Goal: Find contact information: Find contact information

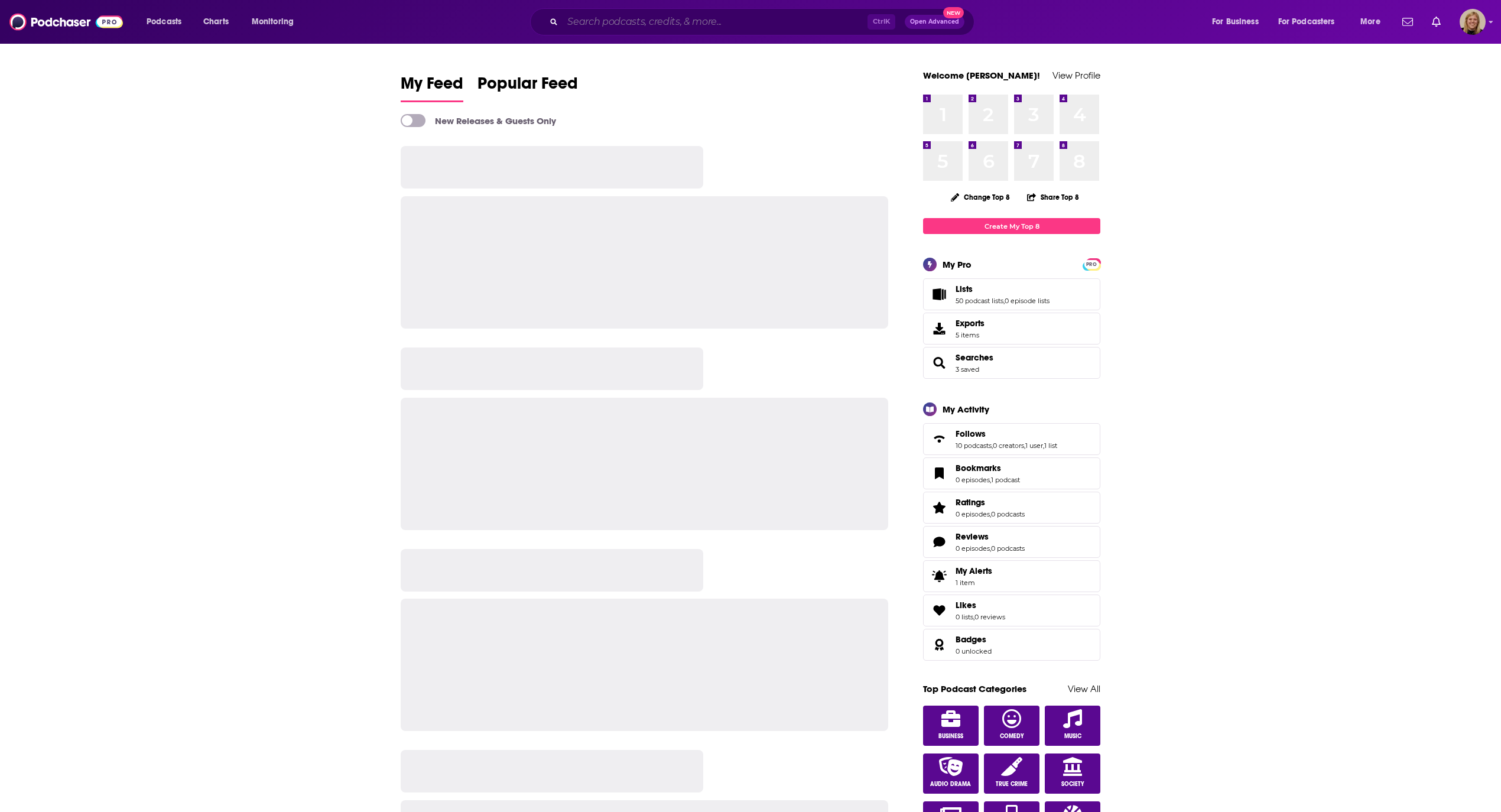
click at [642, 15] on input "Search podcasts, credits, & more..." at bounding box center [715, 22] width 305 height 19
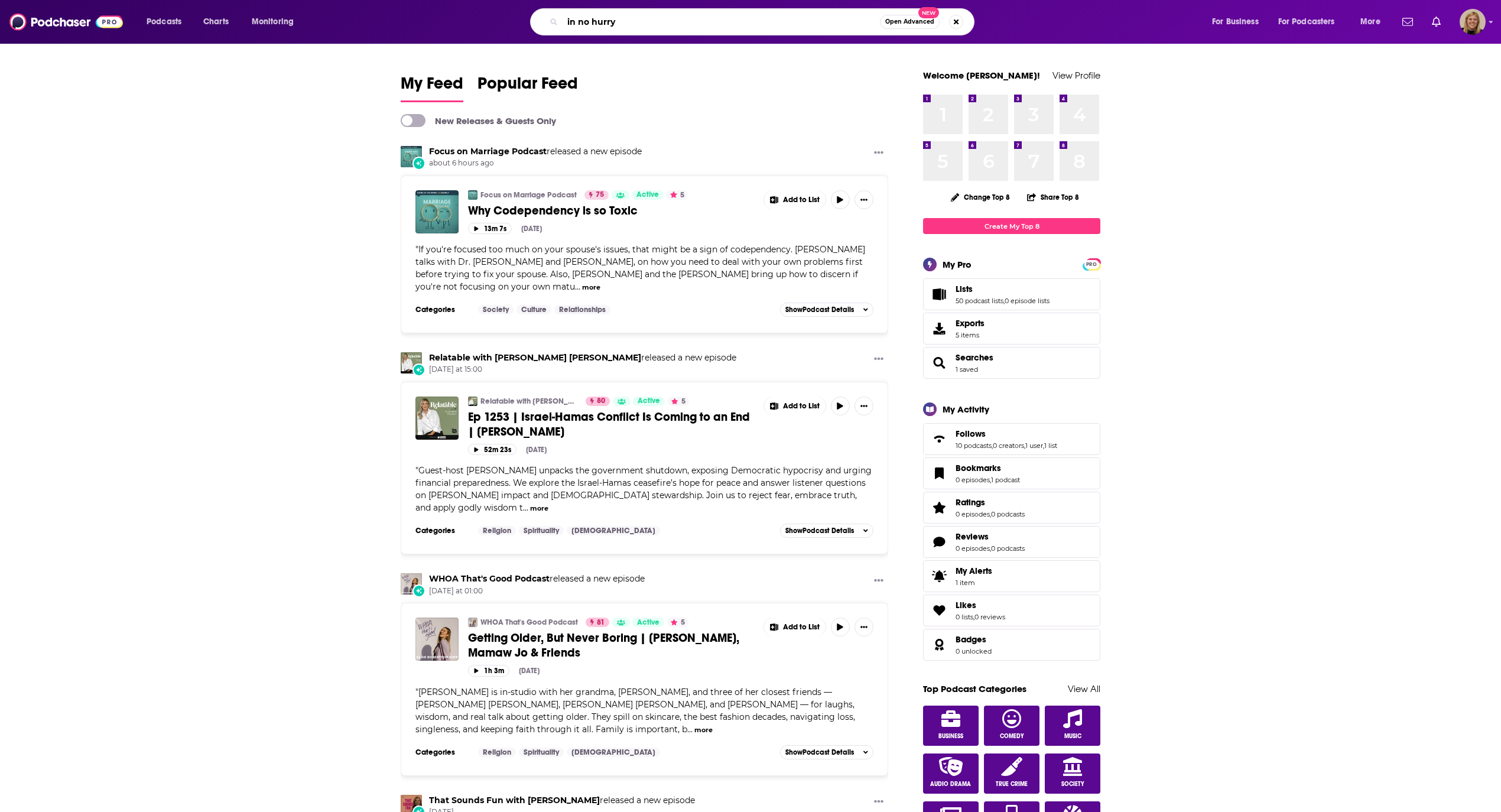
type input "in no hurry"
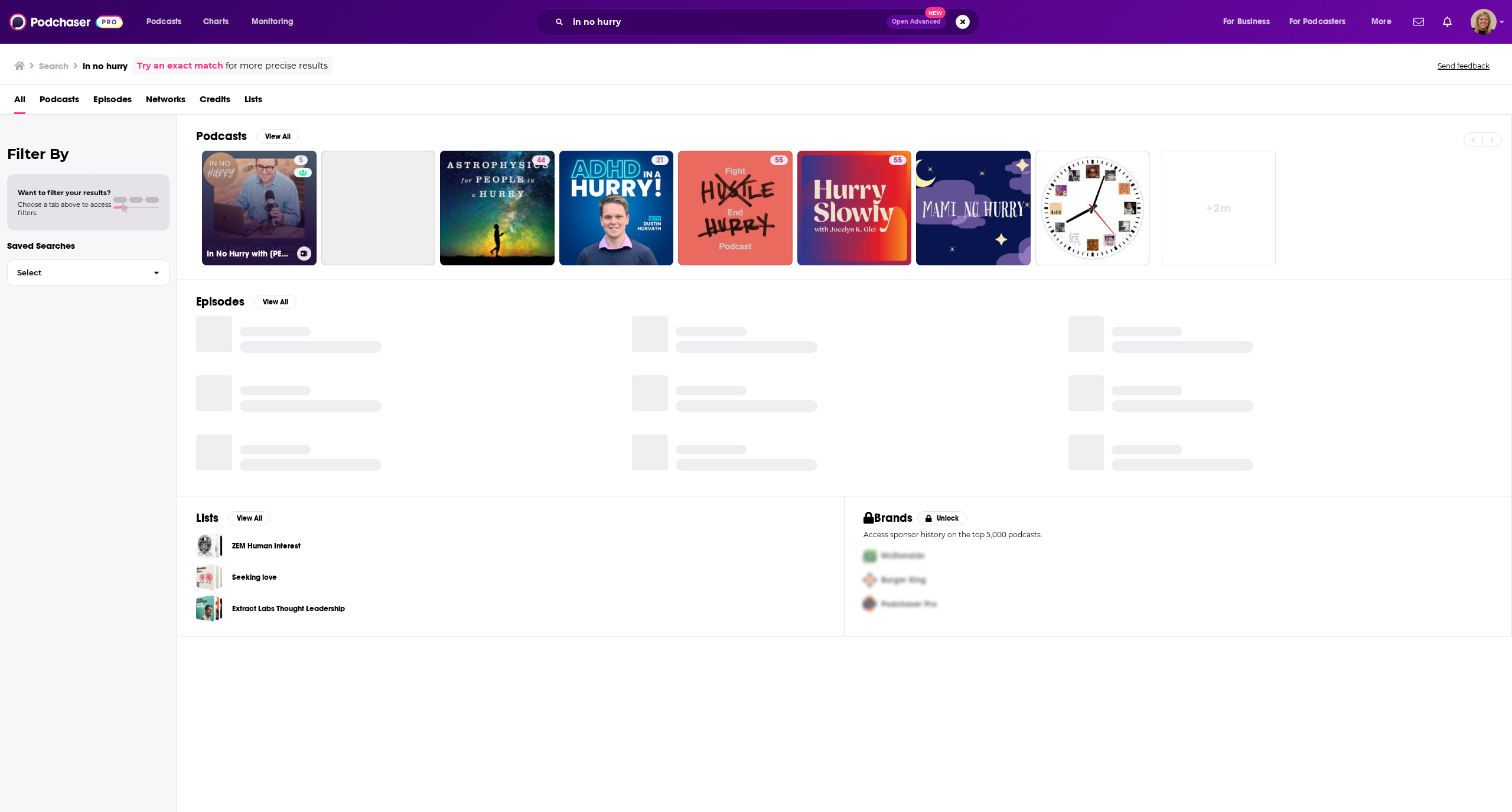
click at [237, 199] on link "5 In No Hurry with [PERSON_NAME] [PERSON_NAME]" at bounding box center [259, 208] width 114 height 114
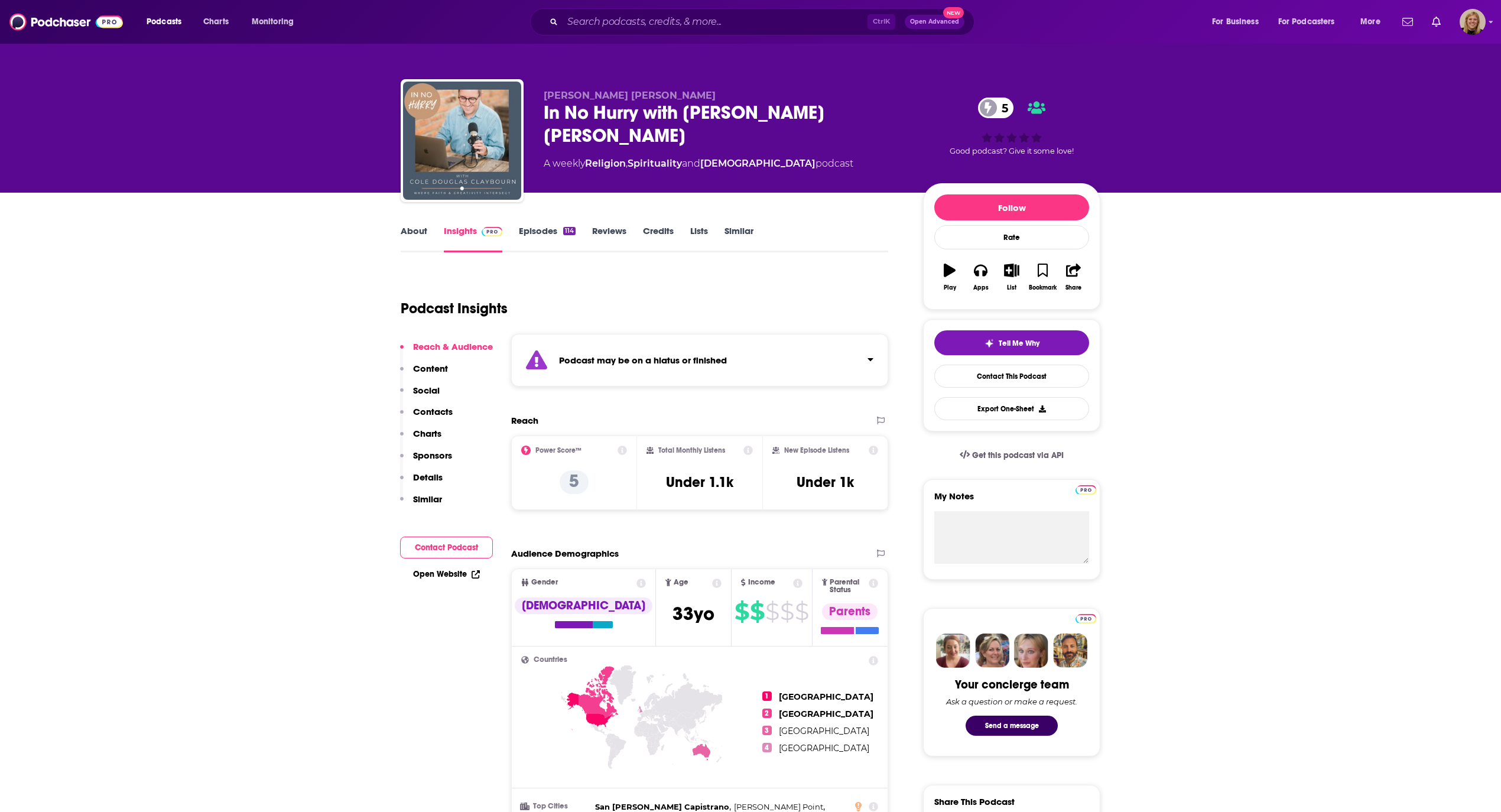
click at [592, 357] on strong "Podcast may be on a hiatus or finished" at bounding box center [643, 360] width 168 height 11
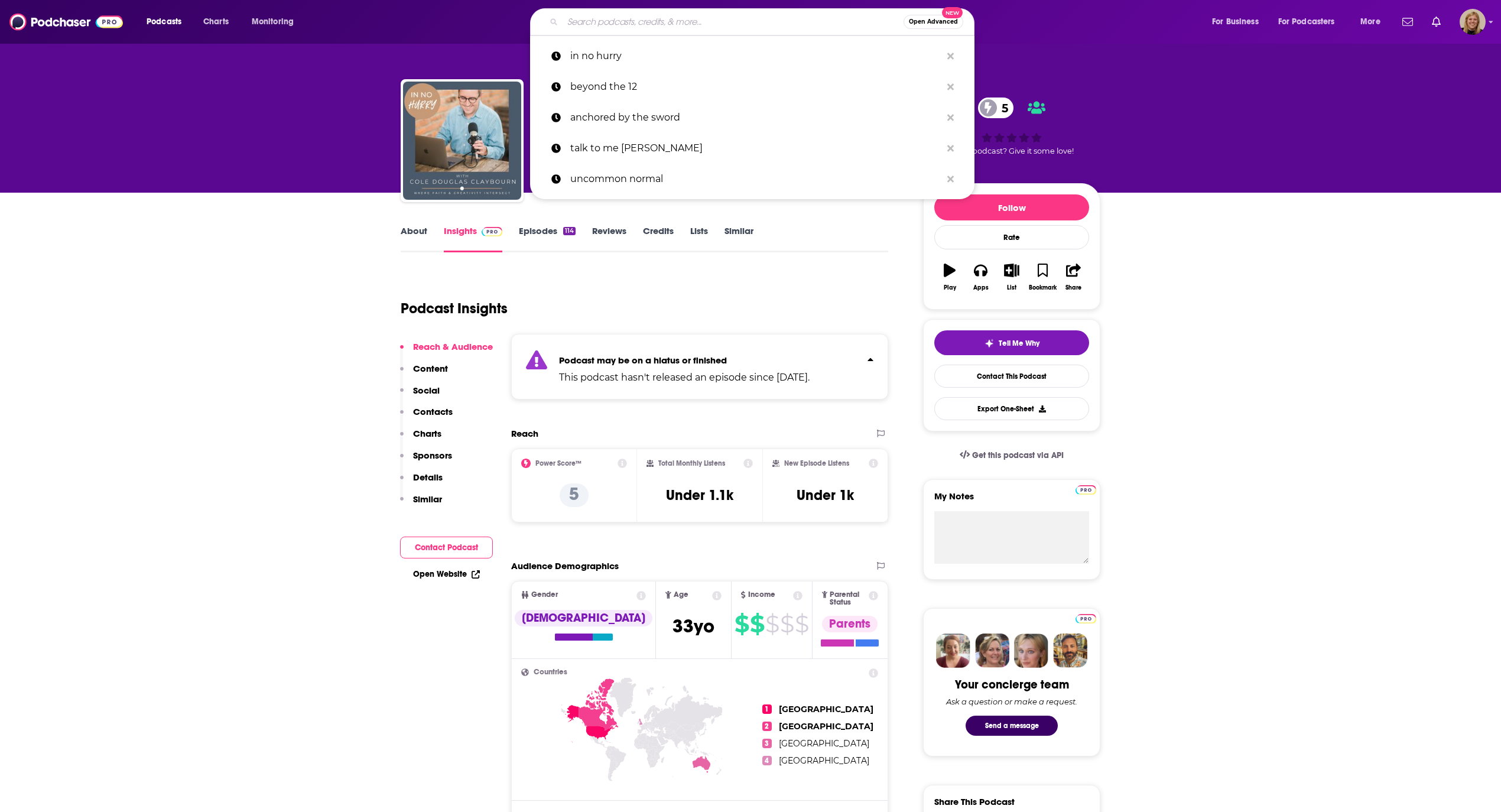
click at [611, 17] on input "Search podcasts, credits, & more..." at bounding box center [733, 22] width 341 height 19
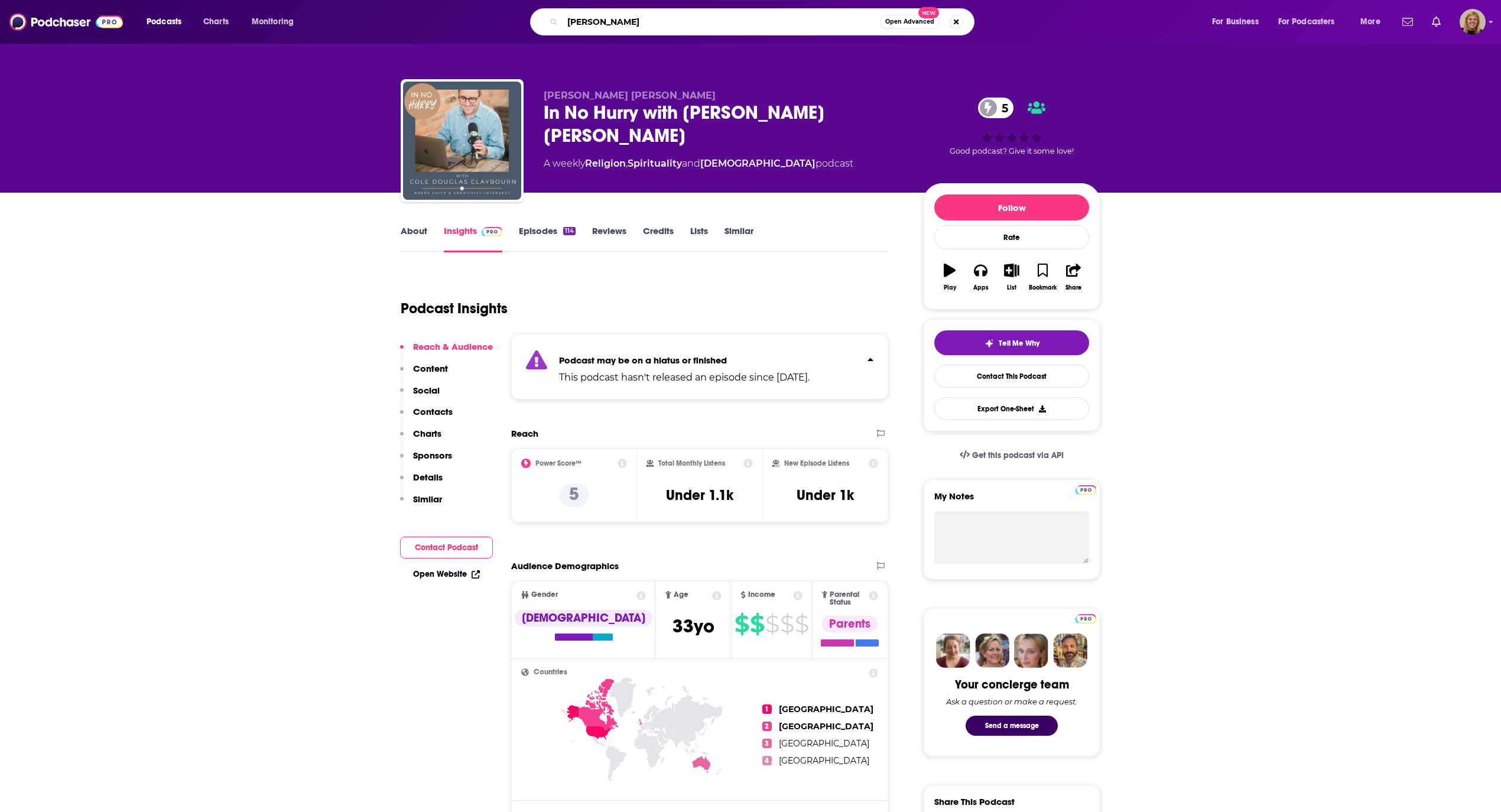
type input "[PERSON_NAME]"
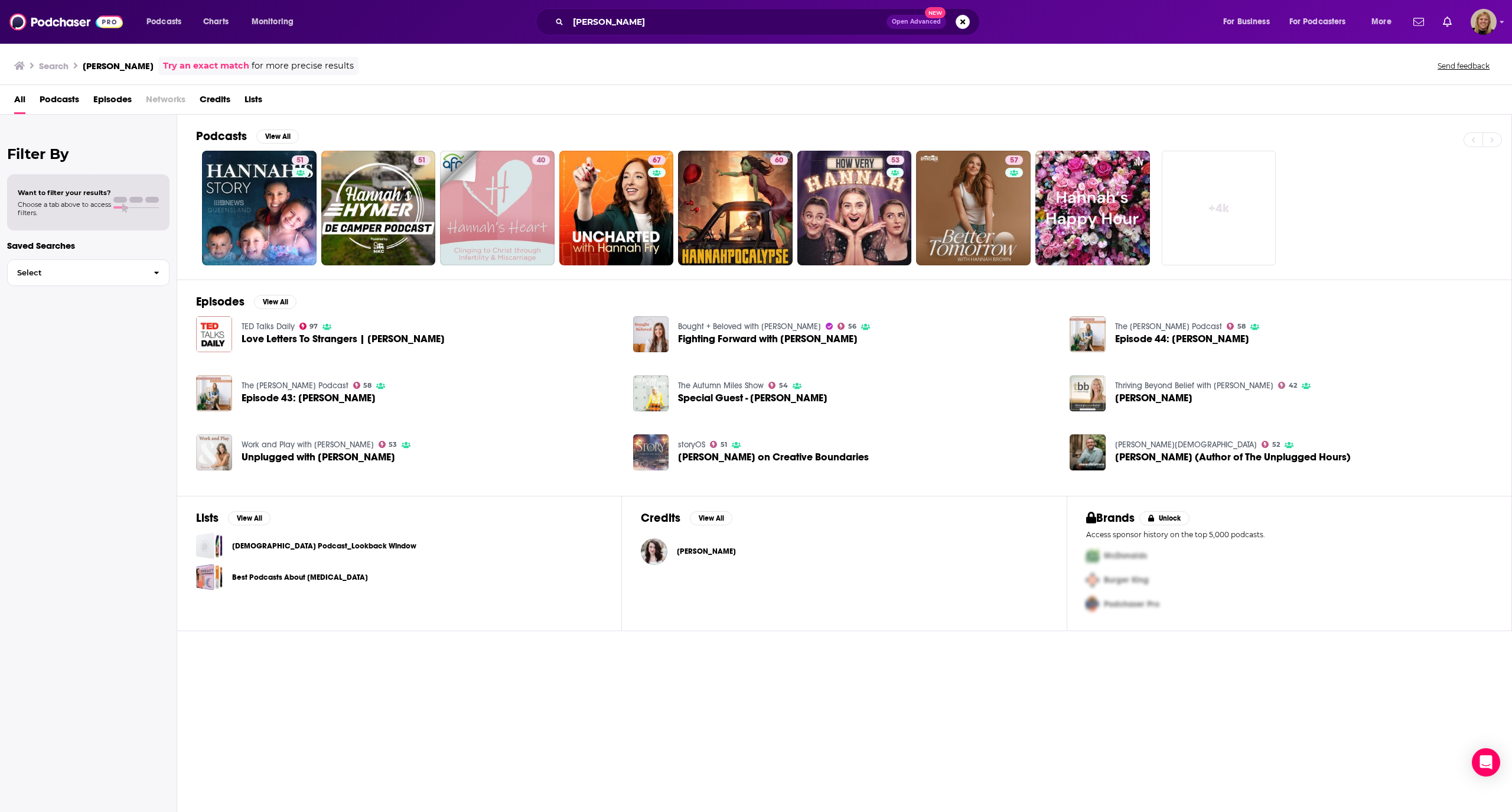
click at [744, 325] on link "Bought + Beloved with [PERSON_NAME]" at bounding box center [749, 327] width 143 height 10
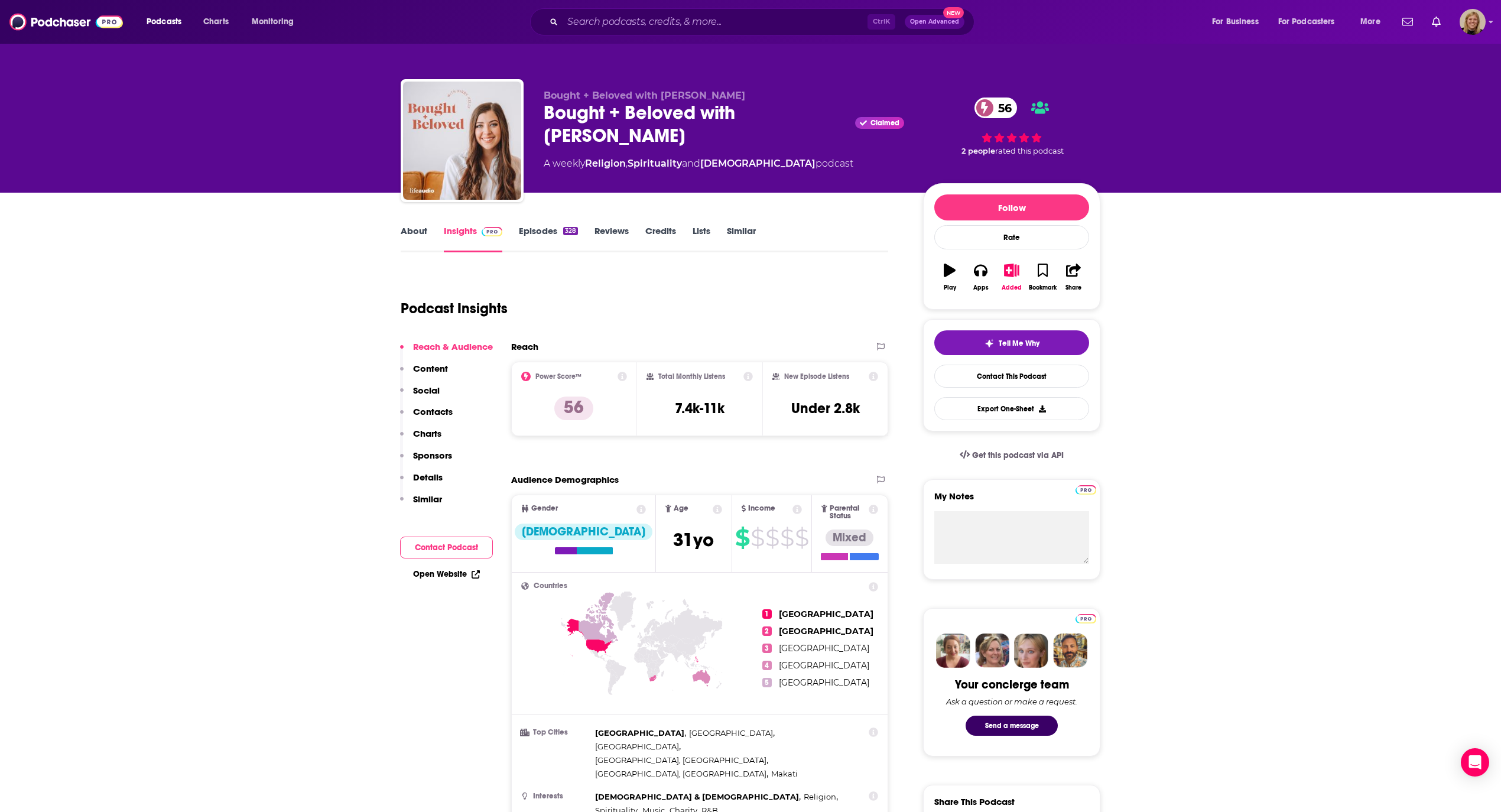
click at [459, 546] on button "Contact Podcast" at bounding box center [446, 547] width 93 height 22
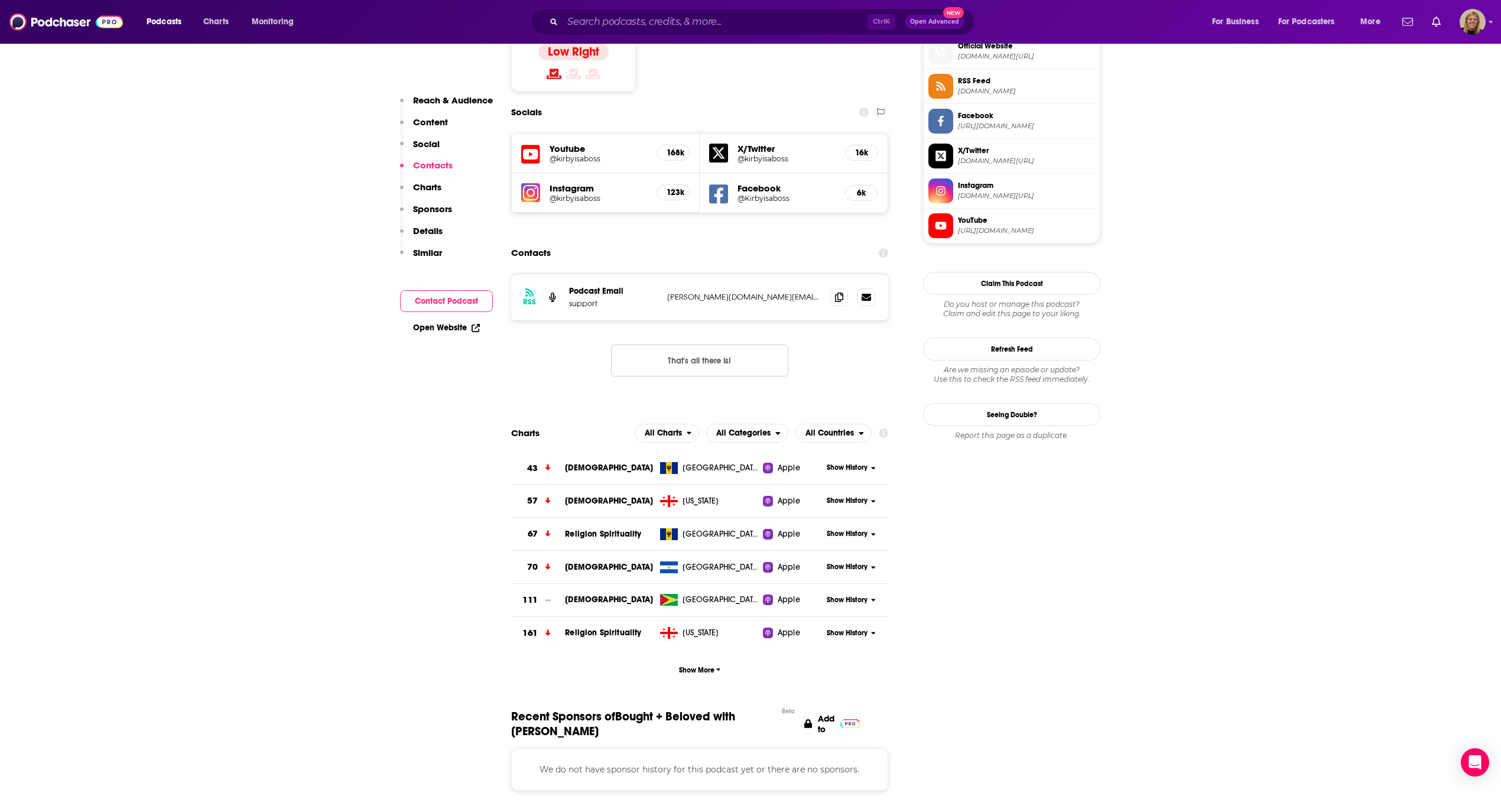
scroll to position [986, 0]
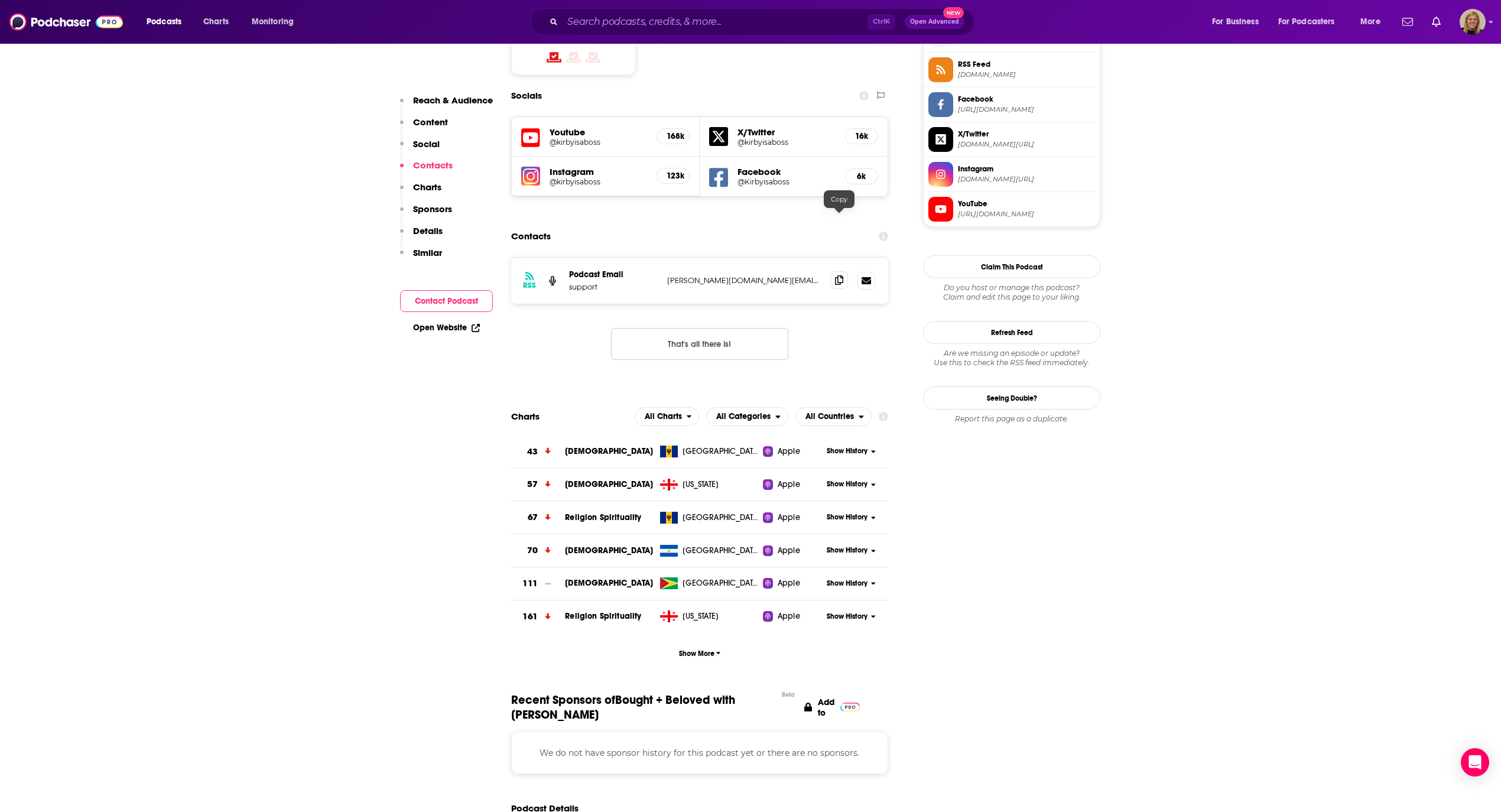
click at [837, 276] on icon at bounding box center [838, 280] width 8 height 10
click at [835, 276] on icon at bounding box center [838, 280] width 8 height 10
click at [597, 14] on input "Search podcasts, credits, & more..." at bounding box center [715, 22] width 305 height 19
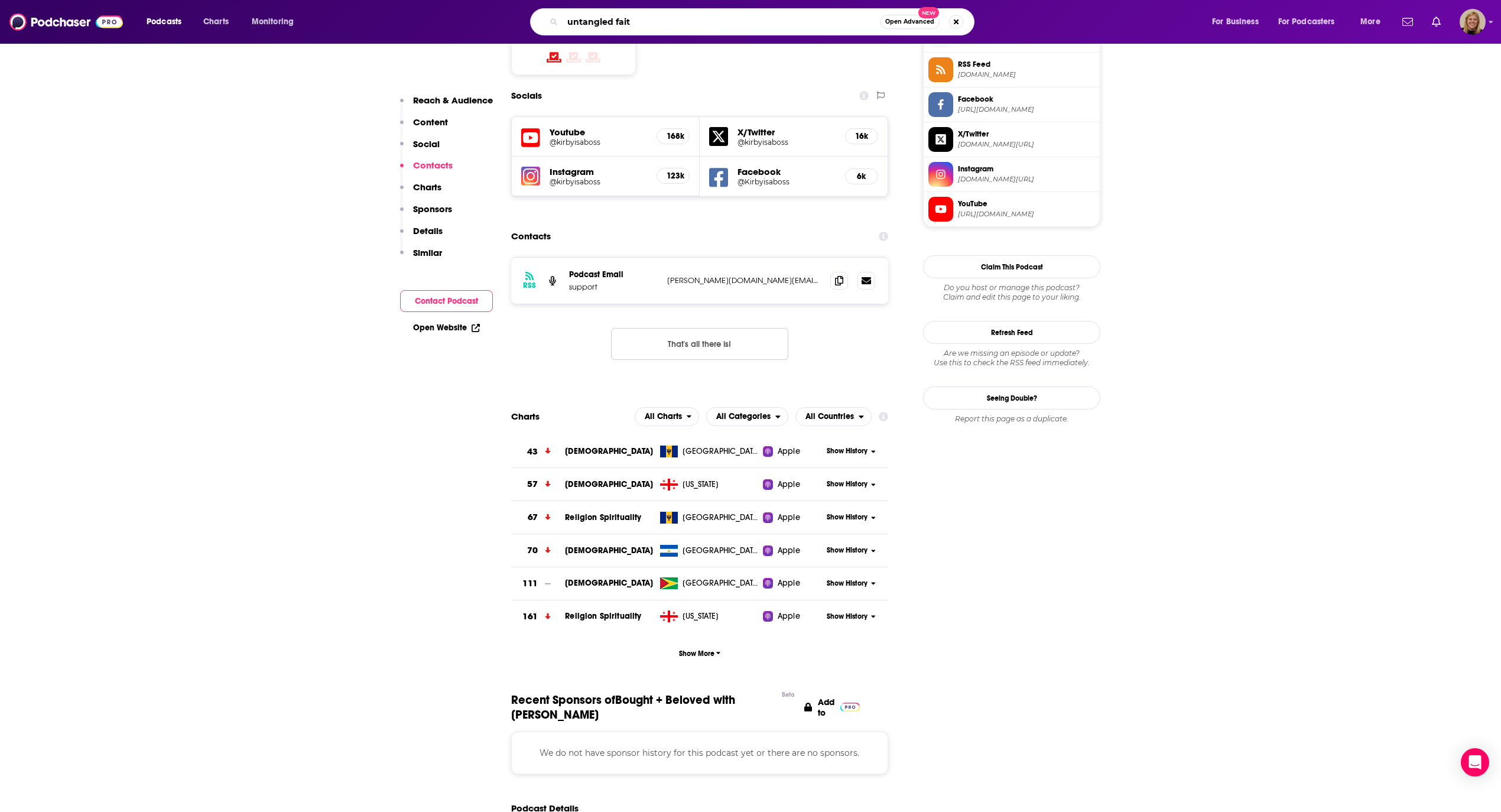
type input "untangled faith"
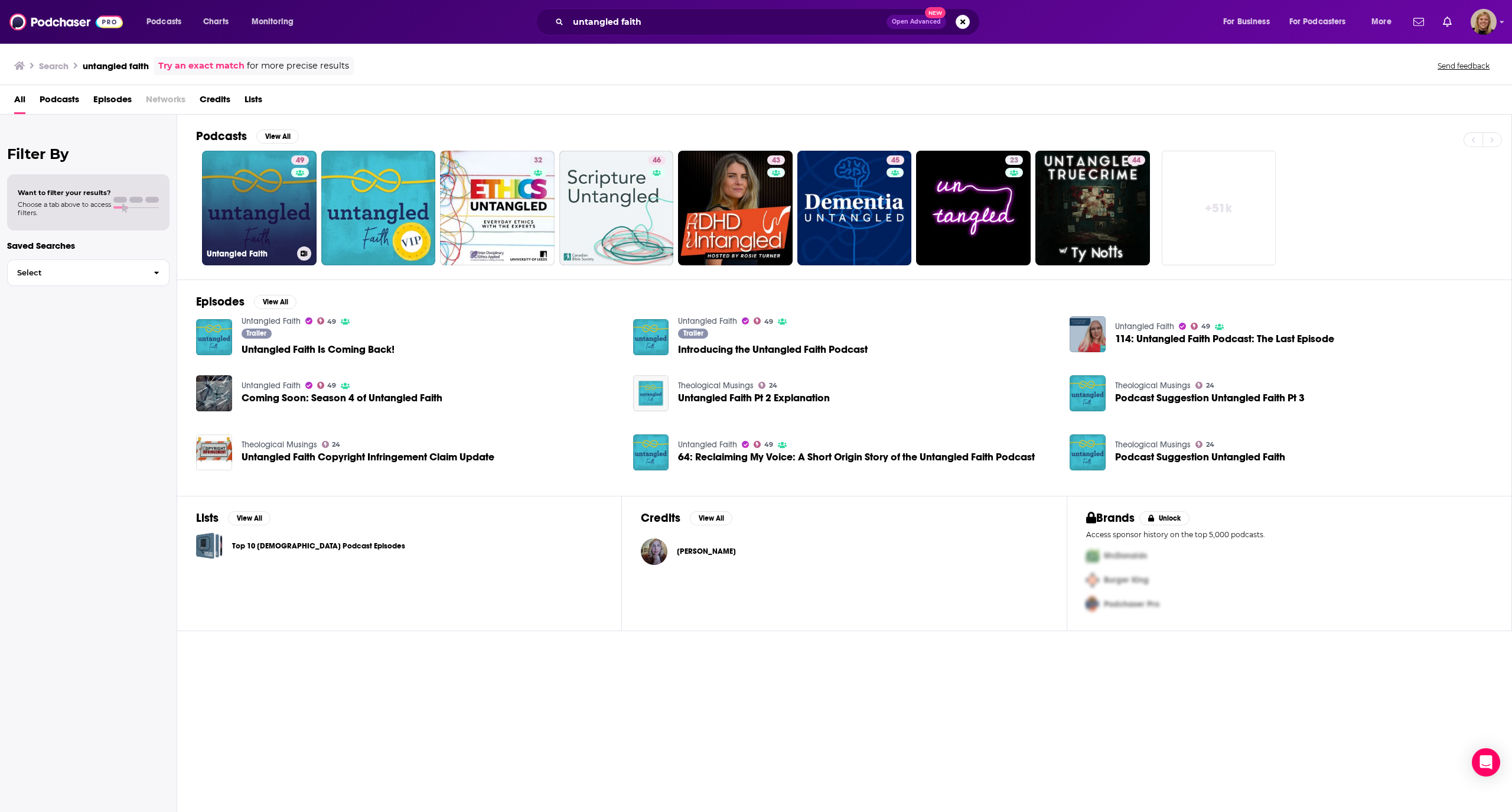
click at [266, 193] on link "49 Untangled Faith" at bounding box center [259, 208] width 114 height 114
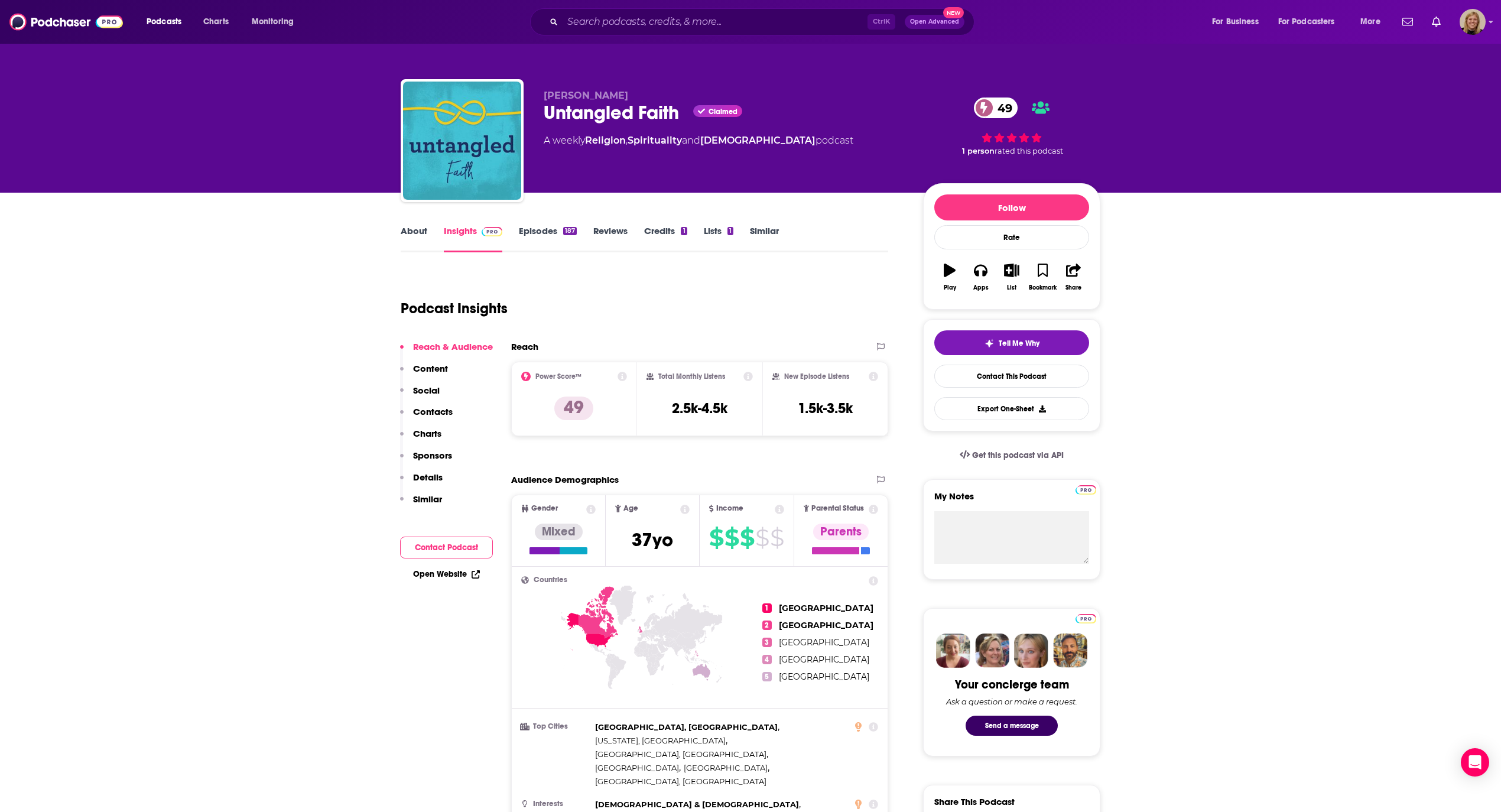
click at [455, 545] on button "Contact Podcast" at bounding box center [446, 547] width 93 height 22
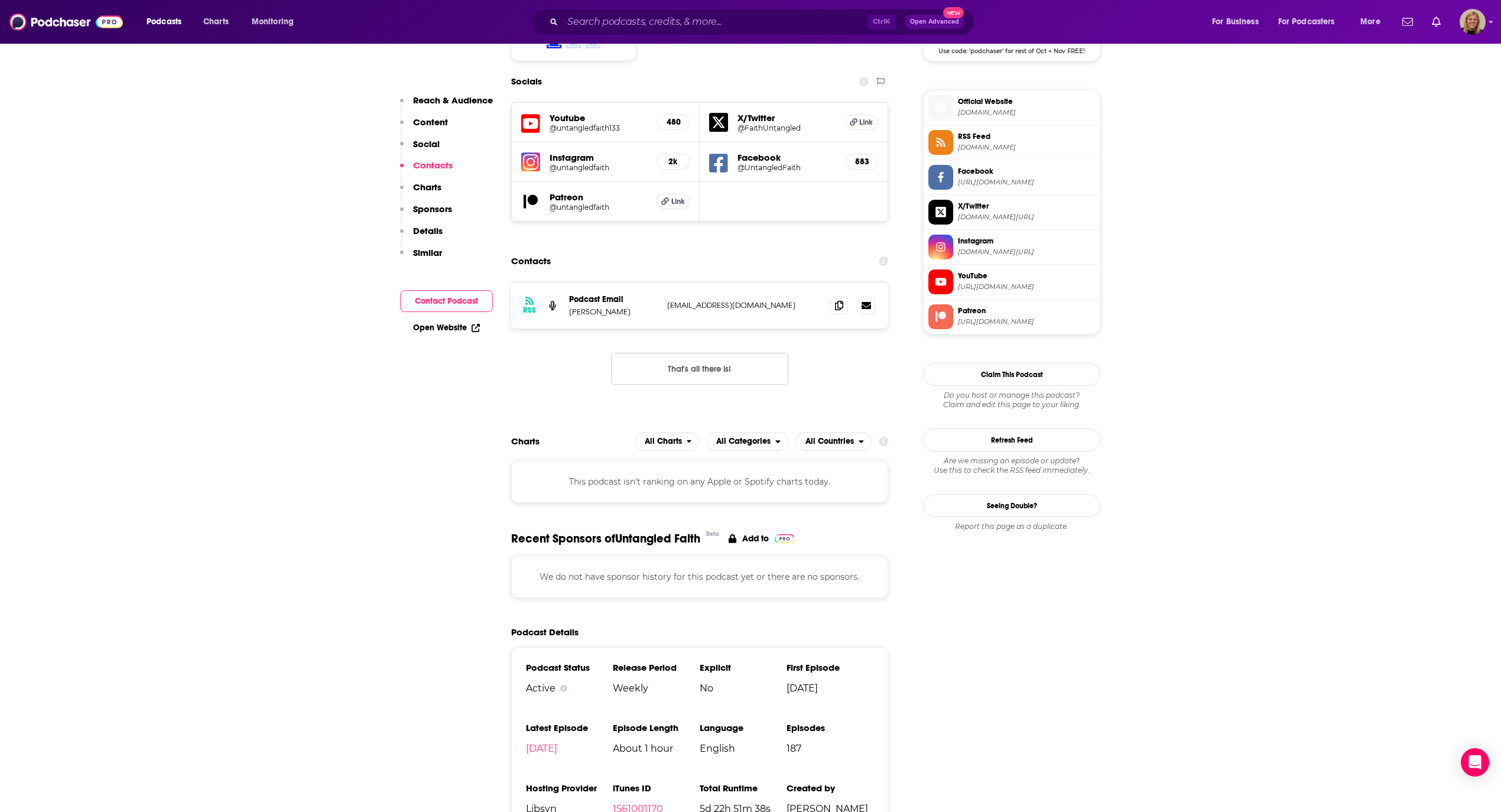
scroll to position [1051, 0]
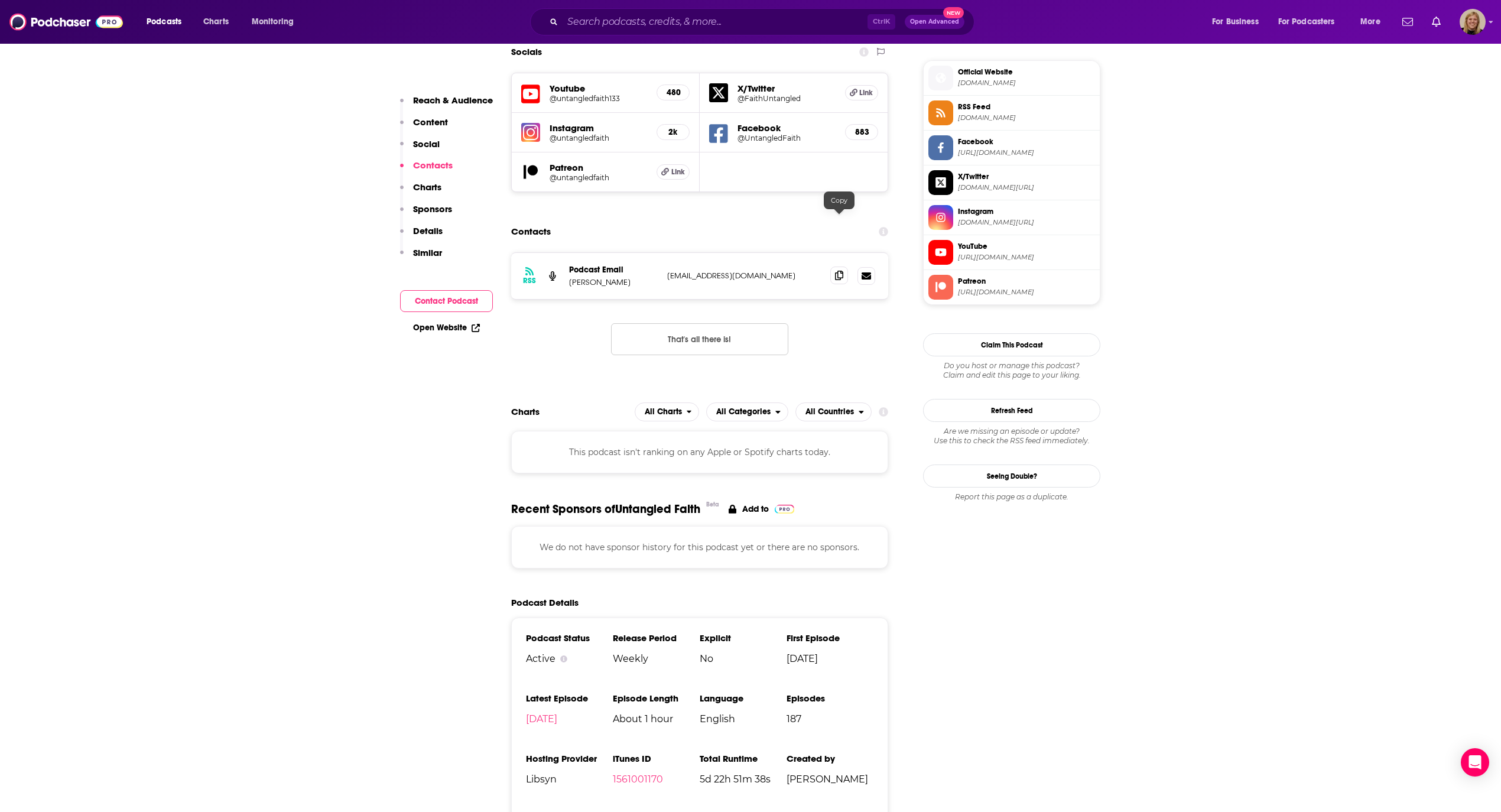
click at [838, 270] on icon at bounding box center [838, 275] width 8 height 10
click at [624, 24] on input "Search podcasts, credits, & more..." at bounding box center [715, 22] width 305 height 19
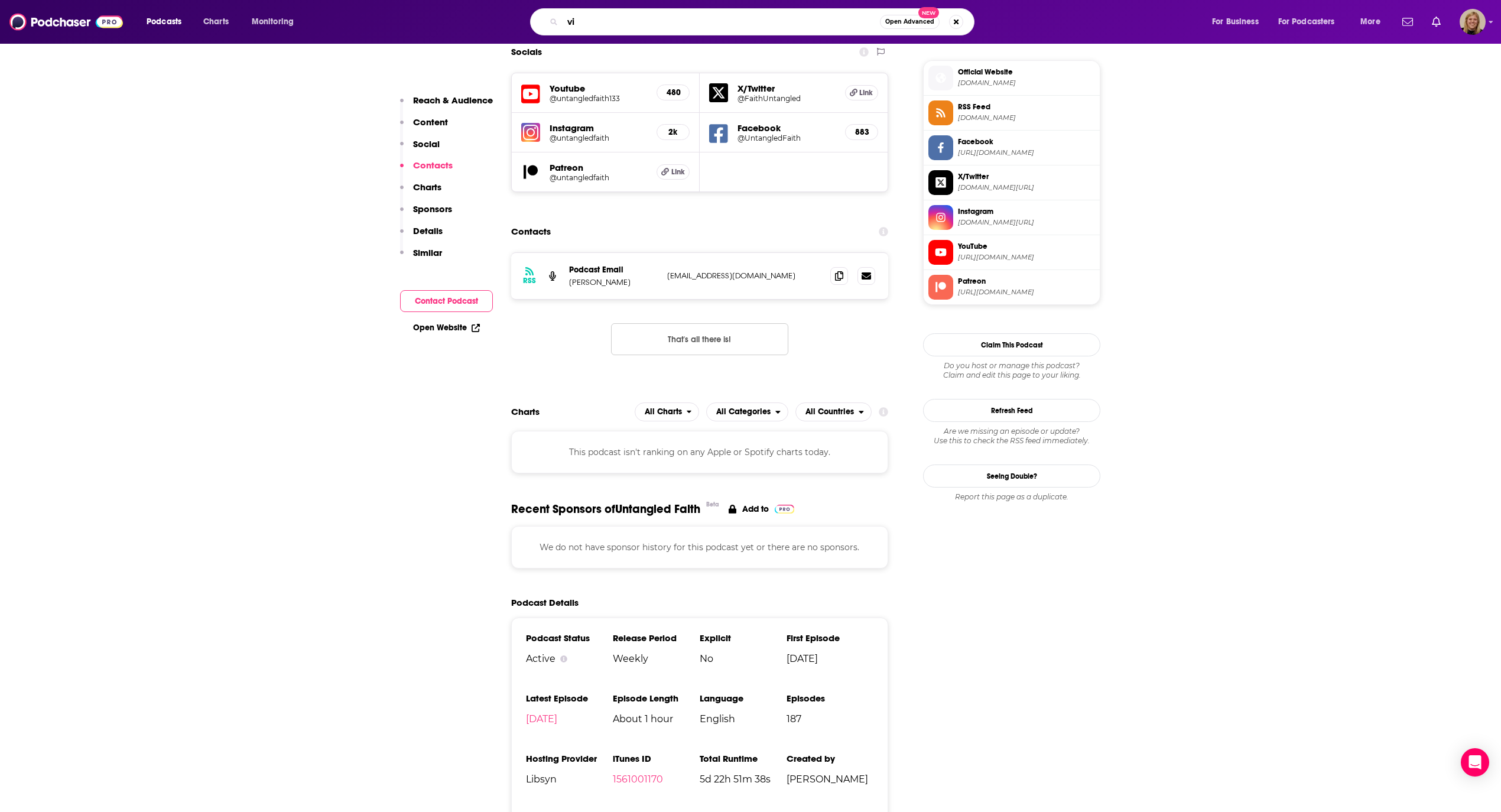
type input "v"
type input "[DEMOGRAPHIC_DATA] mindset coach"
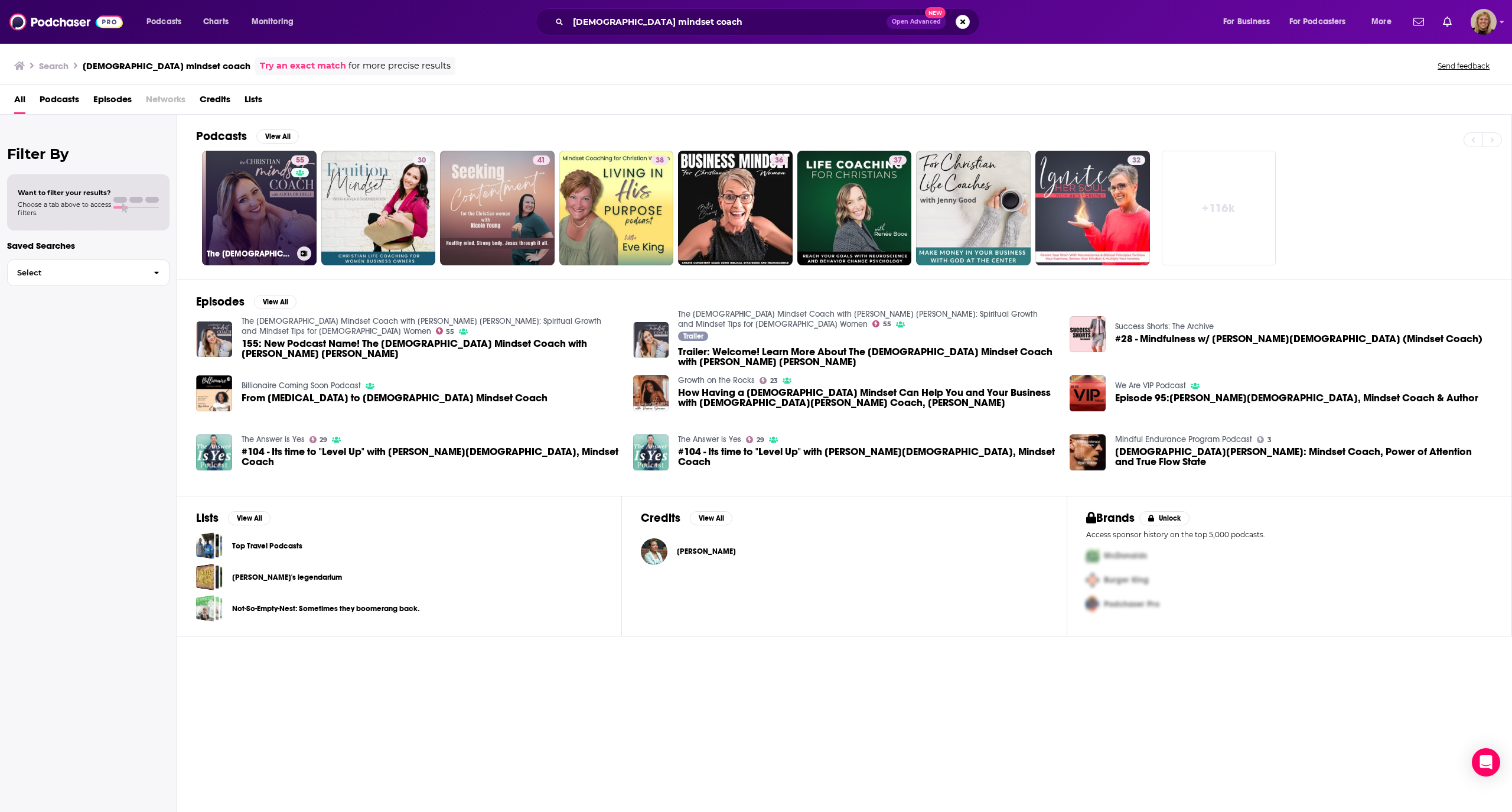
click at [255, 224] on link "55 The [DEMOGRAPHIC_DATA] Mindset Coach with [PERSON_NAME] [PERSON_NAME]: Spiri…" at bounding box center [259, 208] width 114 height 114
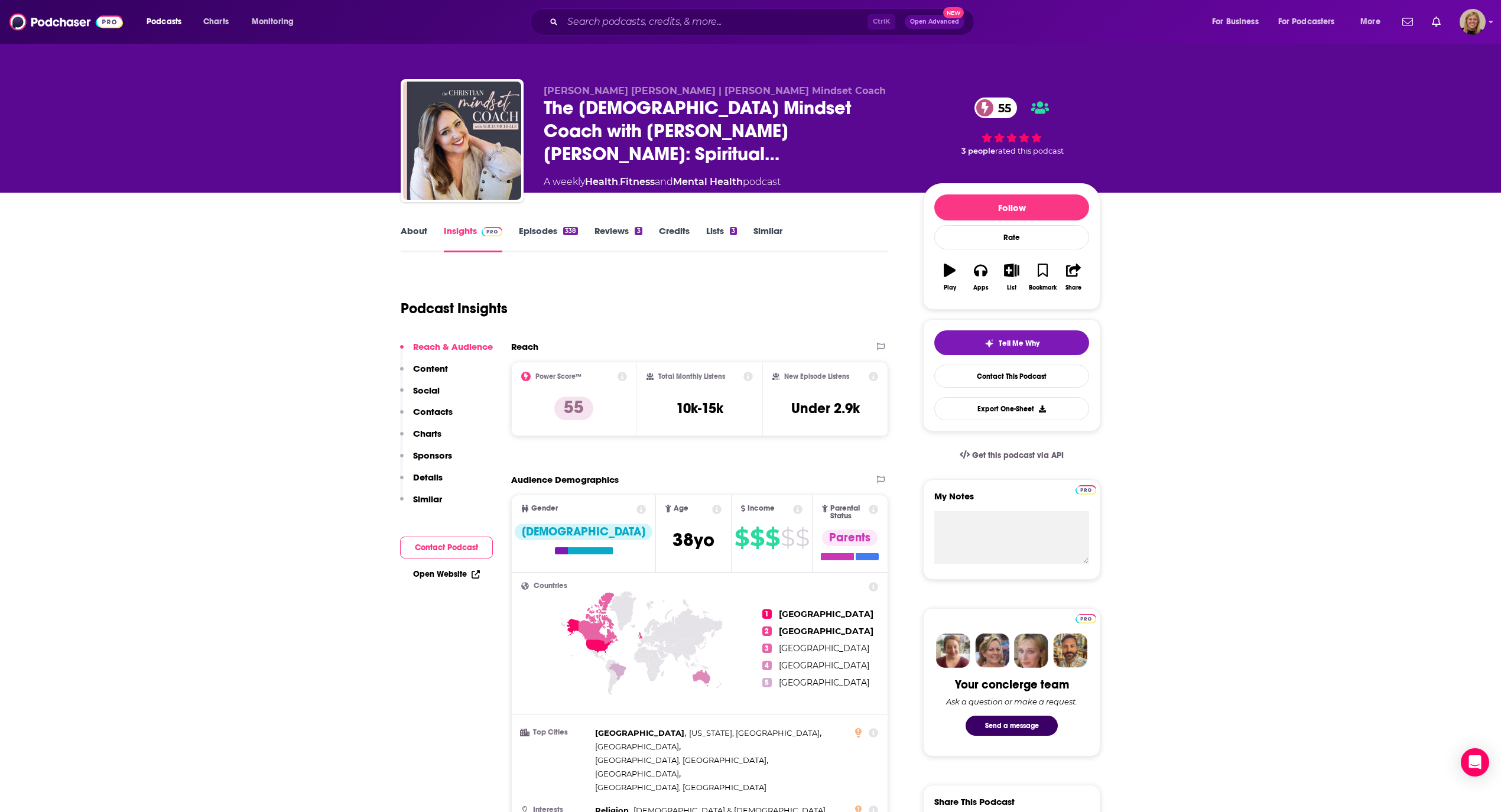
click at [429, 548] on button "Contact Podcast" at bounding box center [446, 547] width 93 height 22
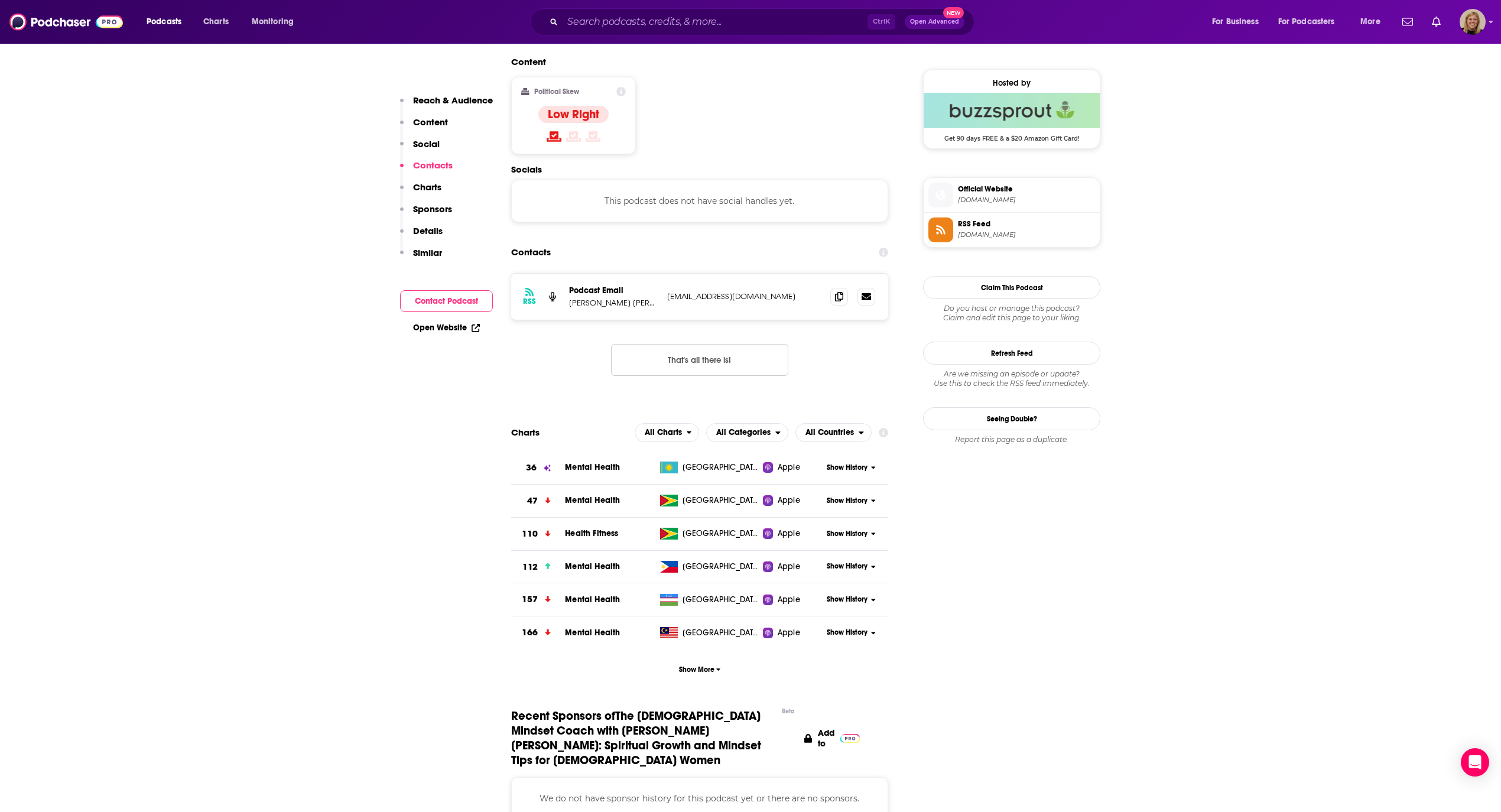
scroll to position [937, 0]
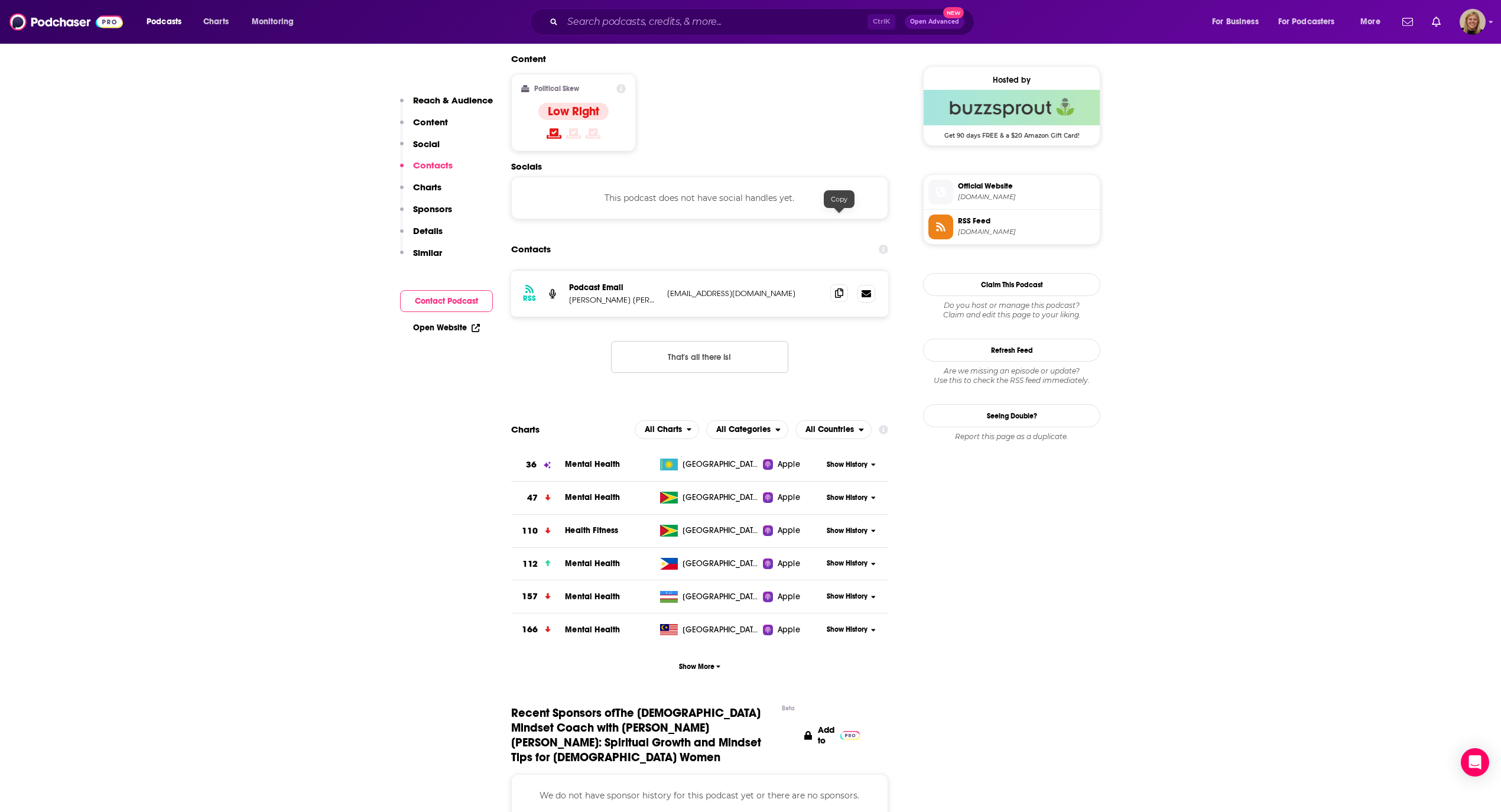
click at [842, 288] on icon at bounding box center [838, 292] width 8 height 10
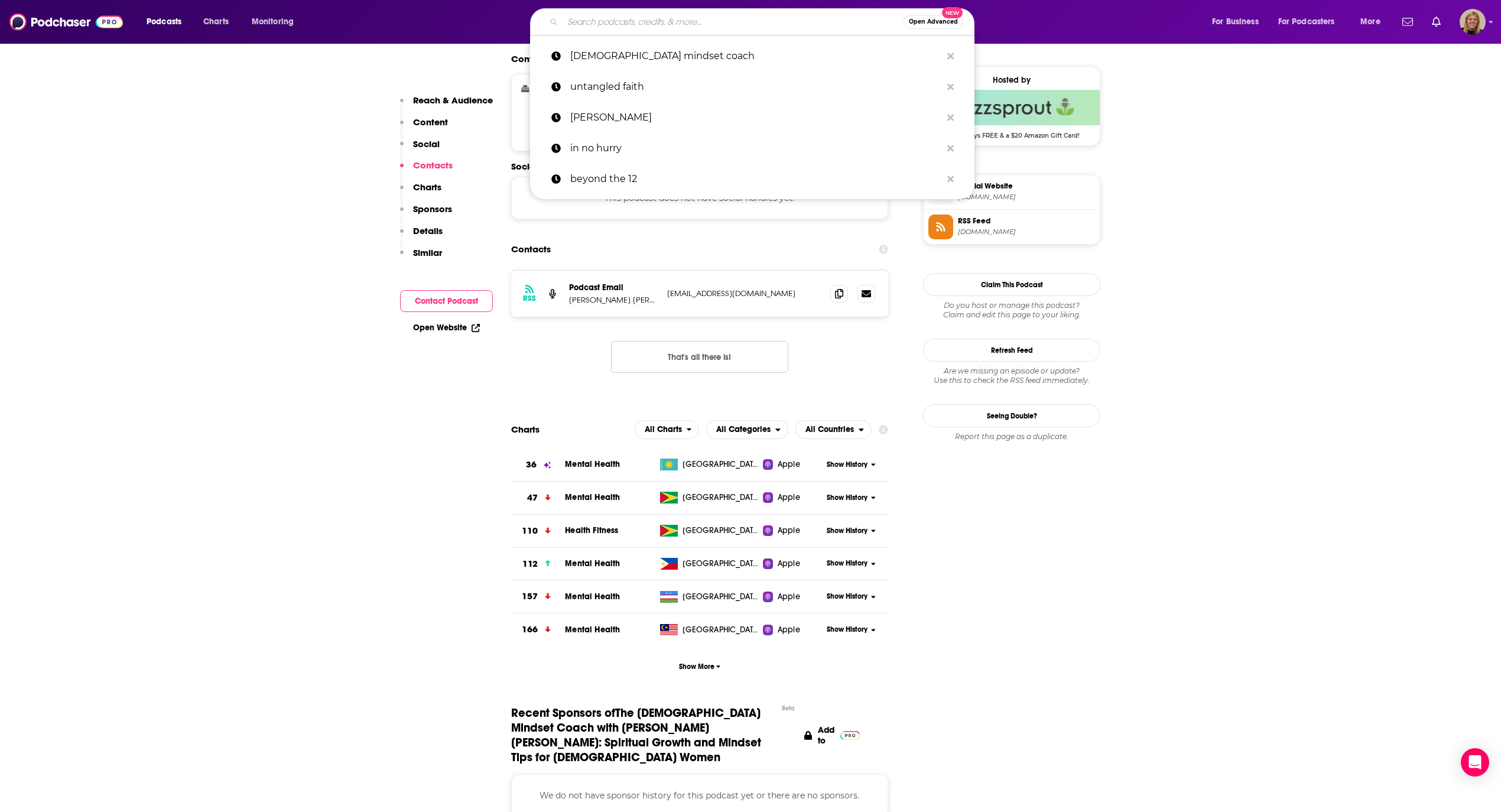
click at [613, 23] on input "Search podcasts, credits, & more..." at bounding box center [733, 22] width 341 height 19
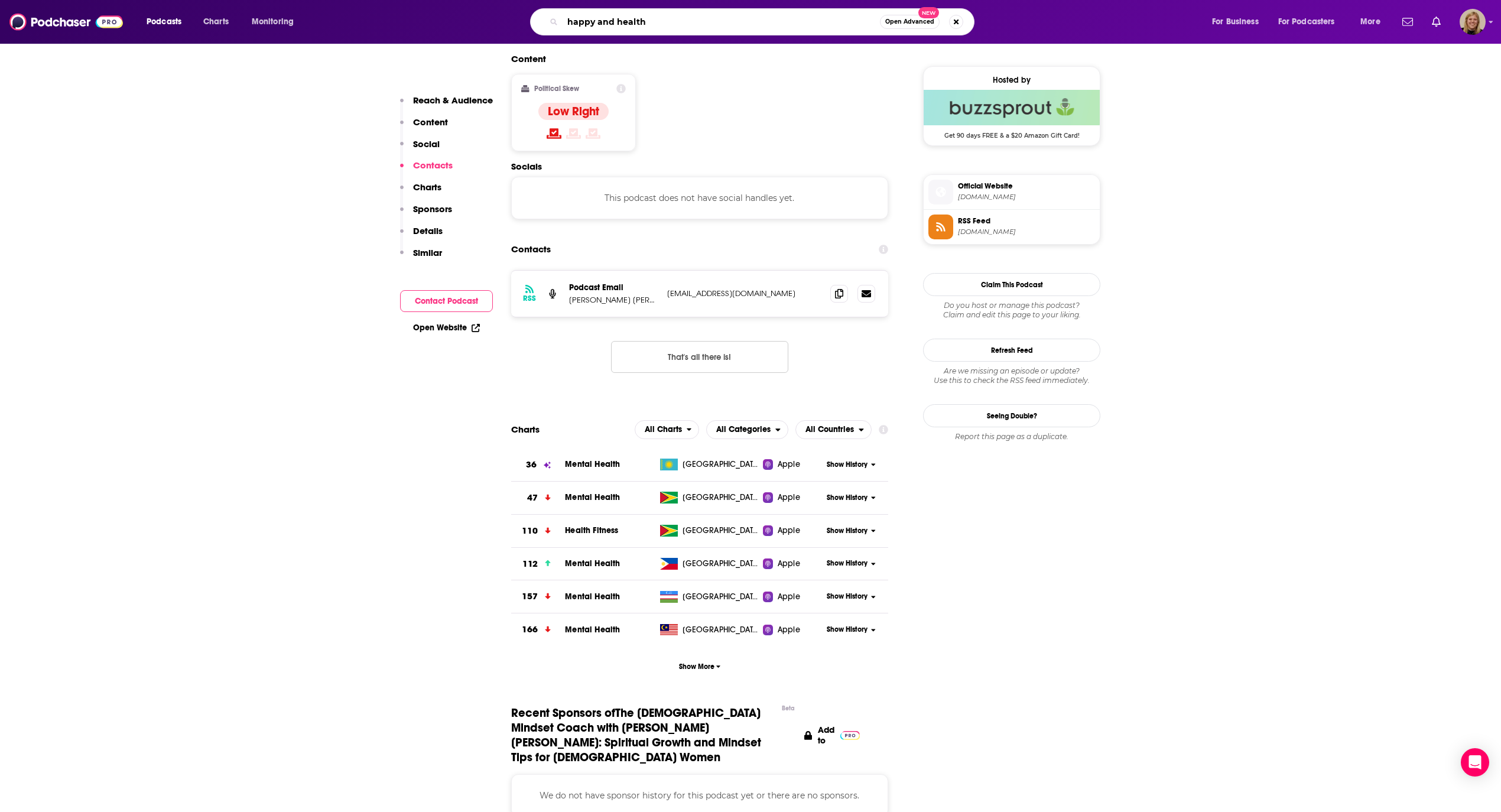
type input "happy and healthy"
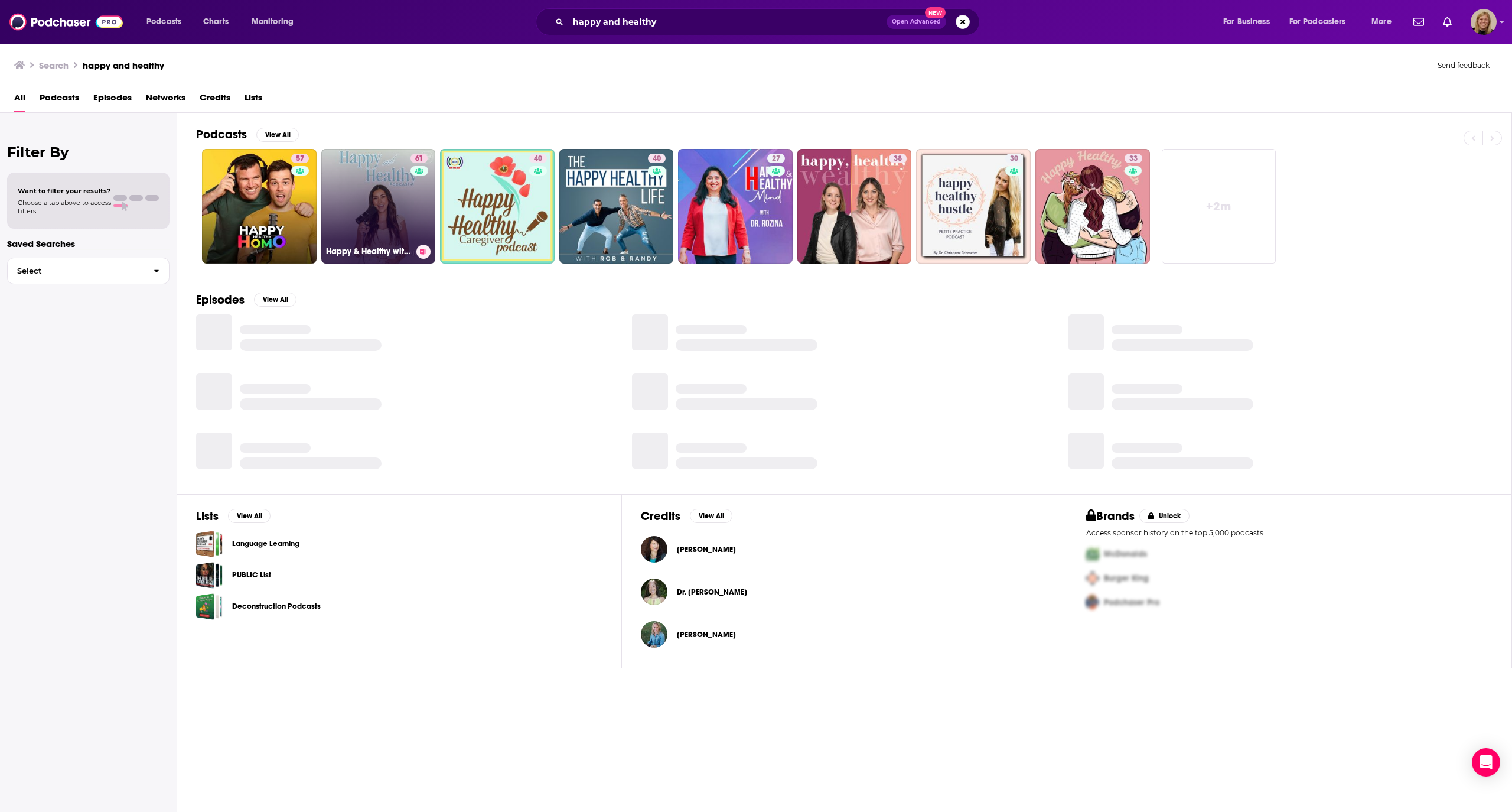
click at [362, 192] on link "61 Happy & Healthy with [PERSON_NAME]" at bounding box center [379, 206] width 114 height 114
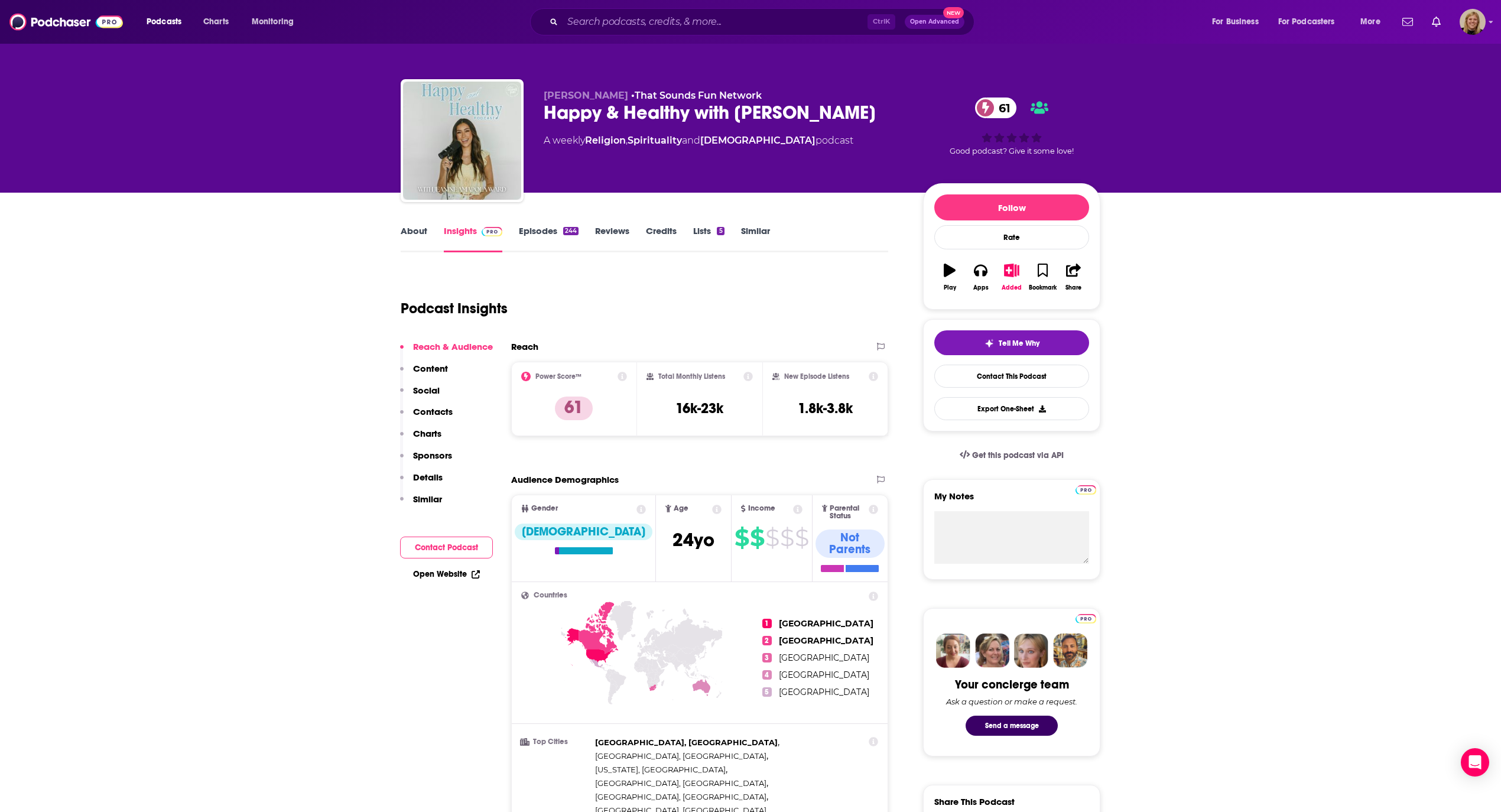
click at [435, 550] on button "Contact Podcast" at bounding box center [446, 547] width 93 height 22
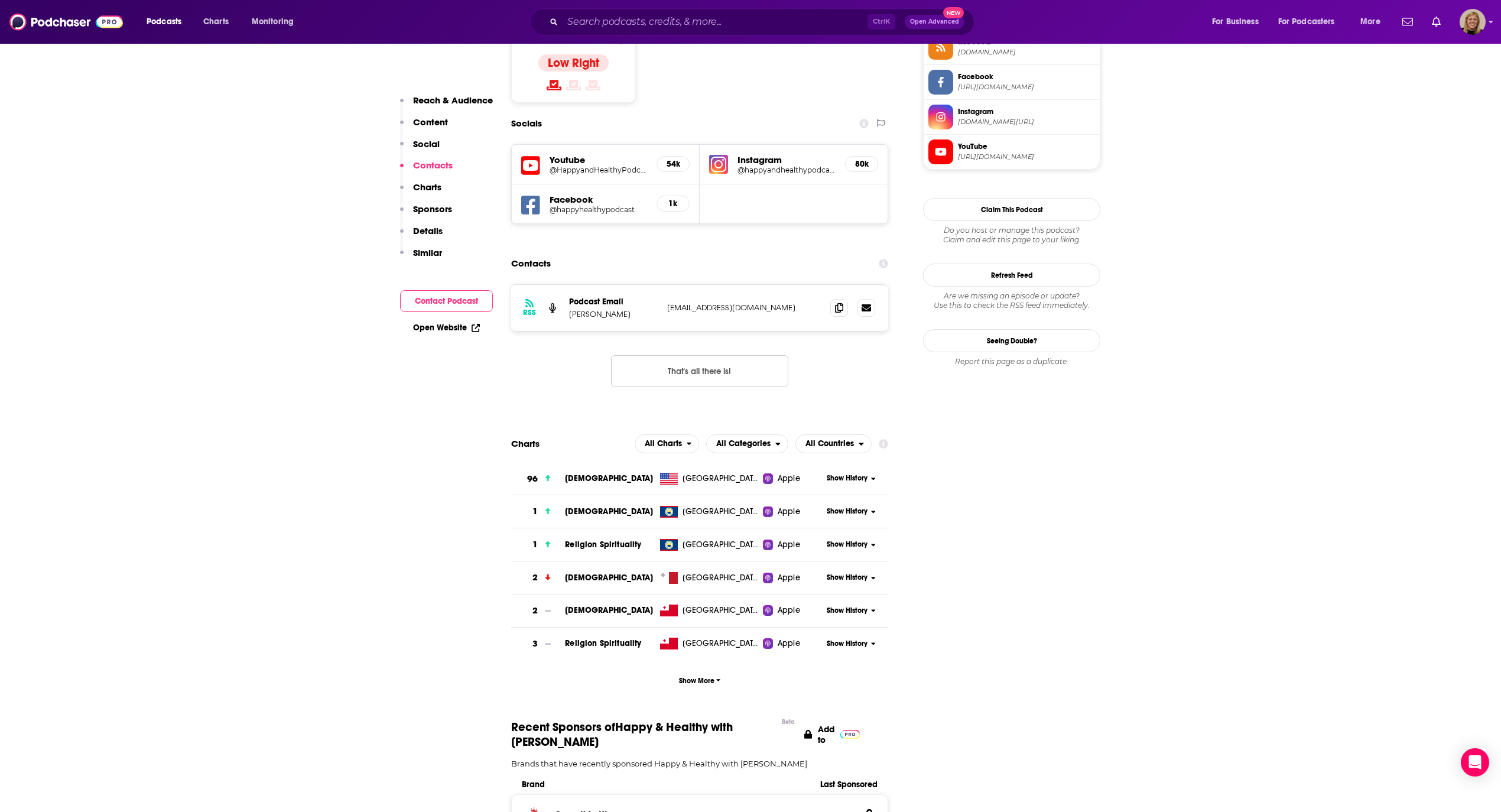
scroll to position [1012, 0]
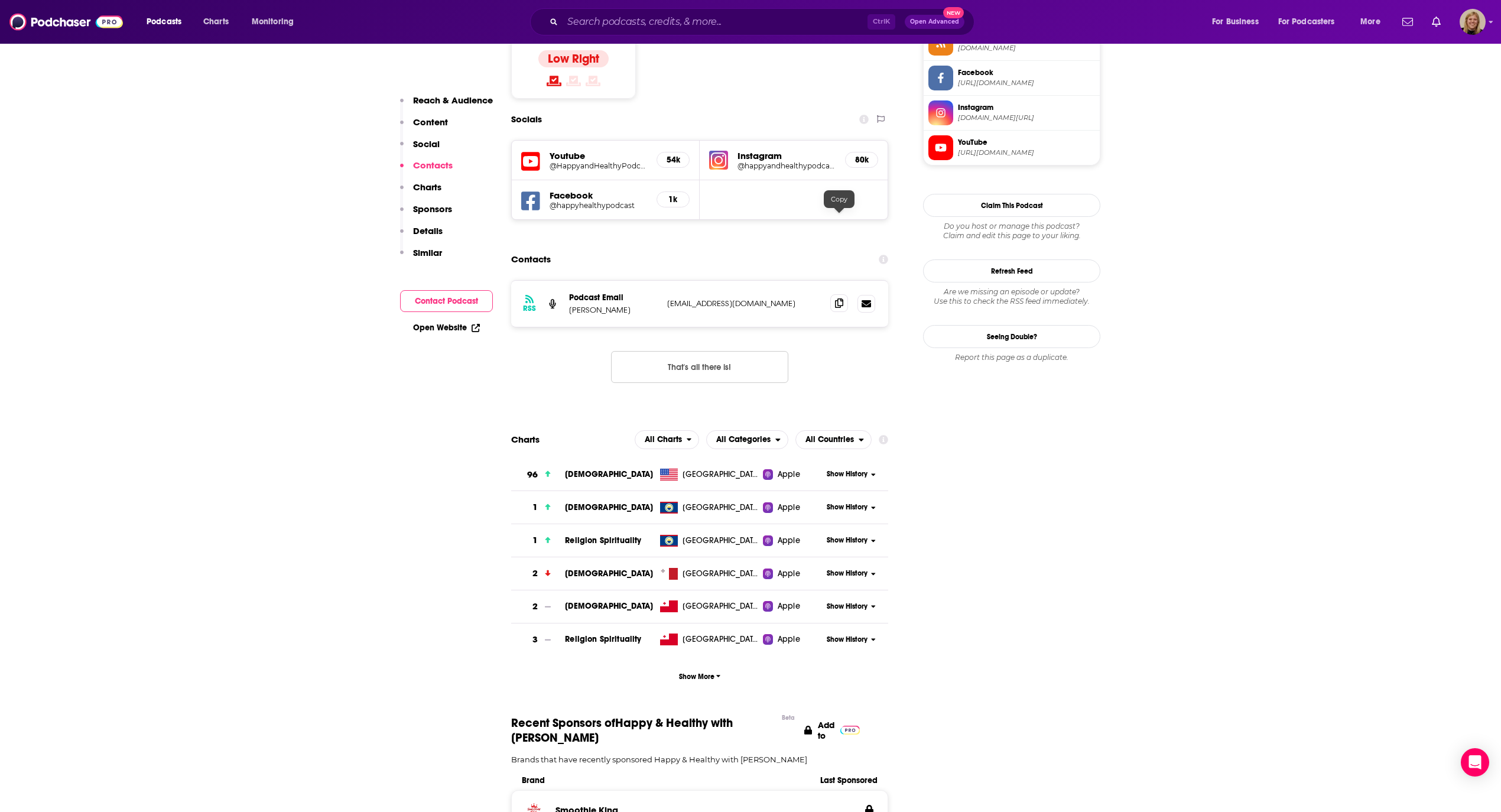
click at [835, 298] on icon at bounding box center [838, 303] width 8 height 10
click at [608, 19] on input "Search podcasts, credits, & more..." at bounding box center [715, 22] width 305 height 19
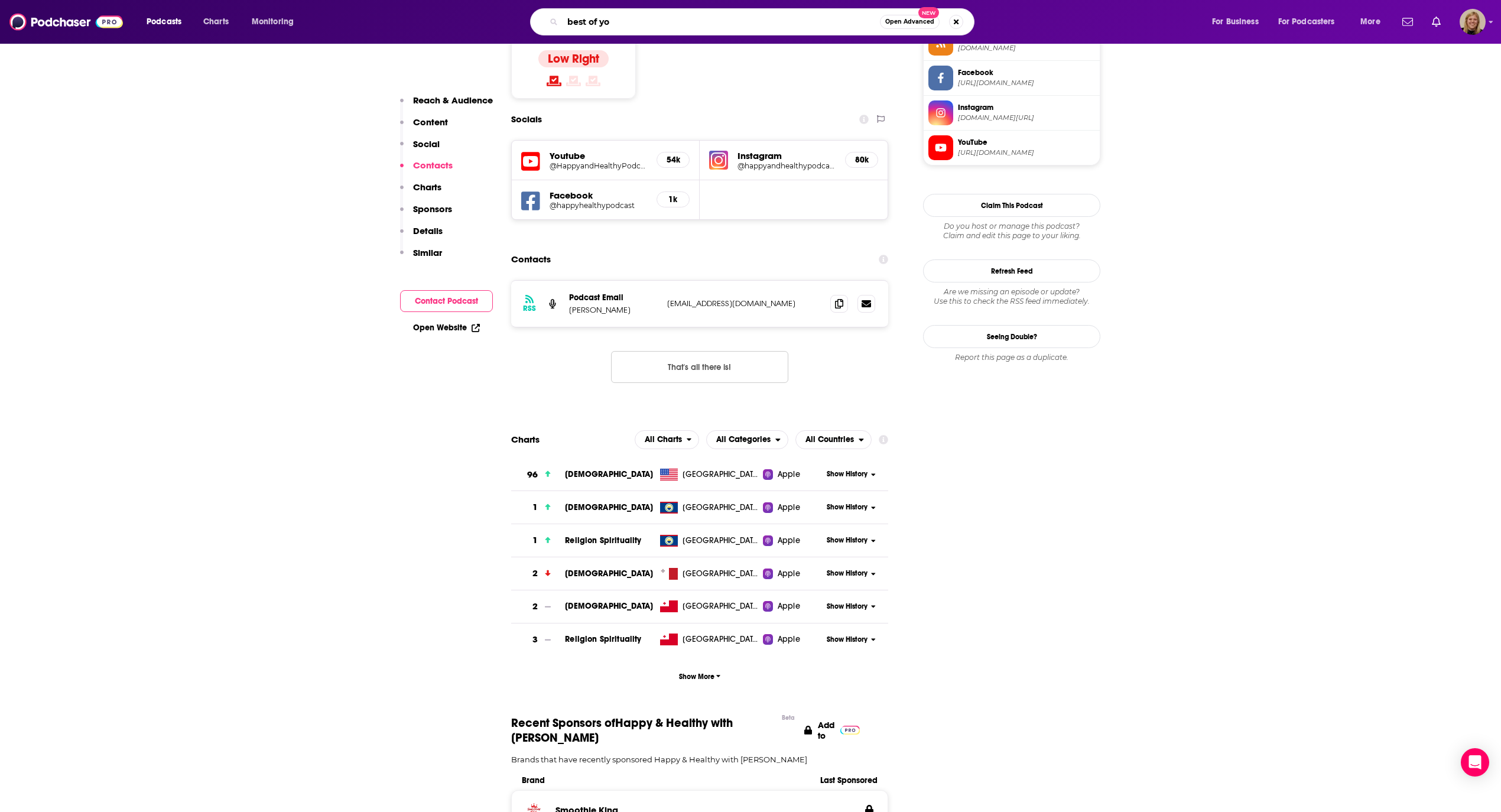
type input "best of you"
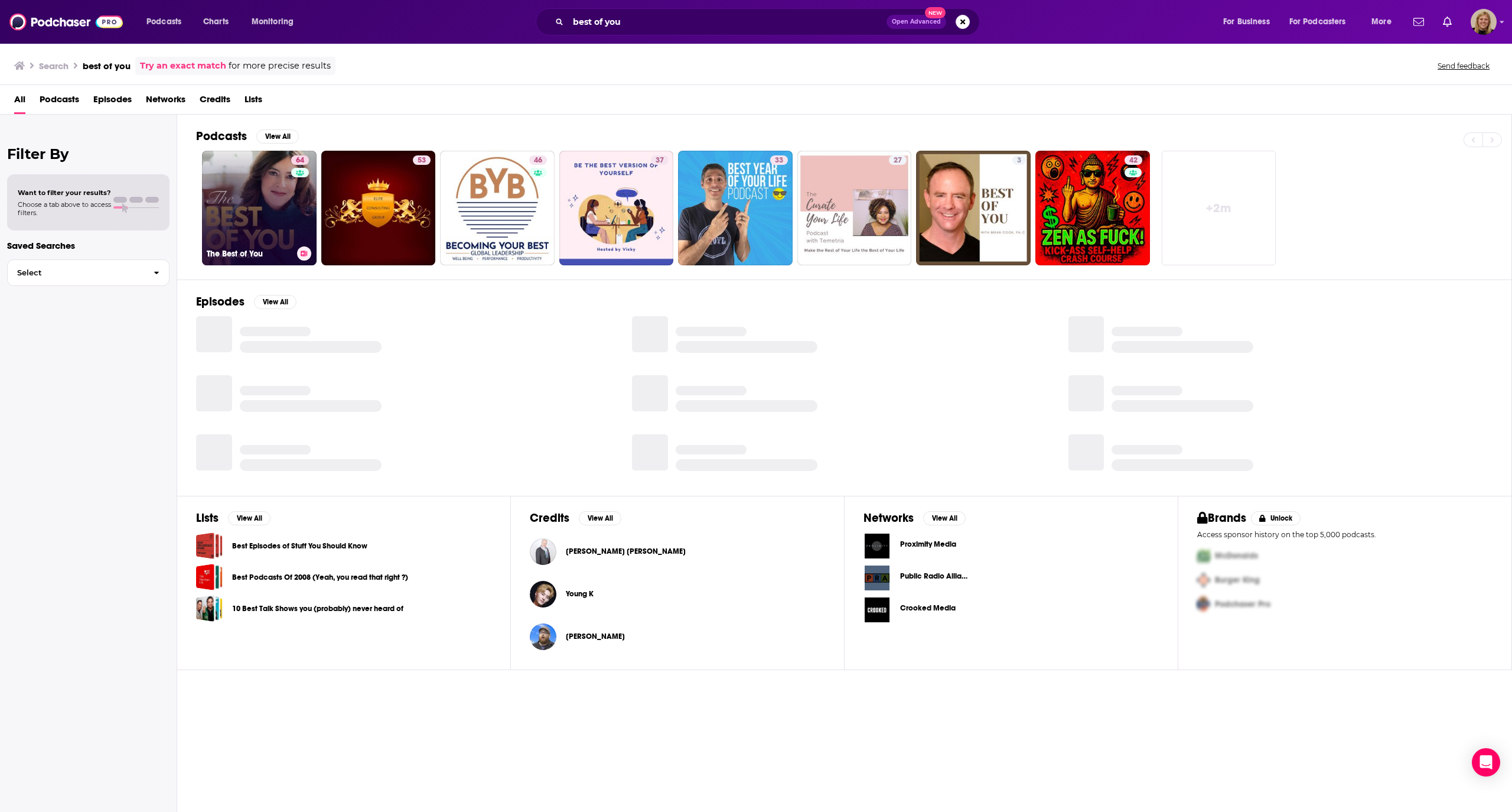
click at [279, 213] on link "64 The Best of You" at bounding box center [259, 208] width 114 height 114
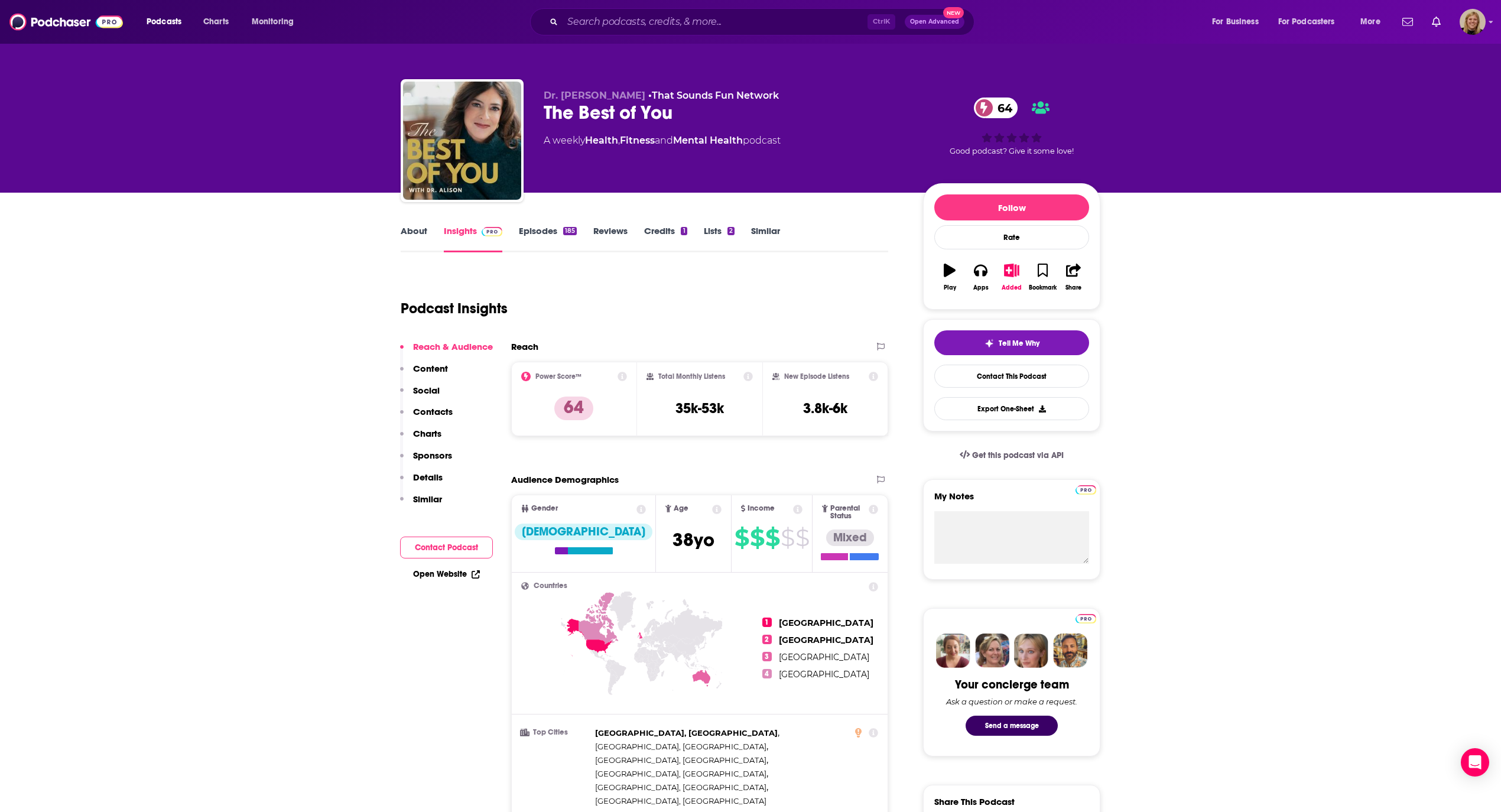
click at [466, 539] on button "Contact Podcast" at bounding box center [446, 547] width 93 height 22
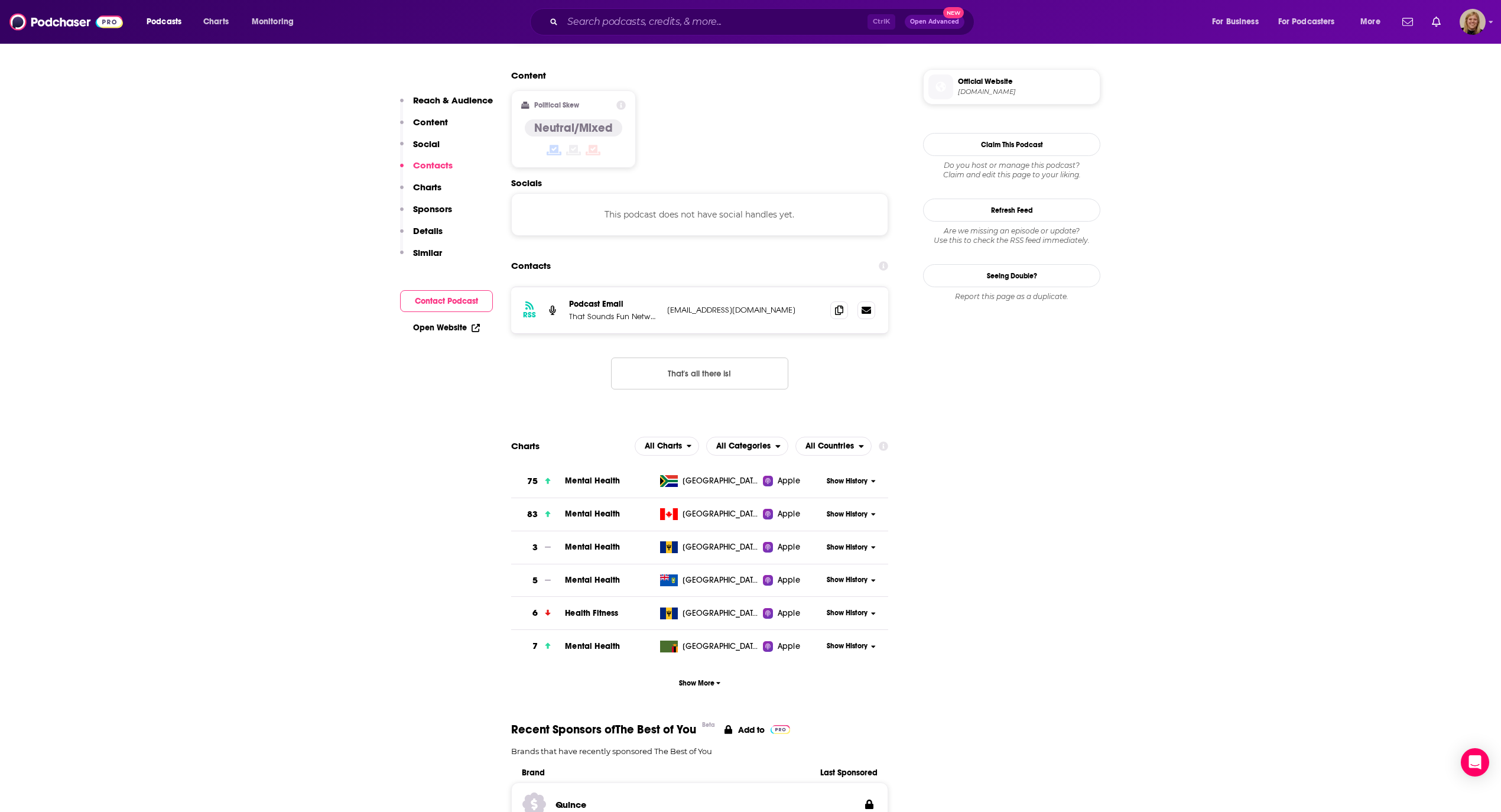
scroll to position [937, 0]
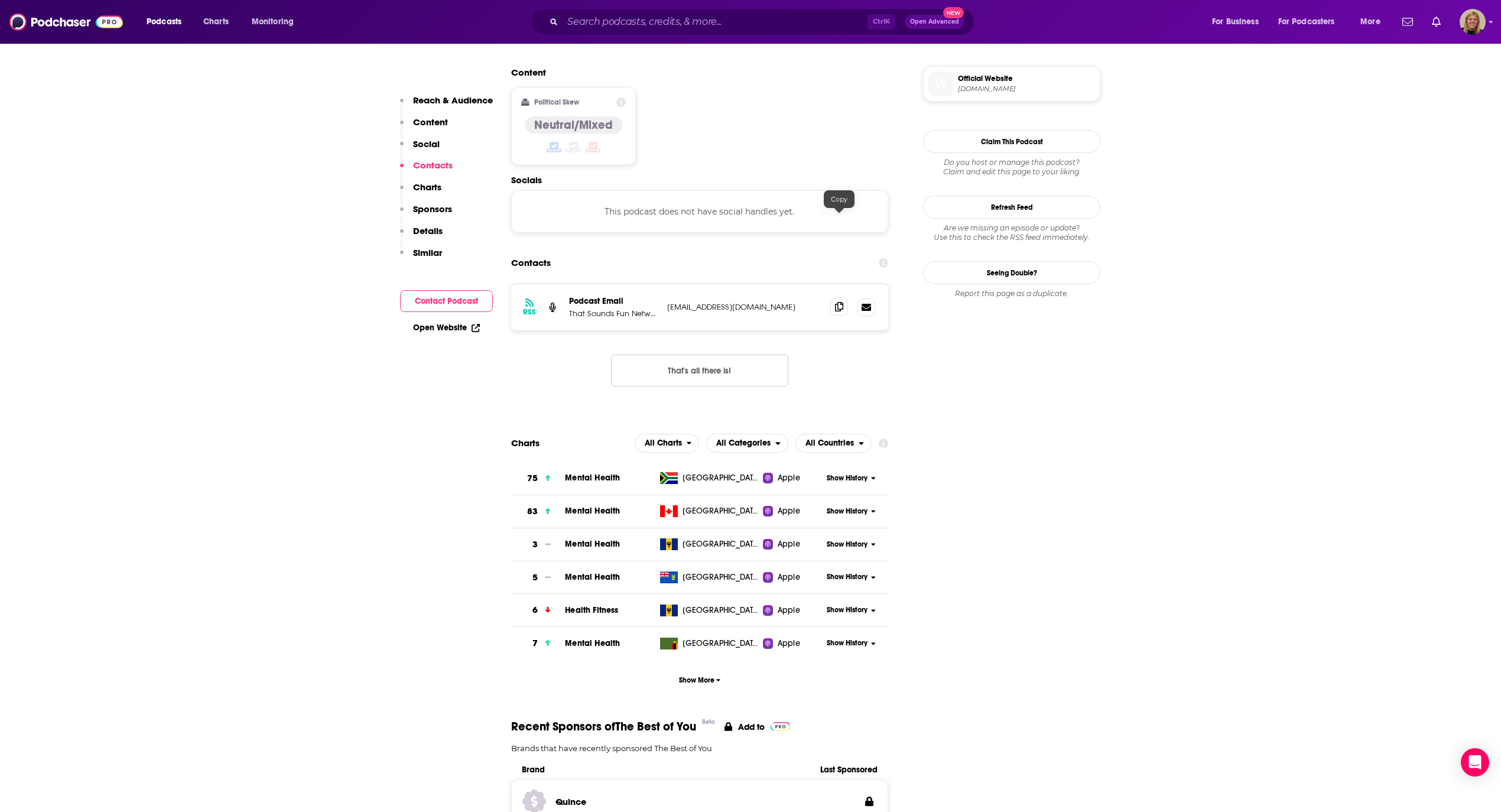
click at [842, 302] on icon at bounding box center [838, 306] width 8 height 10
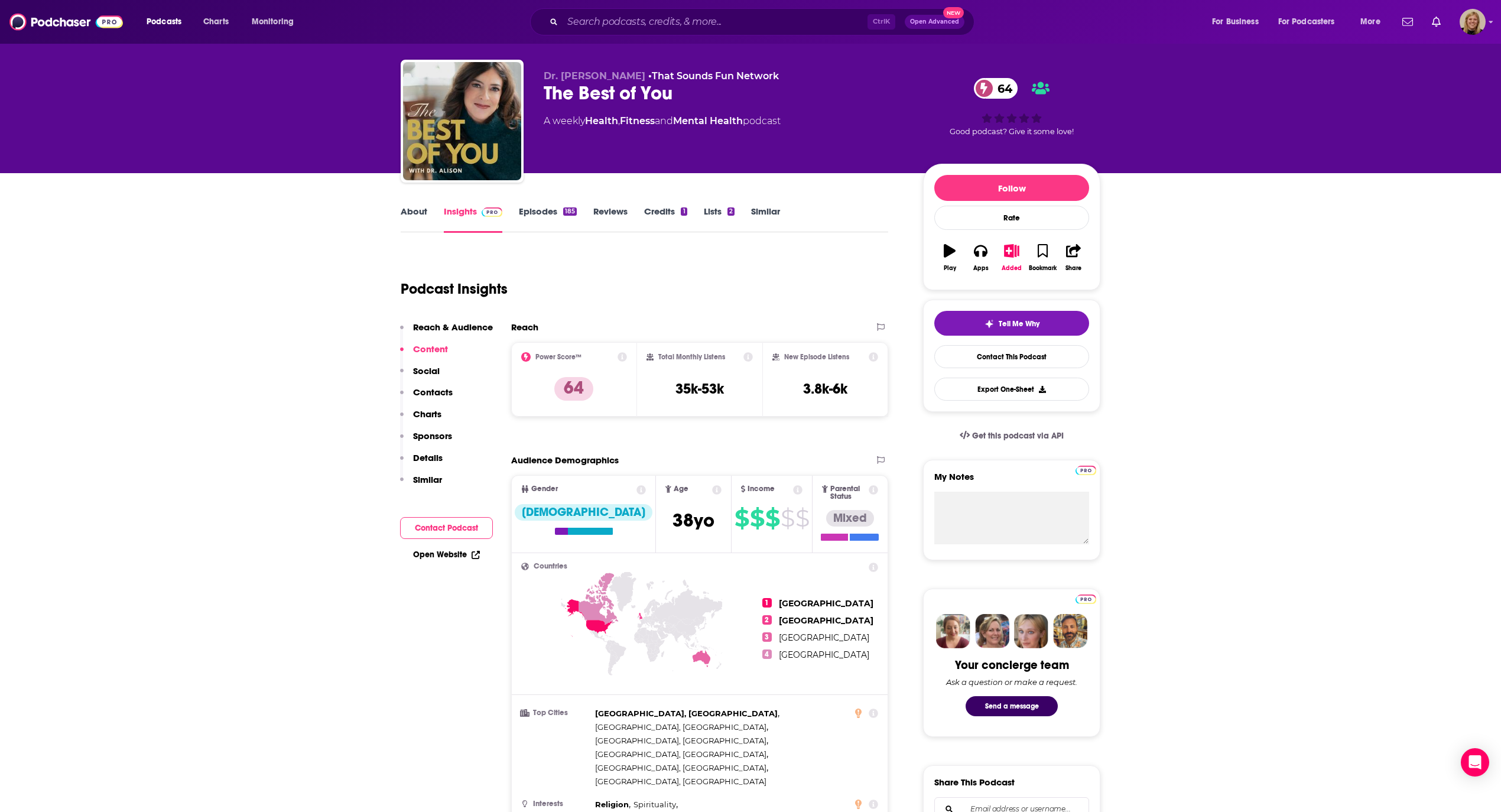
scroll to position [0, 0]
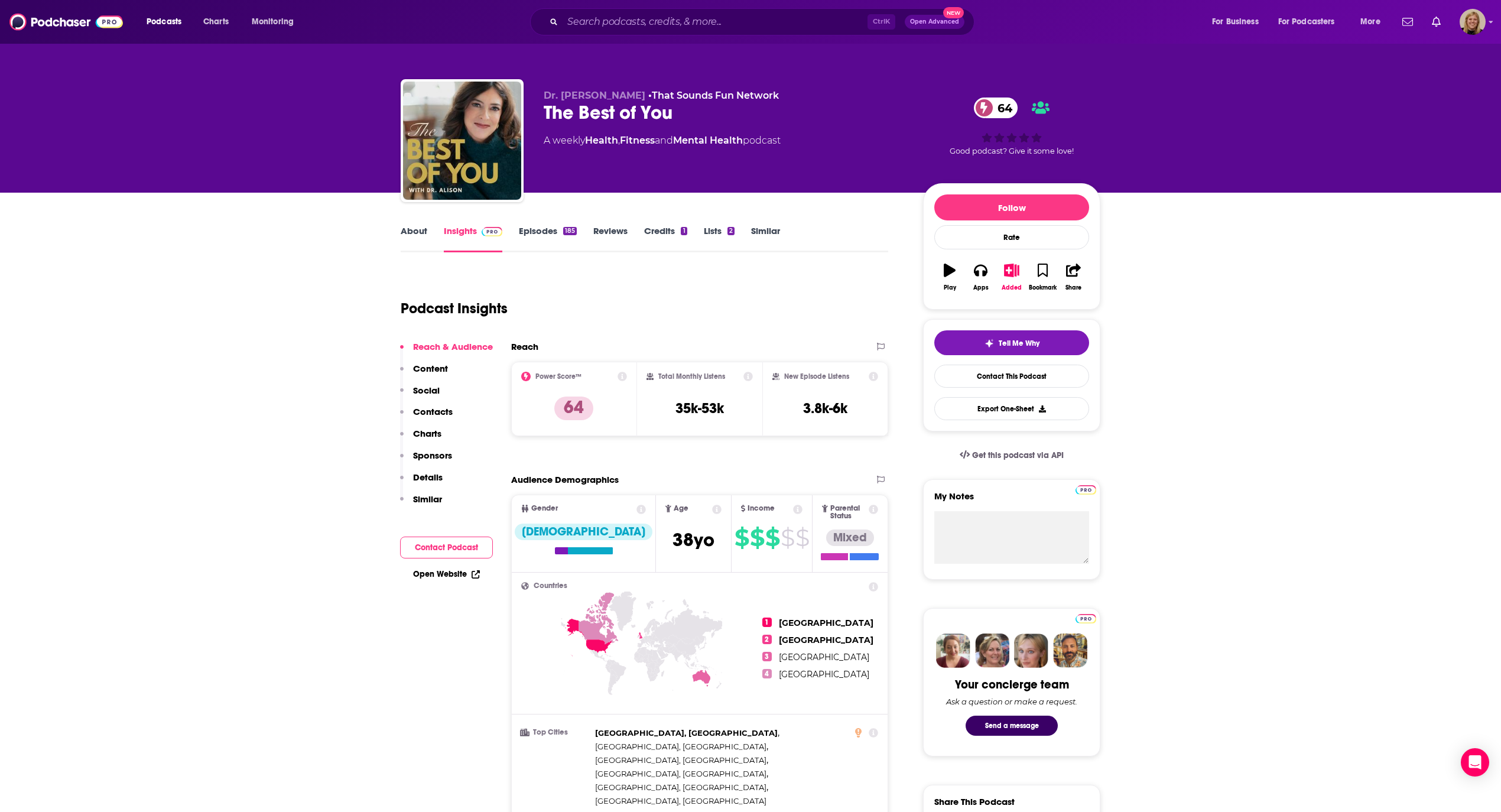
click at [529, 227] on link "Episodes 185" at bounding box center [547, 238] width 58 height 27
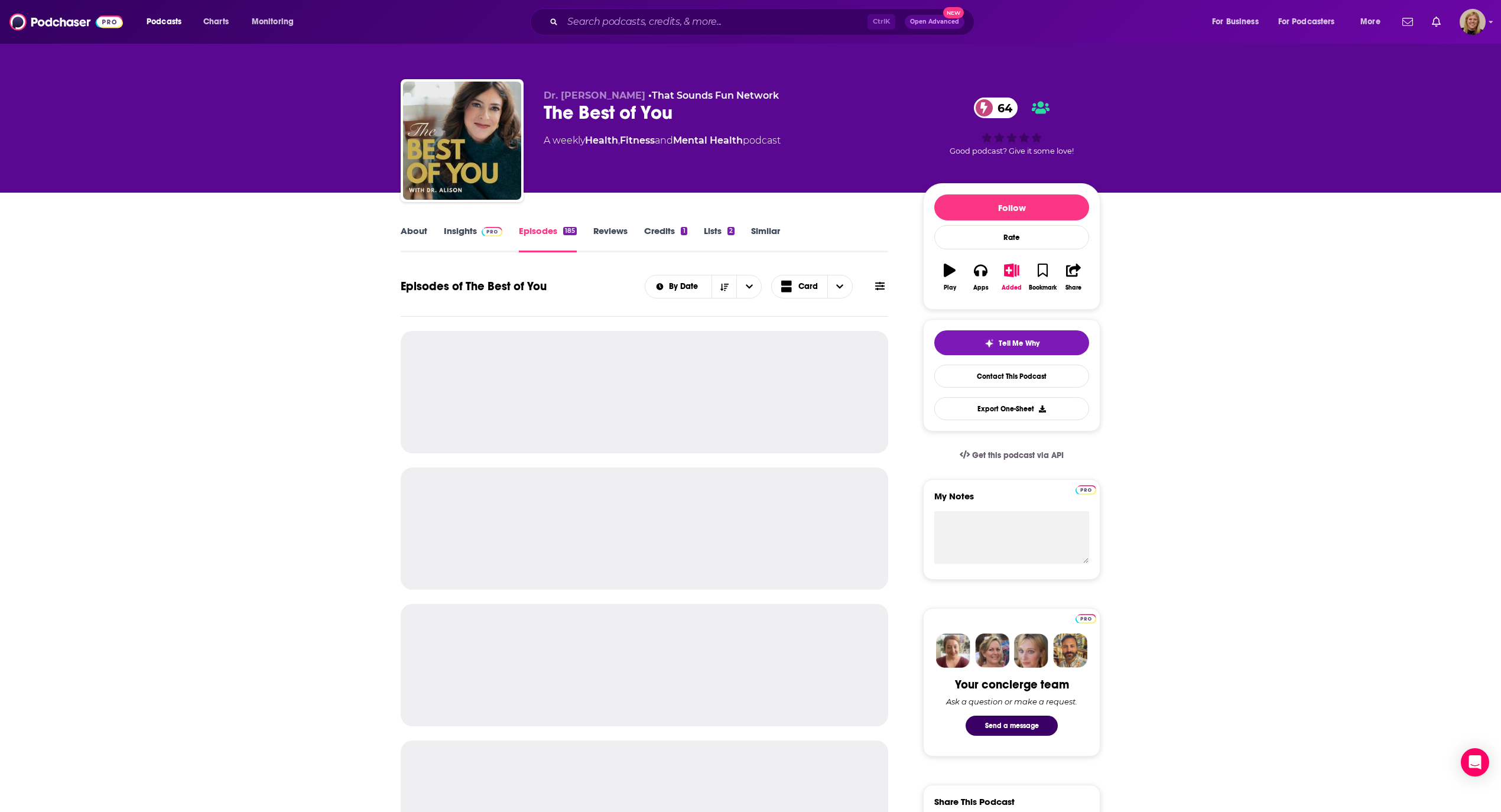
click at [884, 286] on icon at bounding box center [879, 286] width 10 height 8
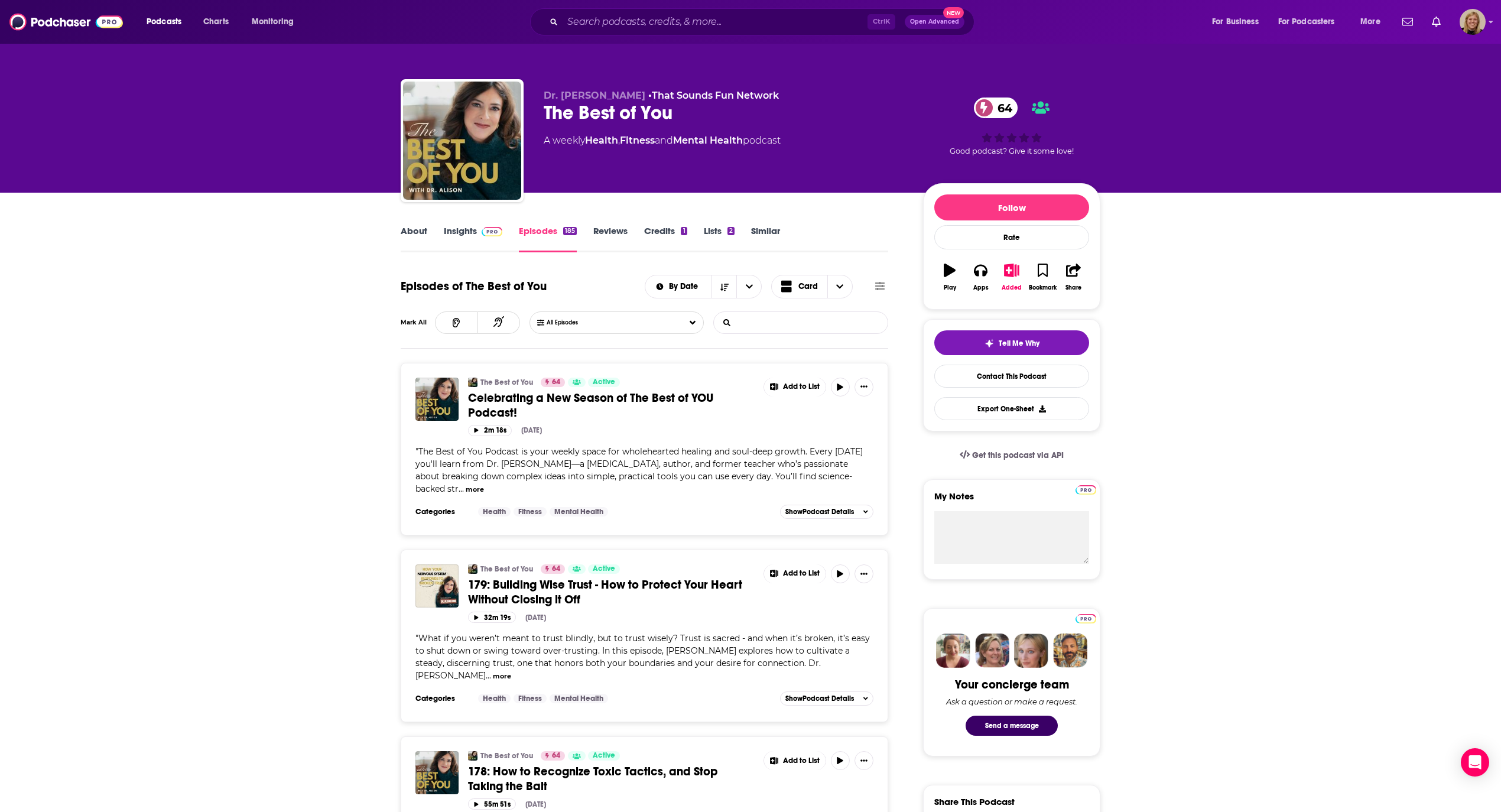
click at [807, 314] on input "List Search Input" at bounding box center [775, 322] width 124 height 21
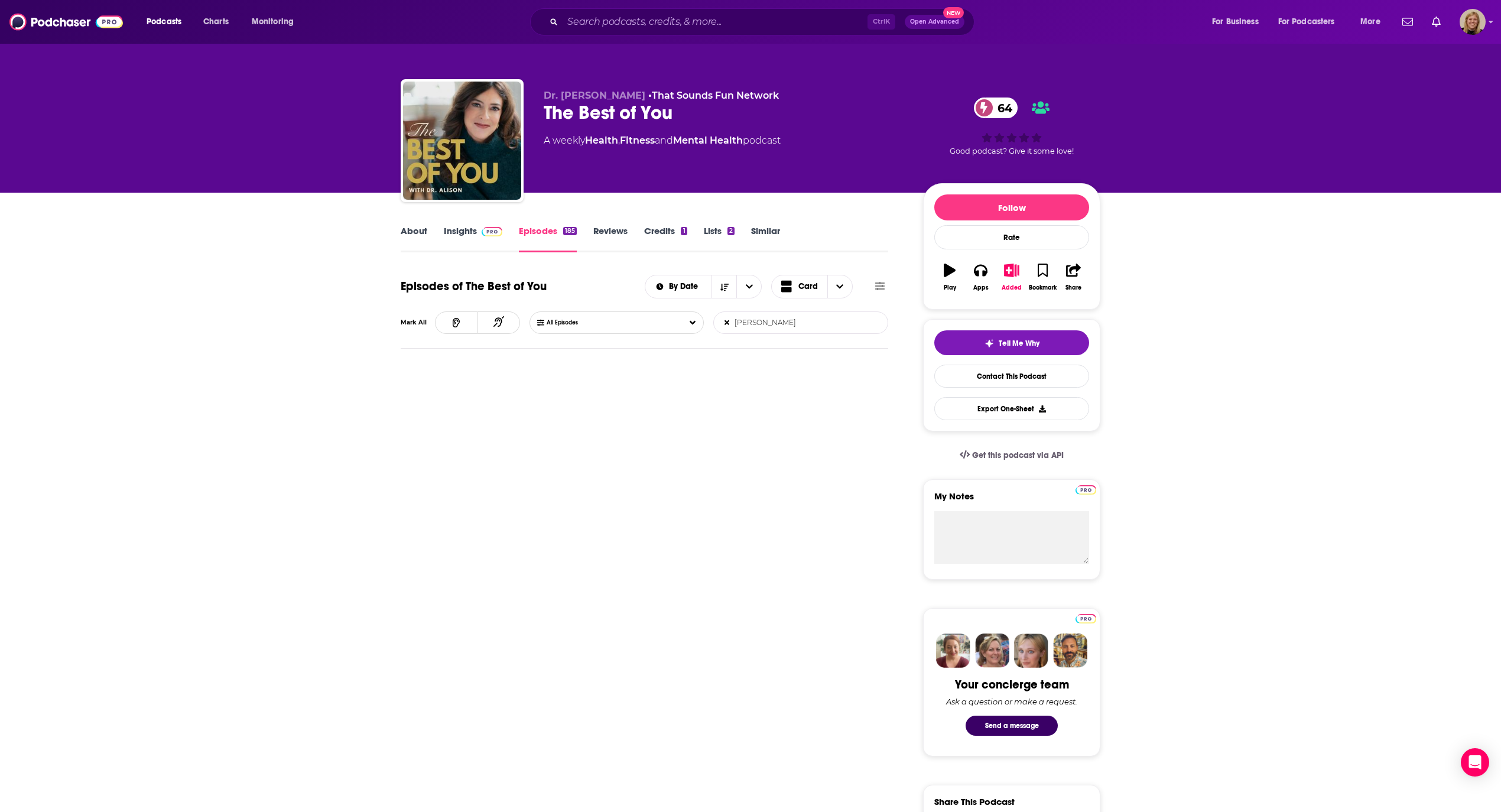
type input "[PERSON_NAME]"
click at [407, 230] on link "About" at bounding box center [414, 238] width 26 height 27
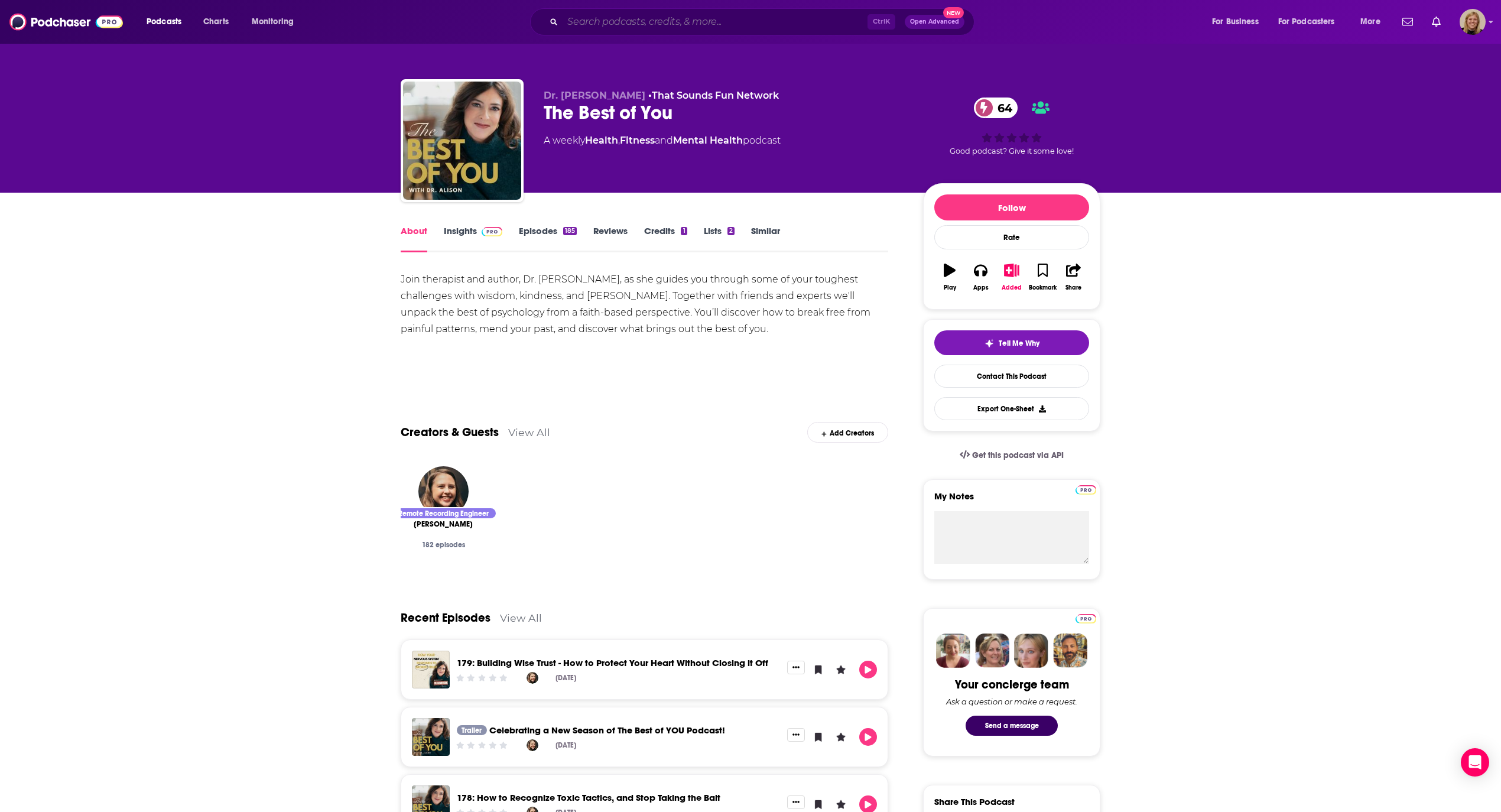
click at [642, 26] on input "Search podcasts, credits, & more..." at bounding box center [715, 22] width 305 height 19
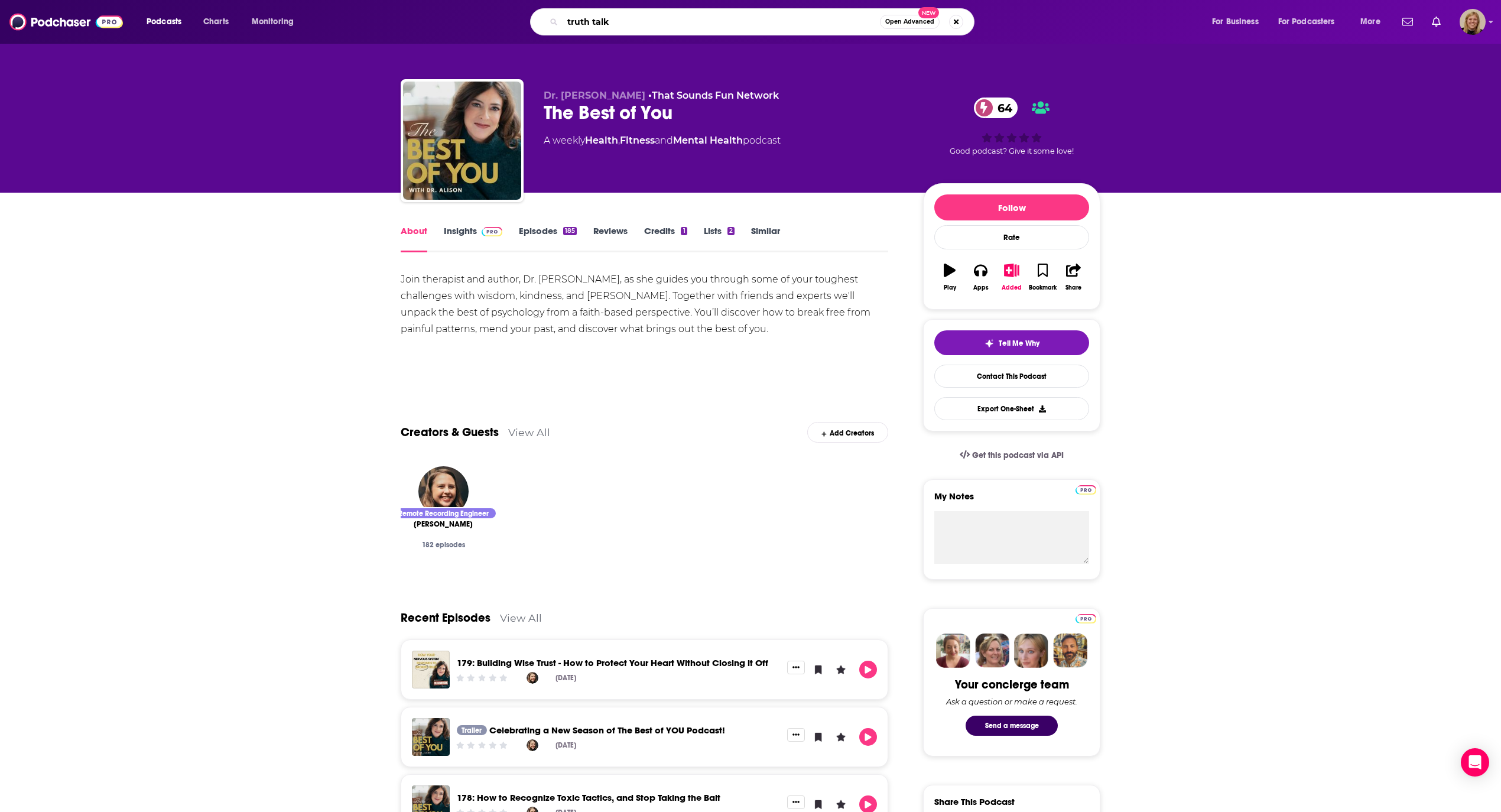
type input "truth talks"
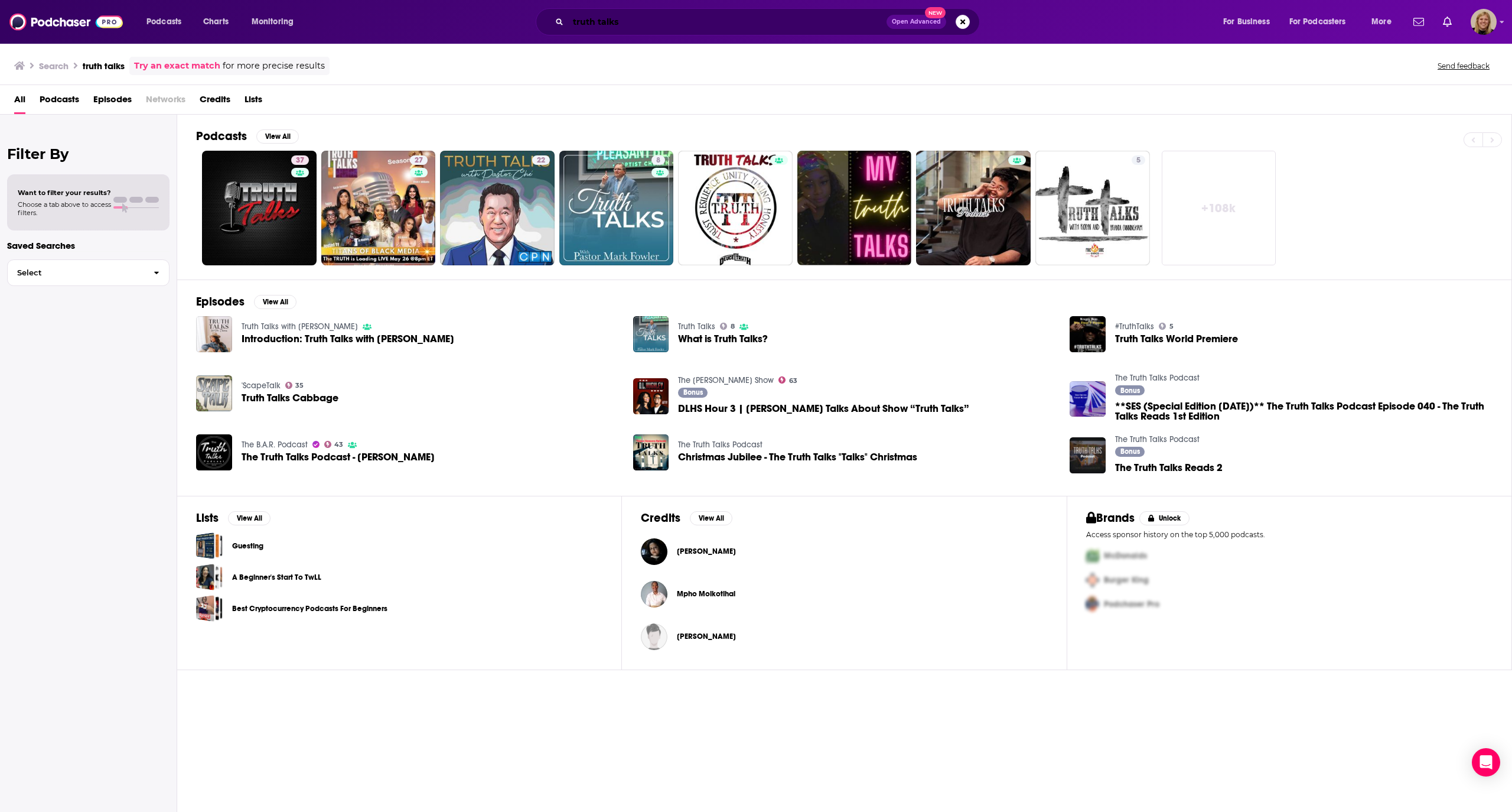
click at [648, 26] on input "truth talks" at bounding box center [727, 22] width 319 height 19
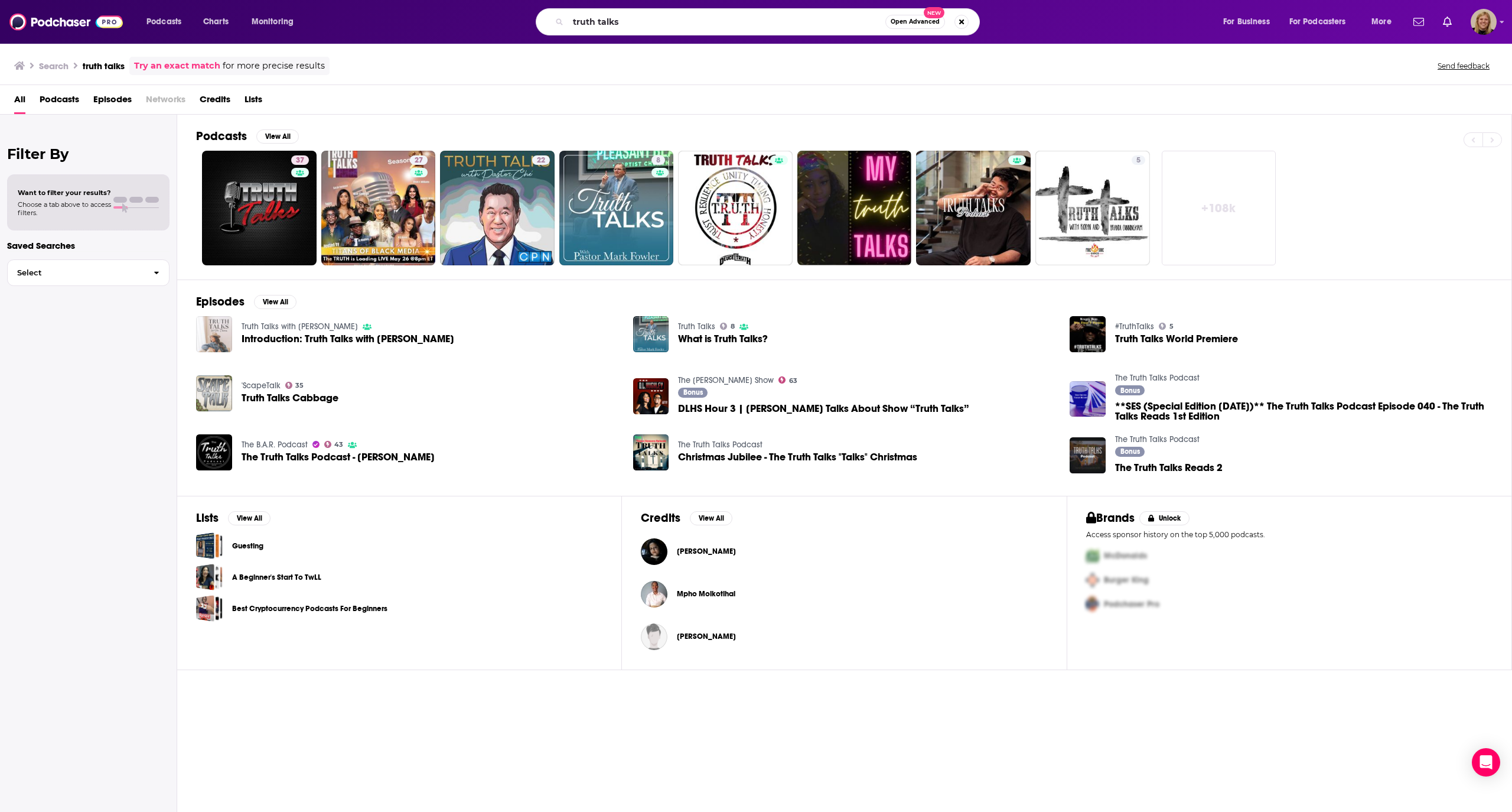
click at [209, 330] on img "Introduction: Truth Talks with Tara" at bounding box center [214, 333] width 36 height 36
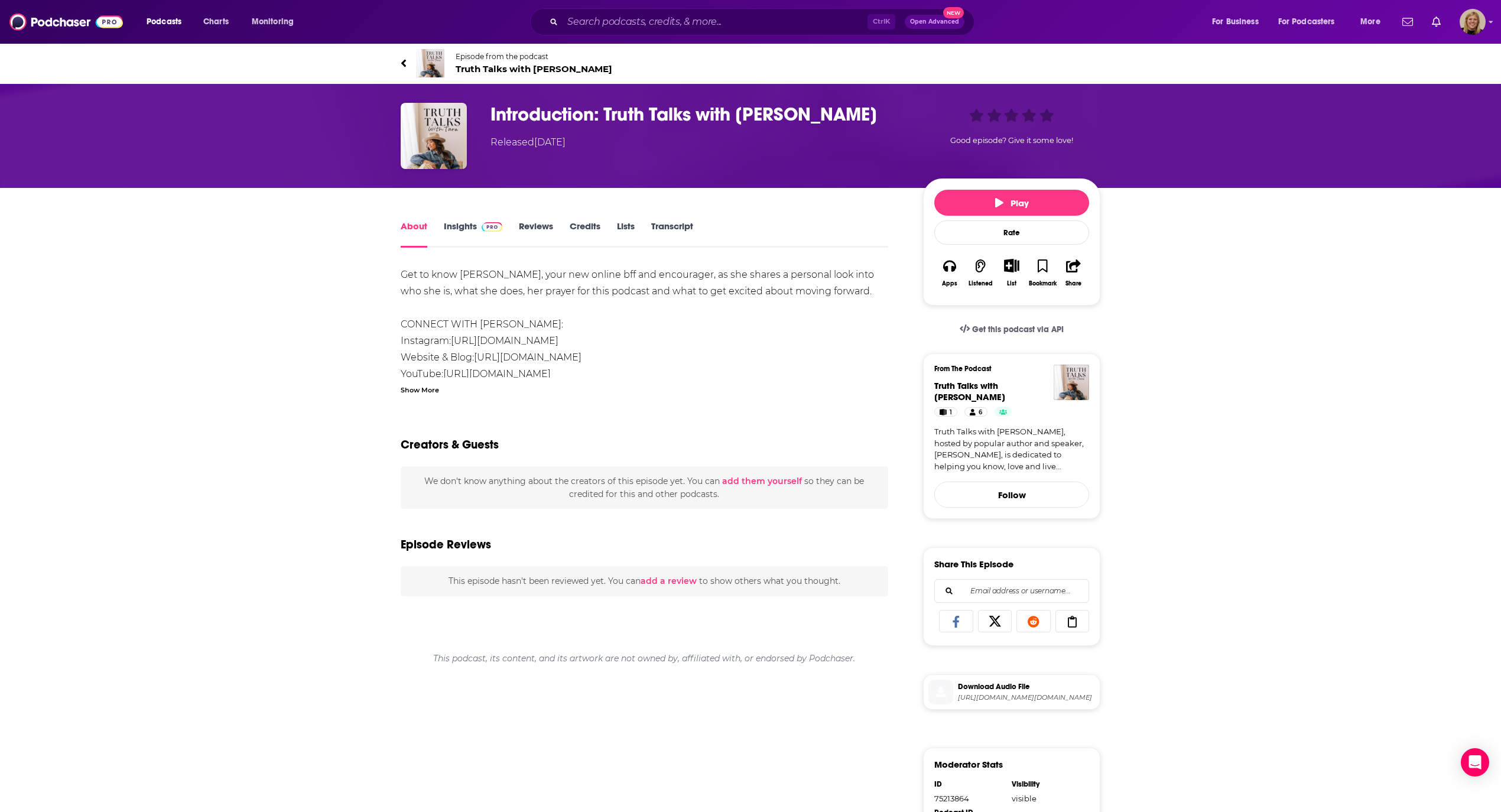
click at [490, 69] on span "Truth Talks with [PERSON_NAME]" at bounding box center [534, 68] width 157 height 11
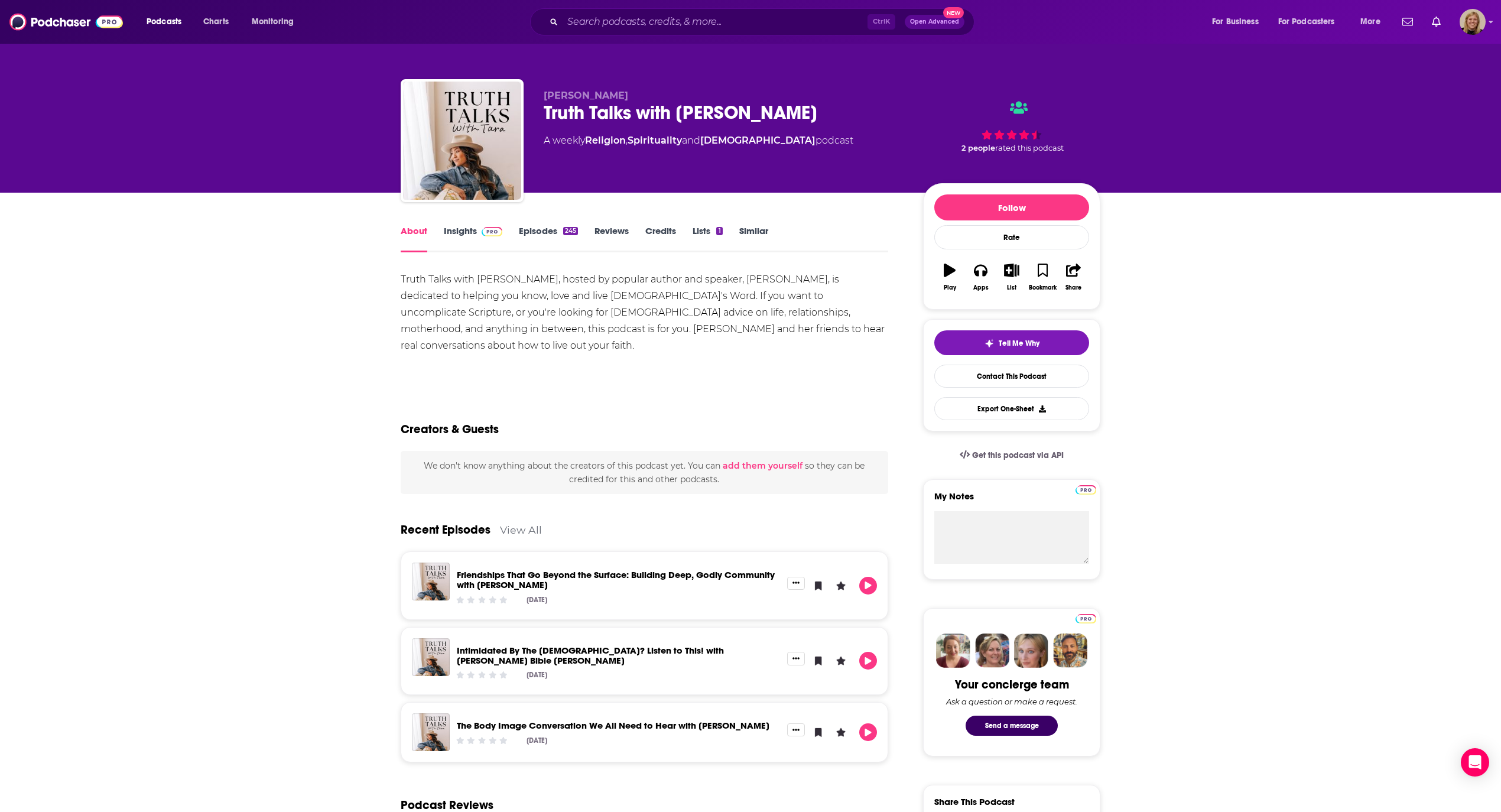
click at [538, 227] on link "Episodes 245" at bounding box center [548, 238] width 59 height 27
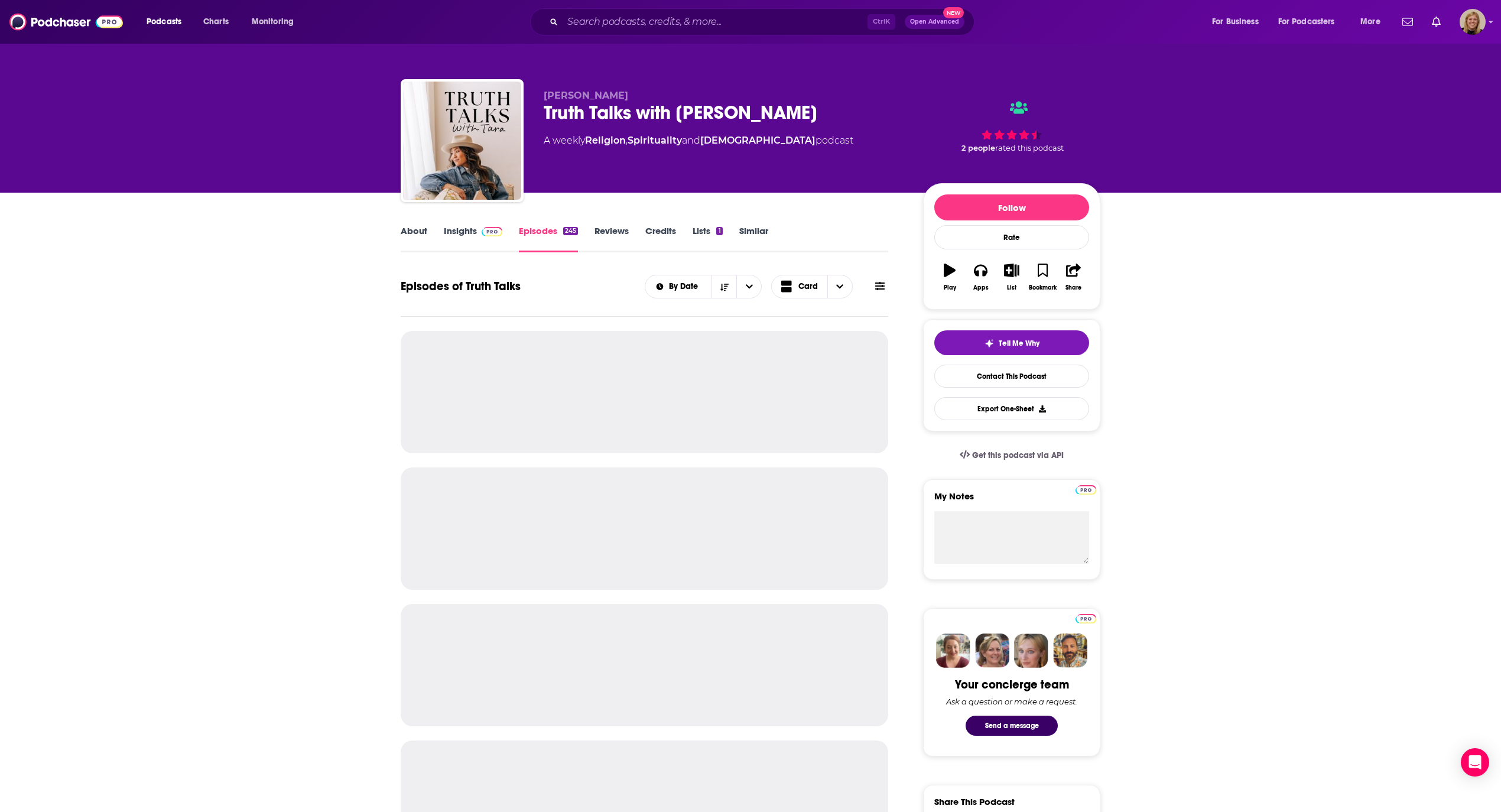
click at [882, 286] on icon at bounding box center [879, 286] width 10 height 8
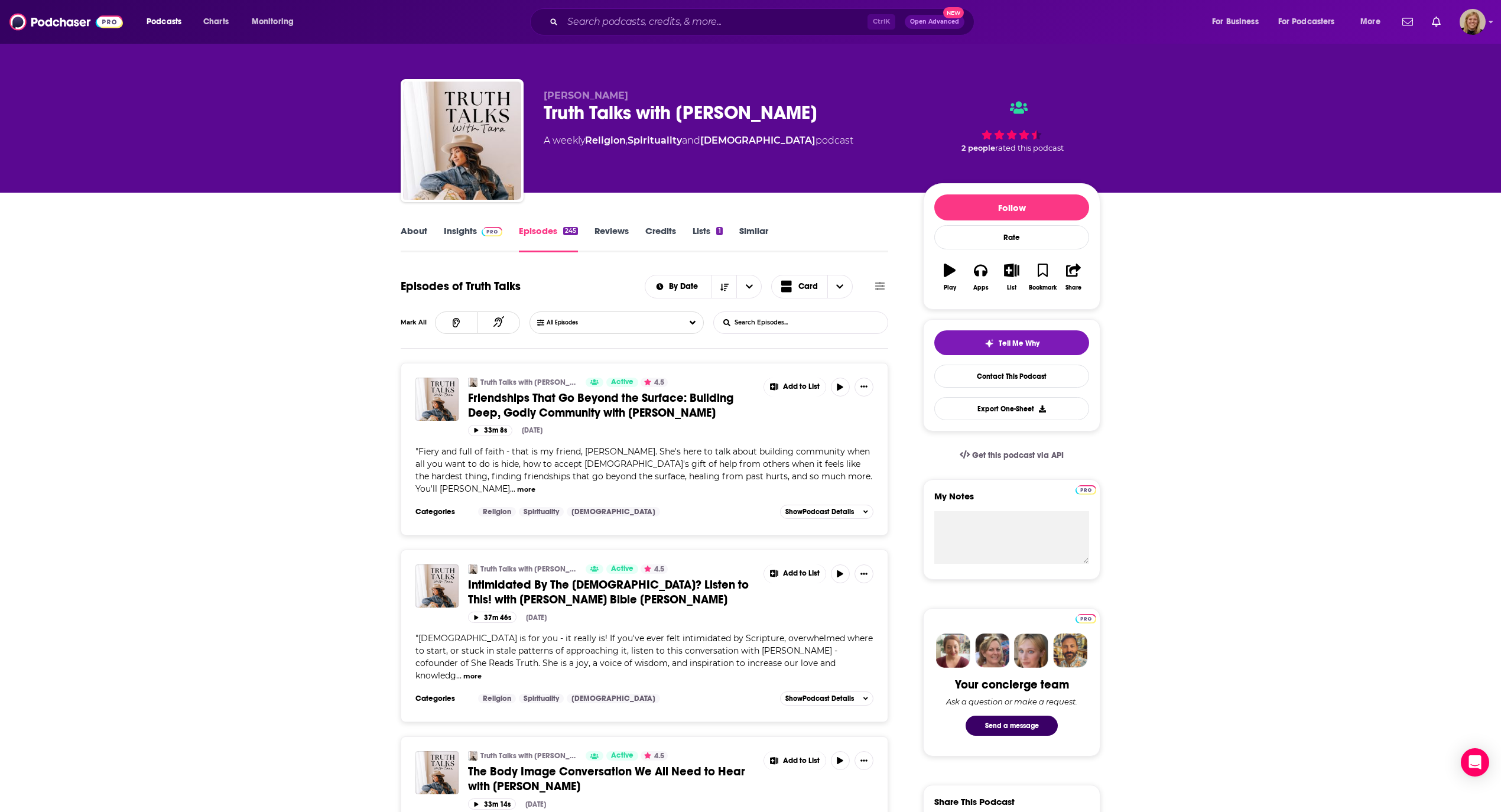
click at [783, 322] on input "List Search Input" at bounding box center [775, 322] width 124 height 21
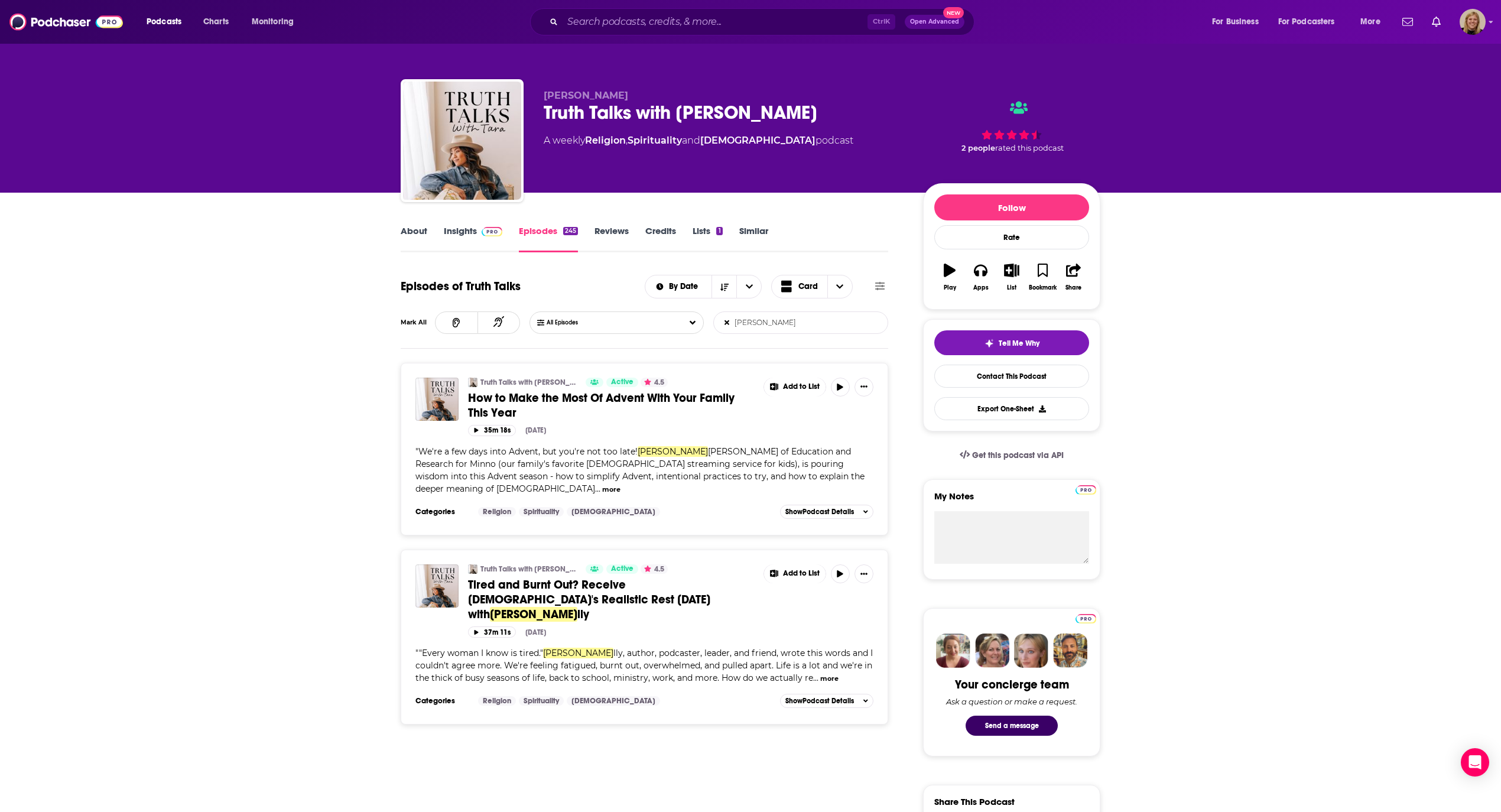
type input "[PERSON_NAME]"
click at [597, 23] on input "Search podcasts, credits, & more..." at bounding box center [715, 22] width 305 height 19
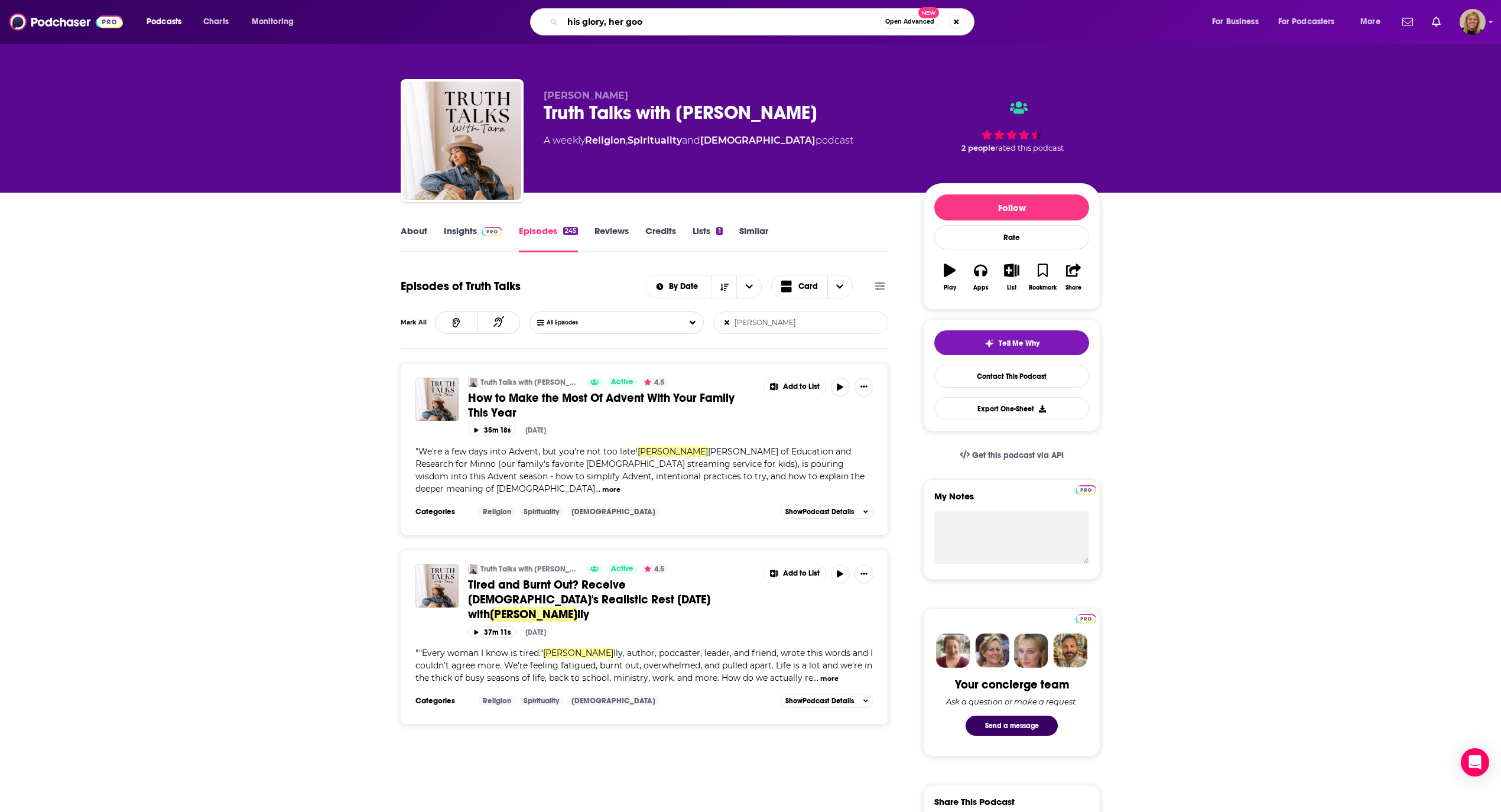
type input "his glory, her good"
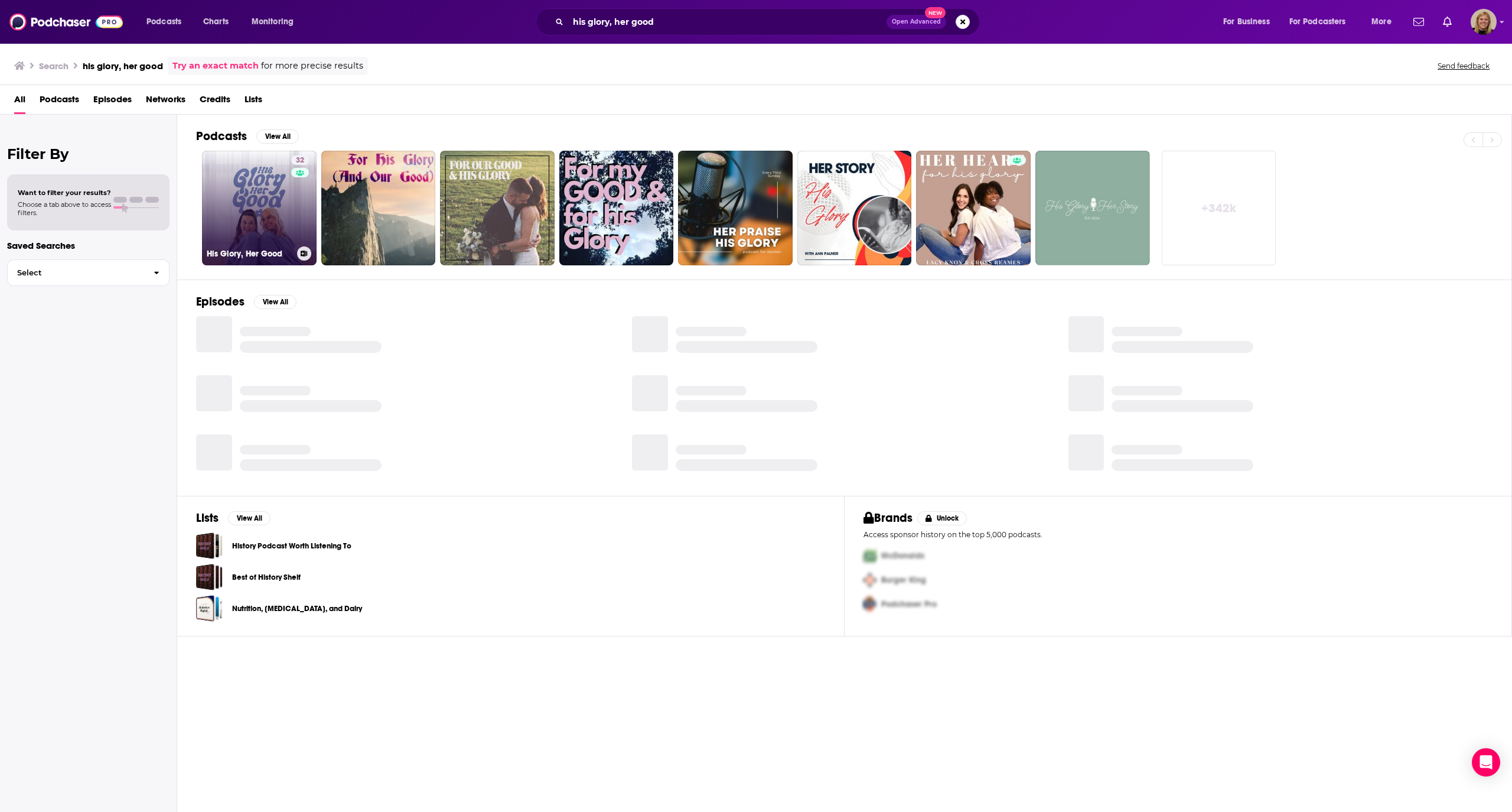
click at [246, 182] on link "32 His Glory, Her Good" at bounding box center [259, 208] width 114 height 114
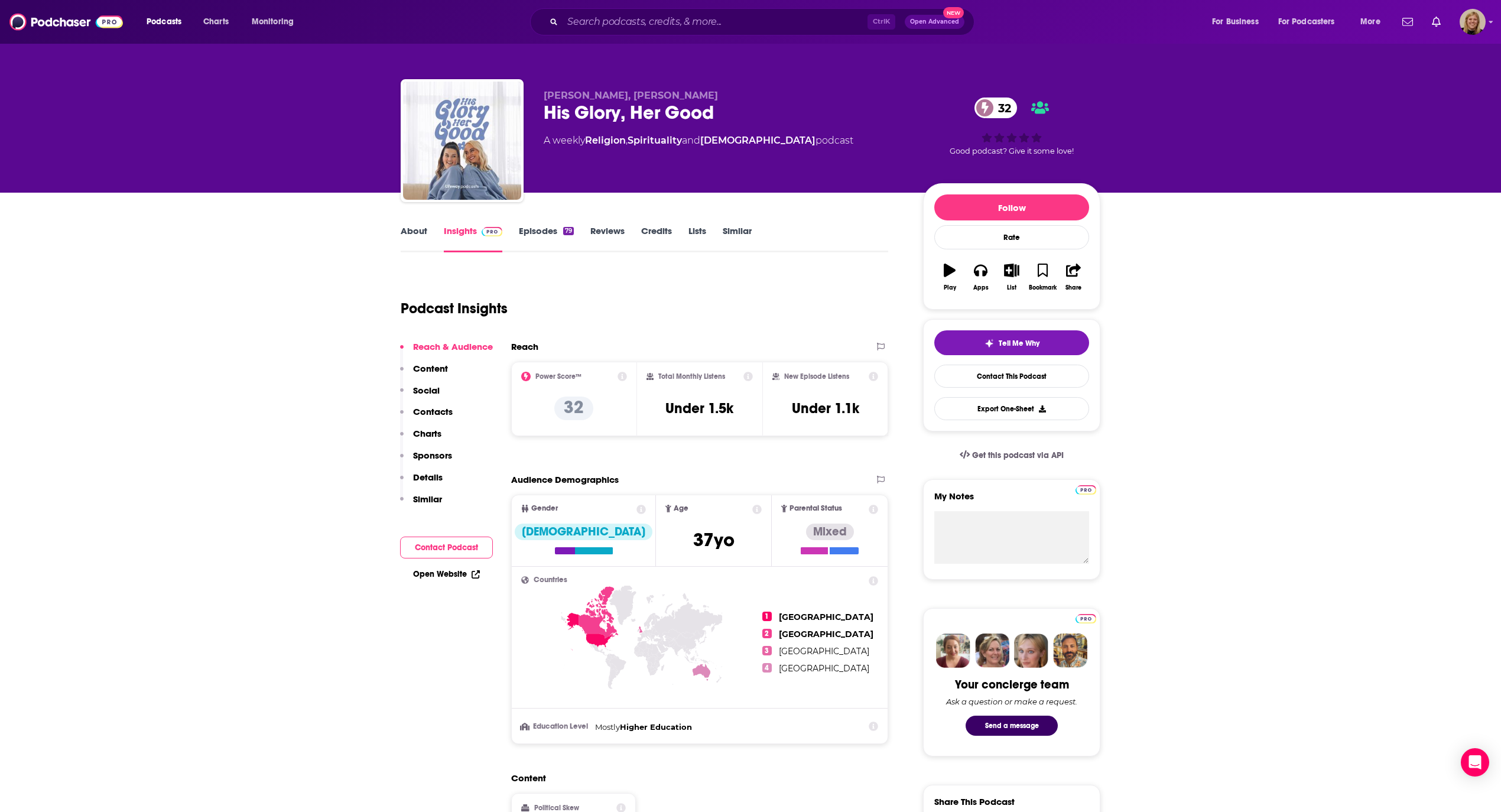
click at [413, 227] on link "About" at bounding box center [414, 238] width 26 height 27
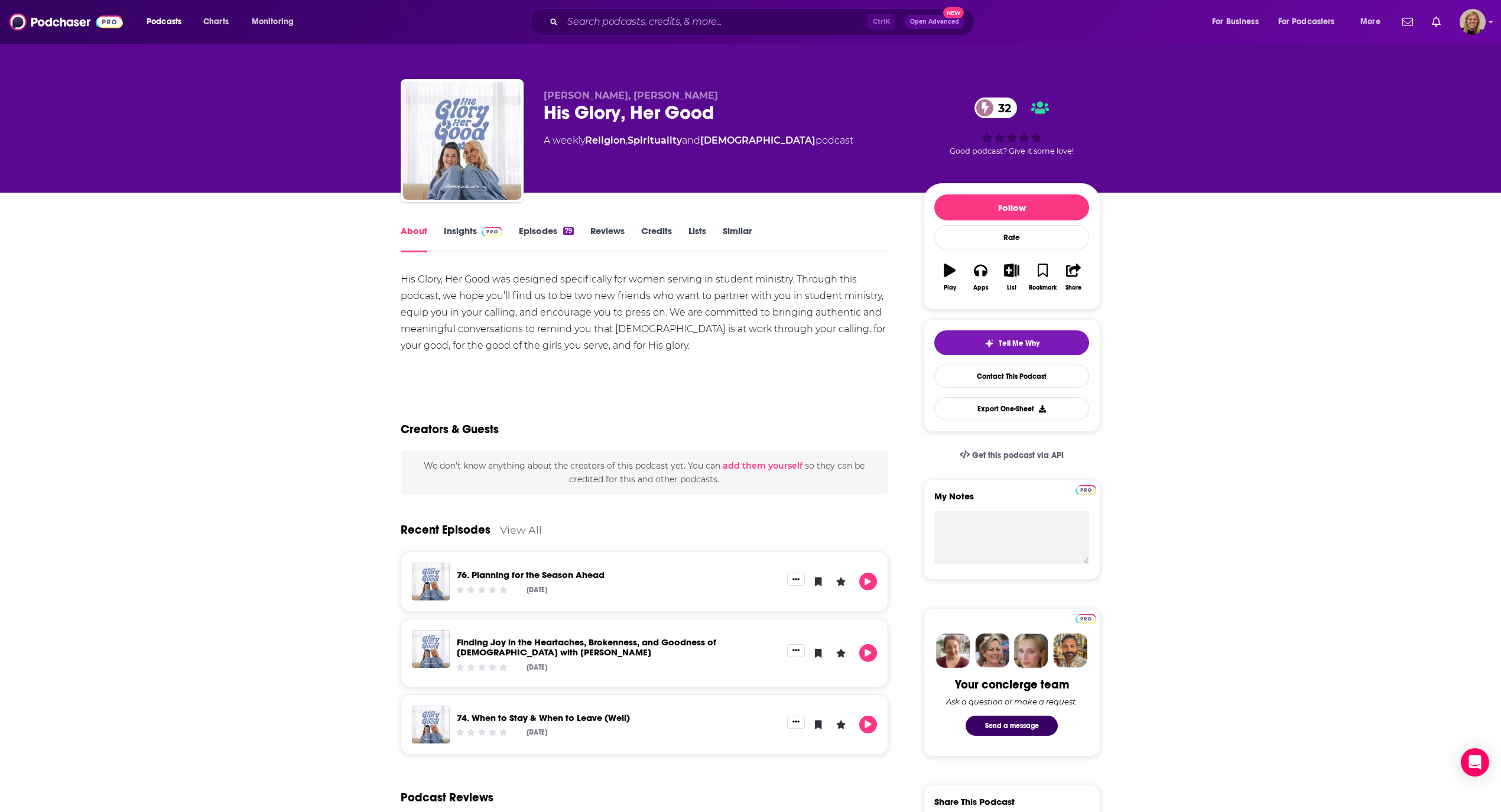
click at [591, 570] on link "76. Planning for the Season Ahead" at bounding box center [531, 574] width 148 height 11
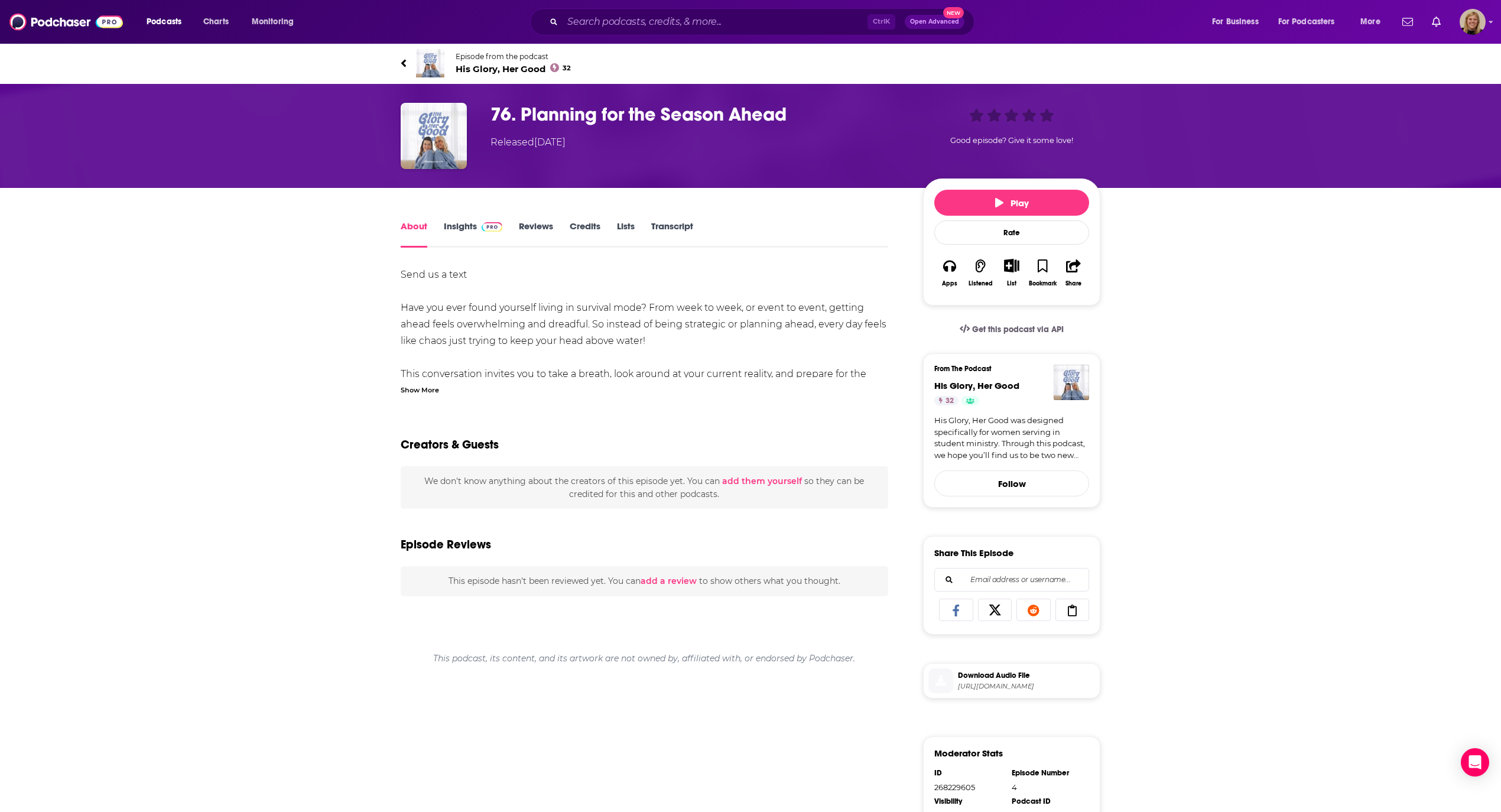
click at [421, 388] on div "Show More" at bounding box center [420, 388] width 38 height 11
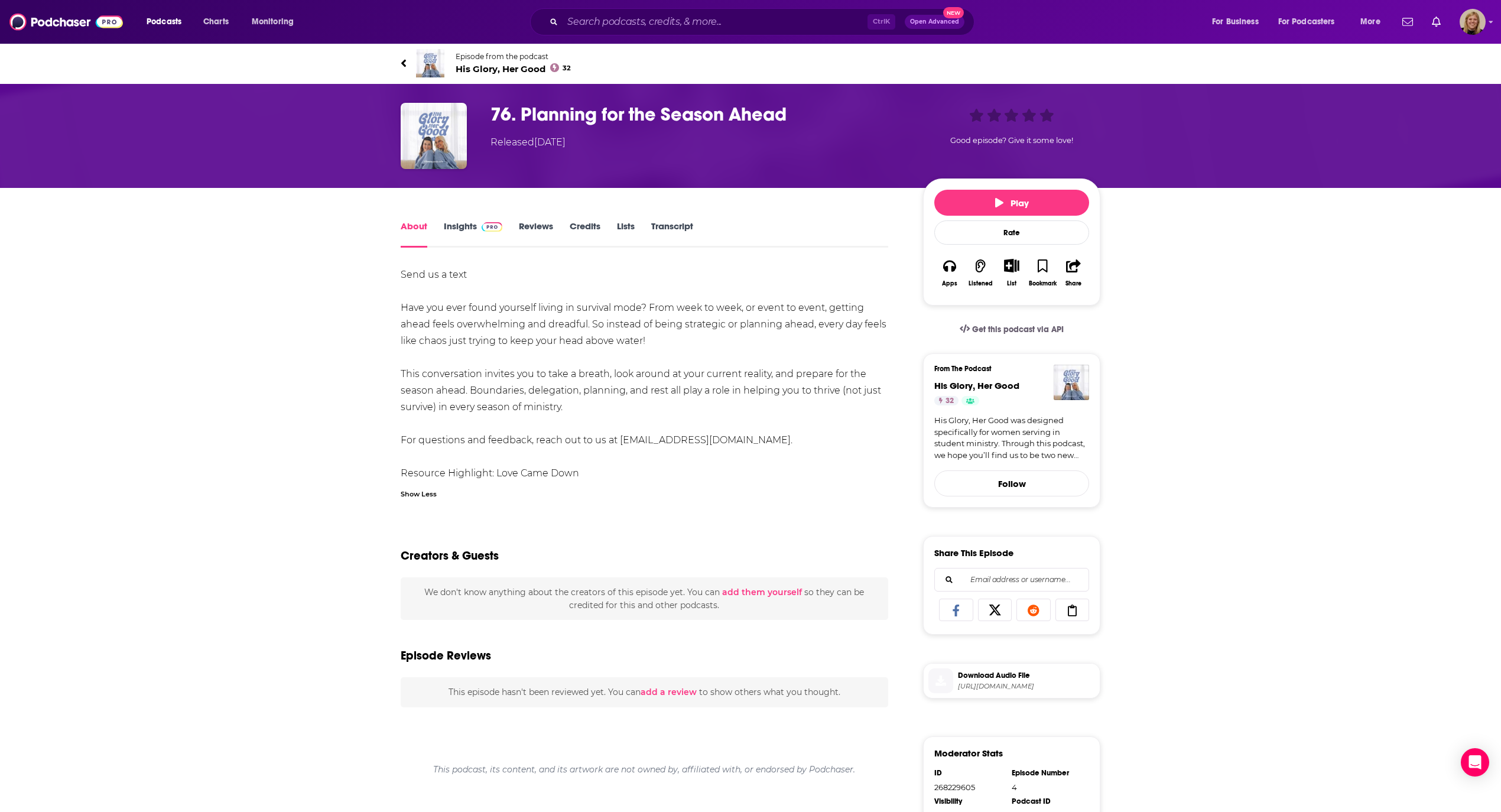
click at [509, 58] on span "Episode from the podcast" at bounding box center [513, 56] width 115 height 9
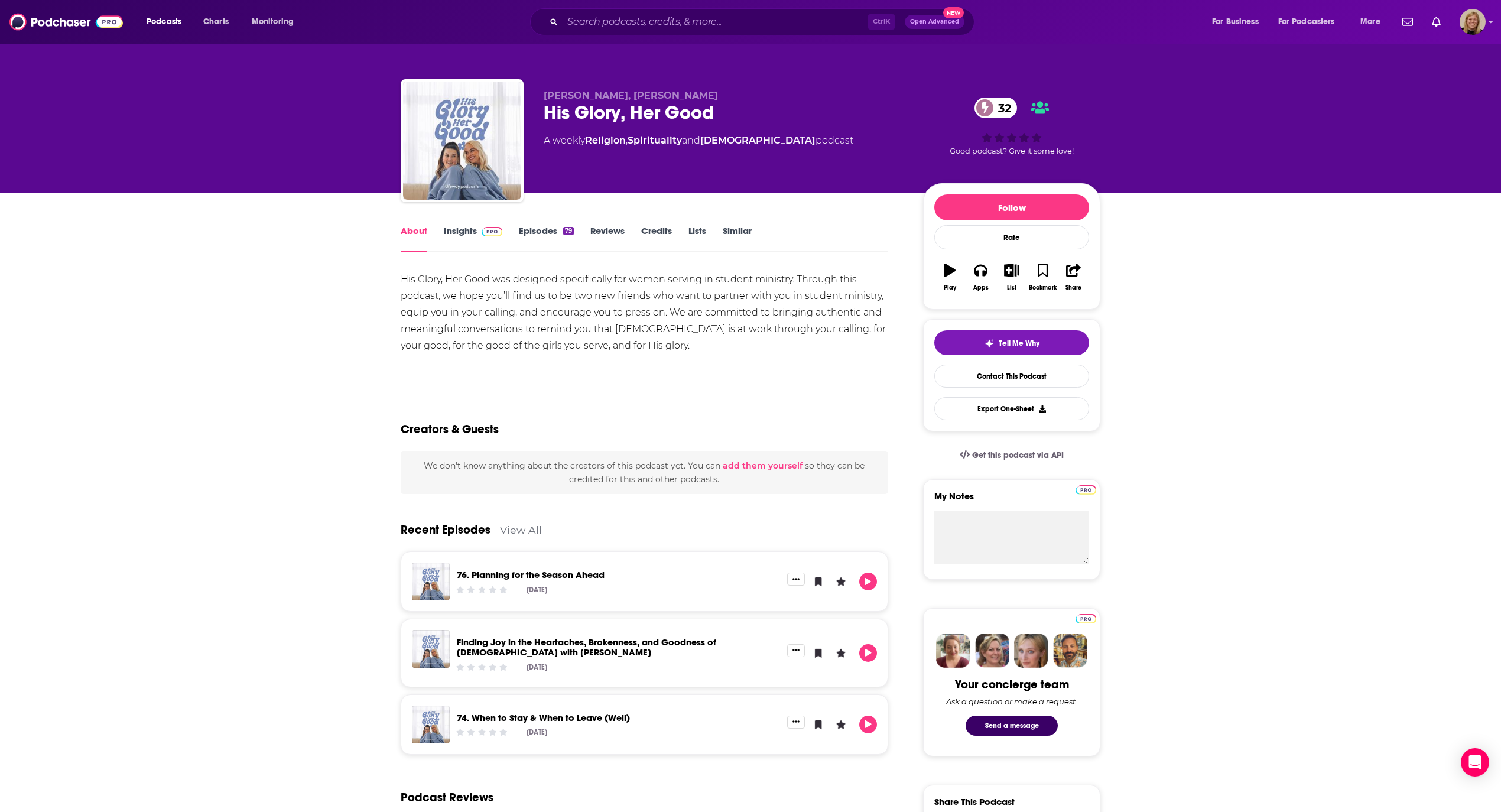
click at [457, 232] on link "Insights" at bounding box center [473, 238] width 59 height 27
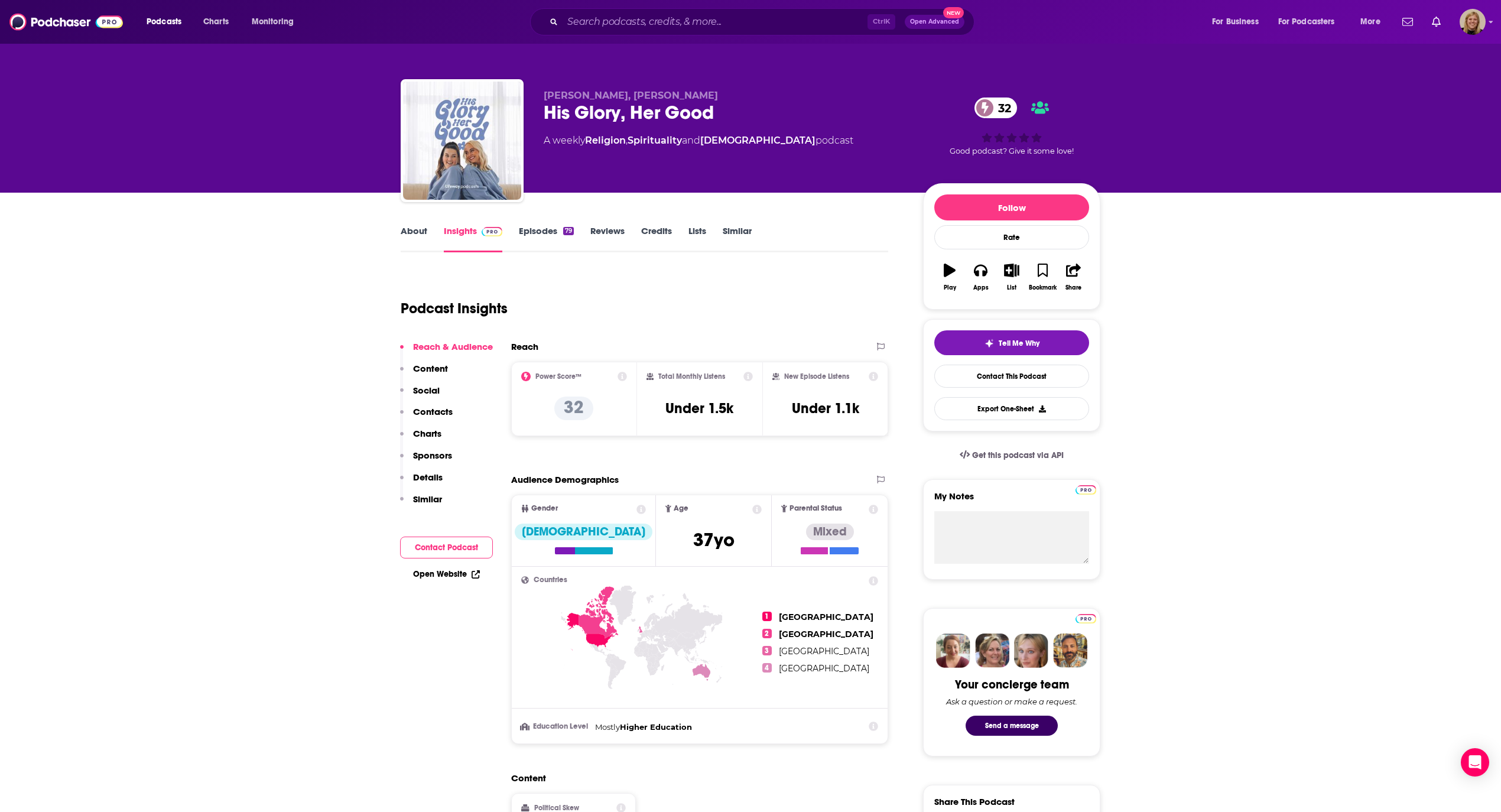
click at [444, 545] on button "Contact Podcast" at bounding box center [446, 547] width 93 height 22
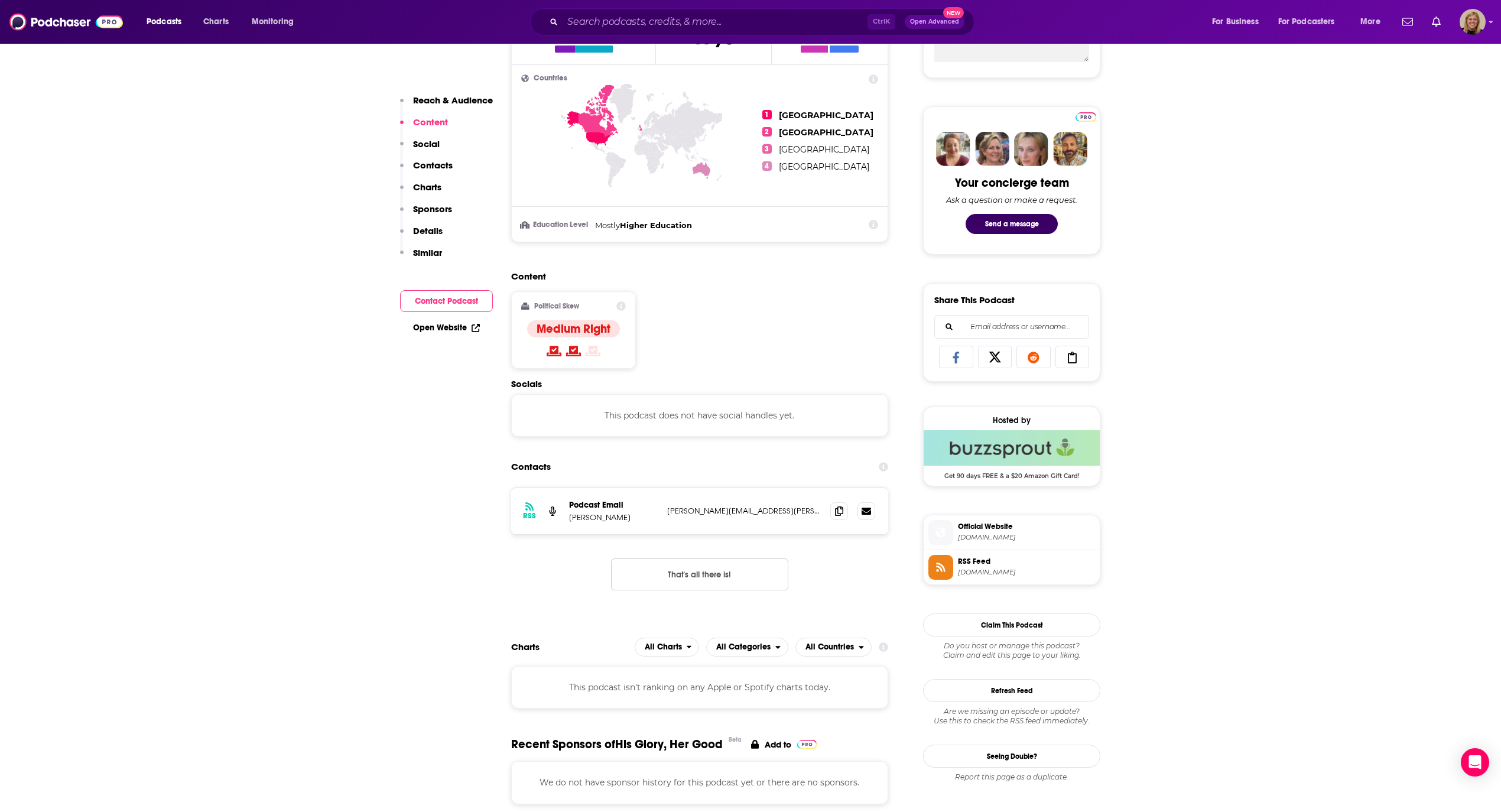
scroll to position [501, 0]
click at [1013, 225] on button "Send a message" at bounding box center [1011, 224] width 92 height 20
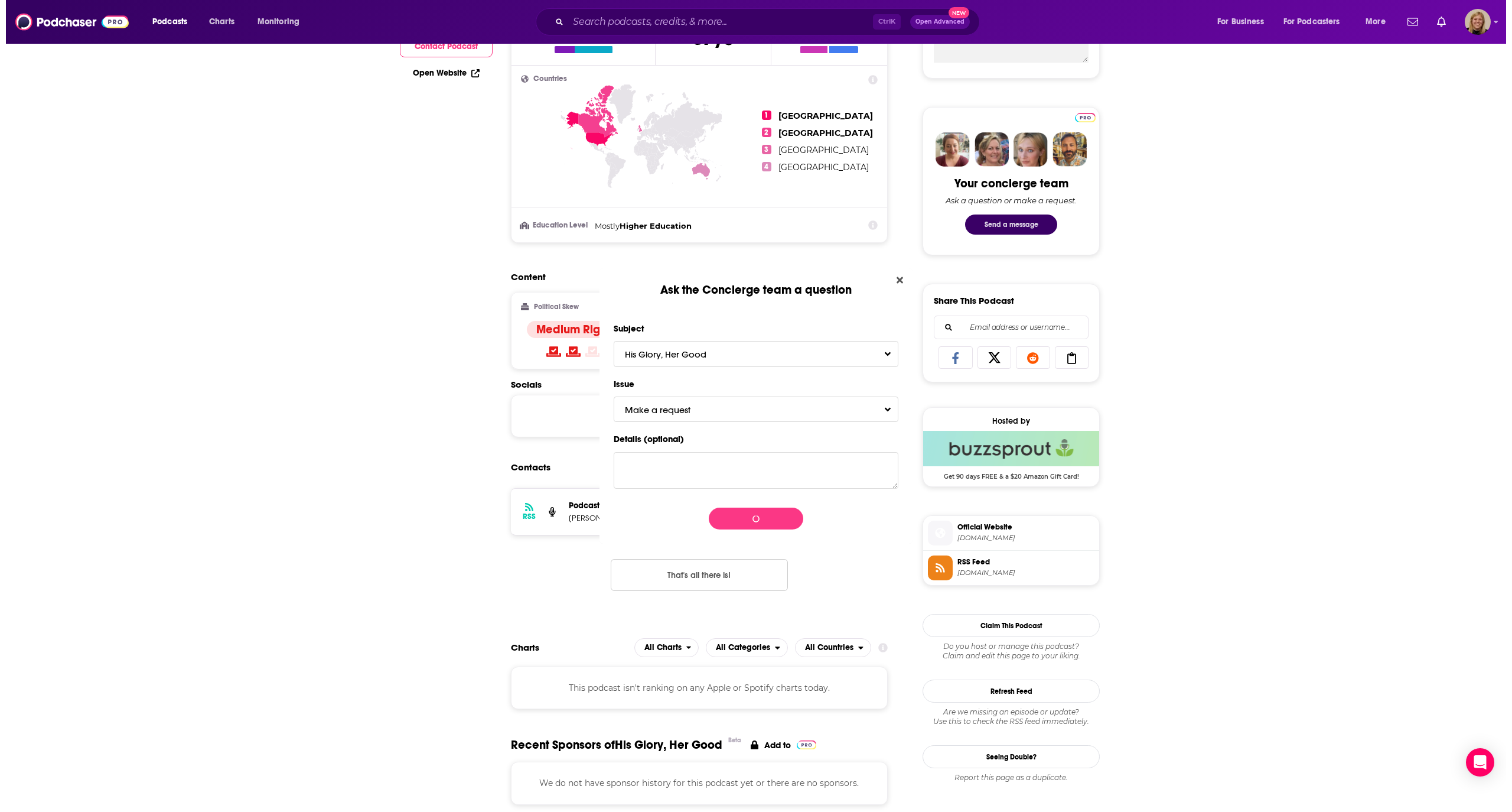
scroll to position [0, 0]
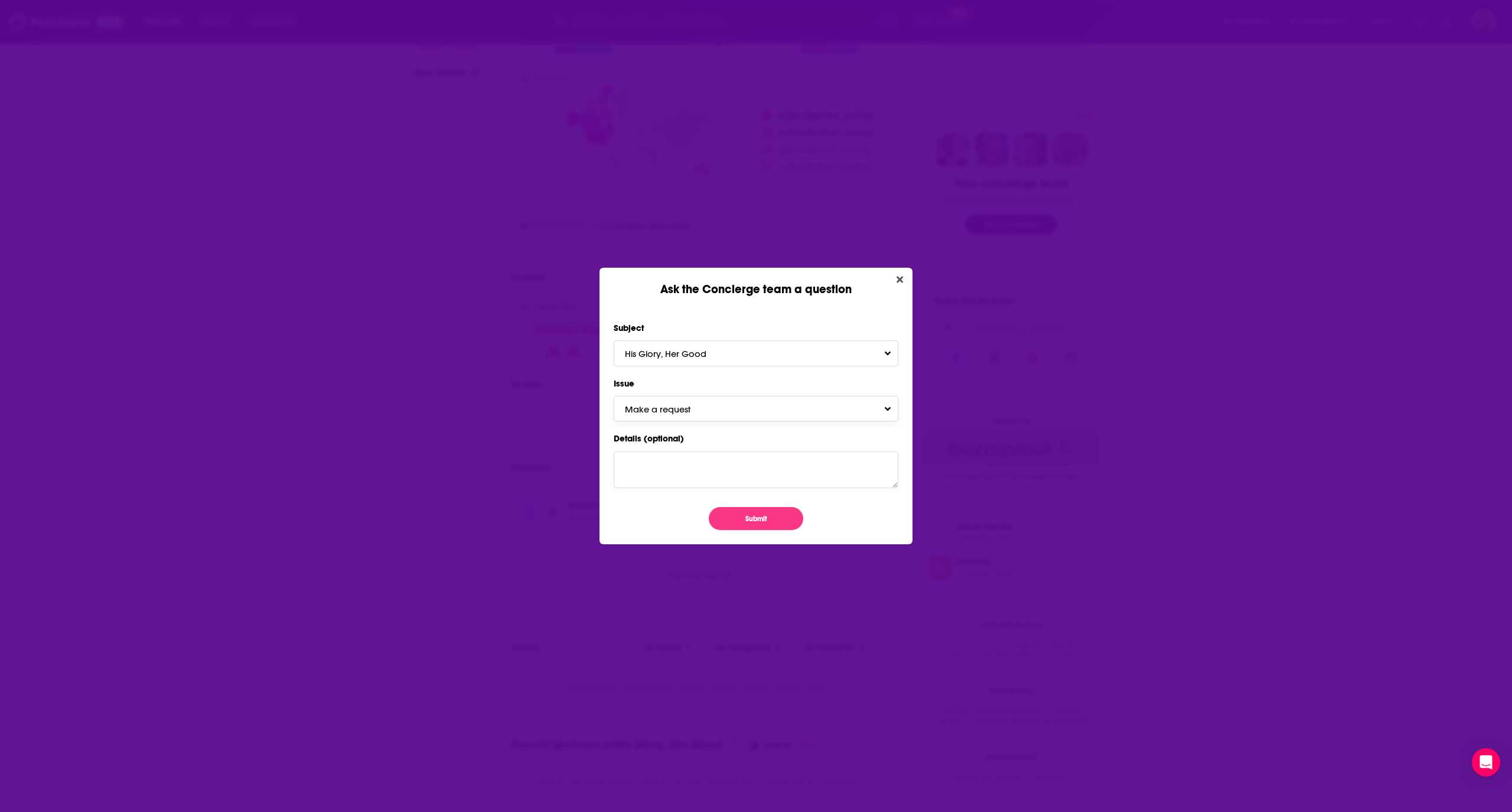
click at [782, 405] on button "Make a request" at bounding box center [756, 408] width 285 height 26
click at [742, 454] on div "Request Additional Contacts" at bounding box center [756, 453] width 285 height 21
click at [747, 523] on button "Submit" at bounding box center [756, 518] width 94 height 23
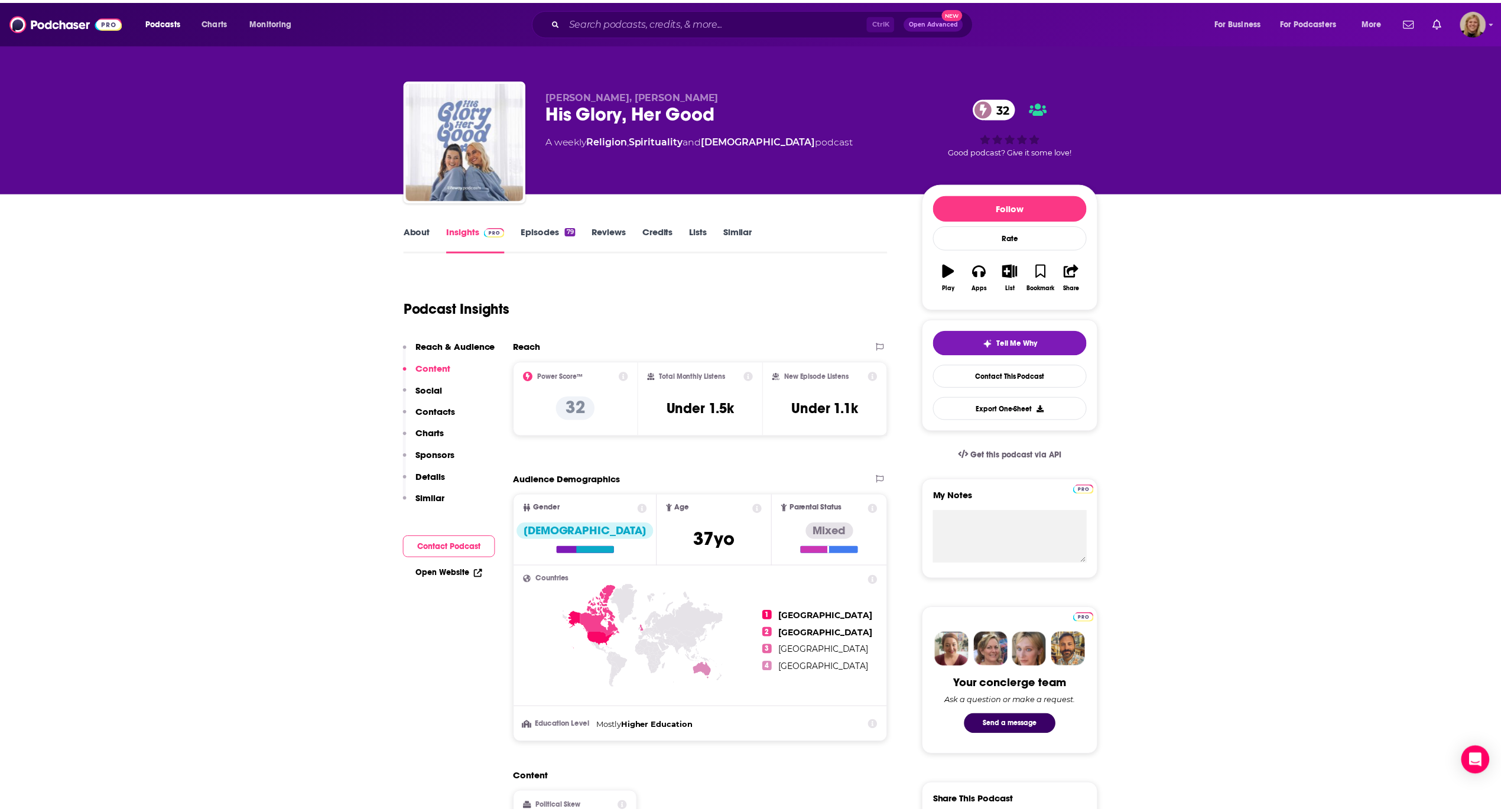
scroll to position [501, 0]
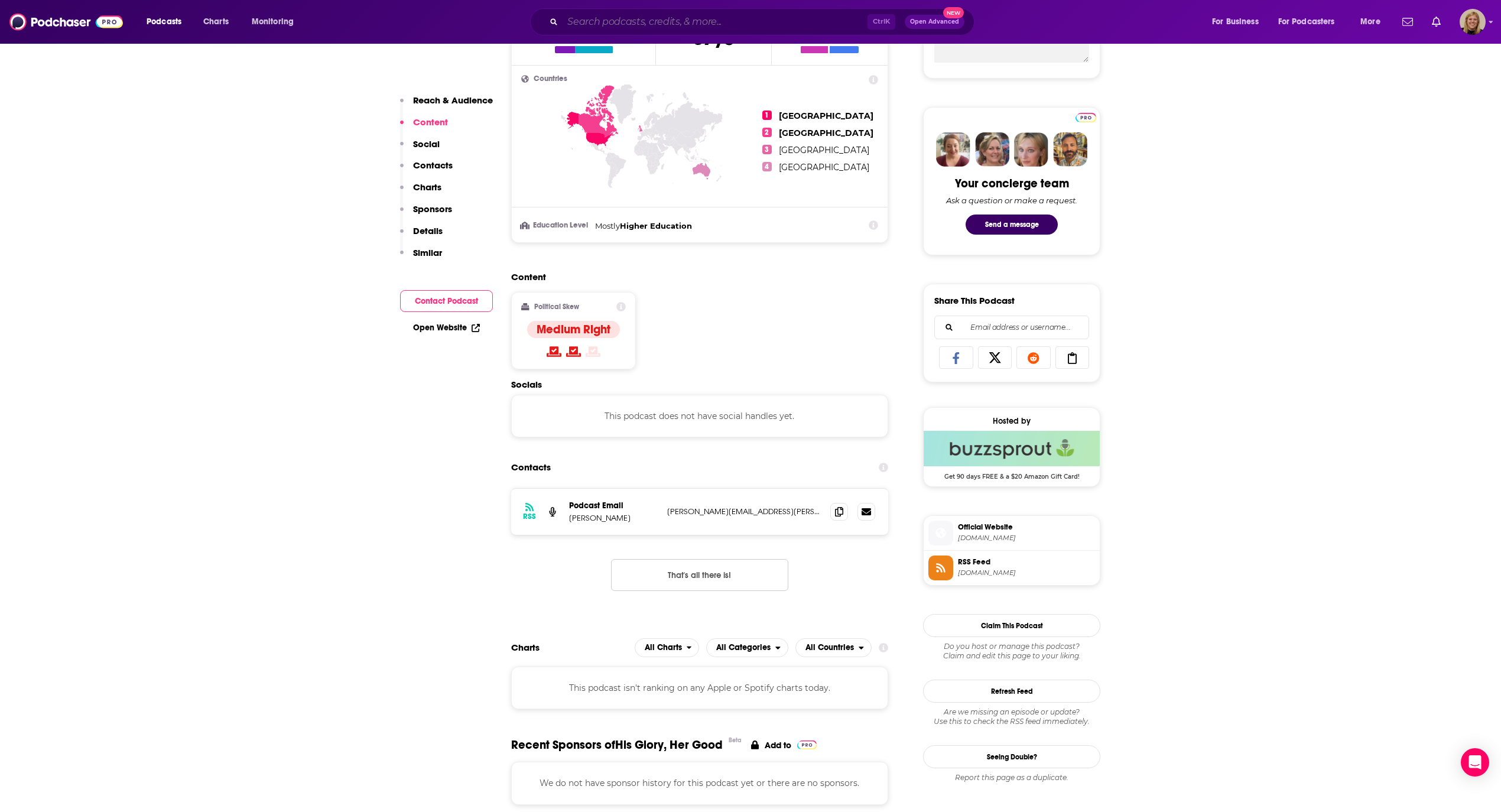
click at [695, 26] on input "Search podcasts, credits, & more..." at bounding box center [715, 22] width 305 height 19
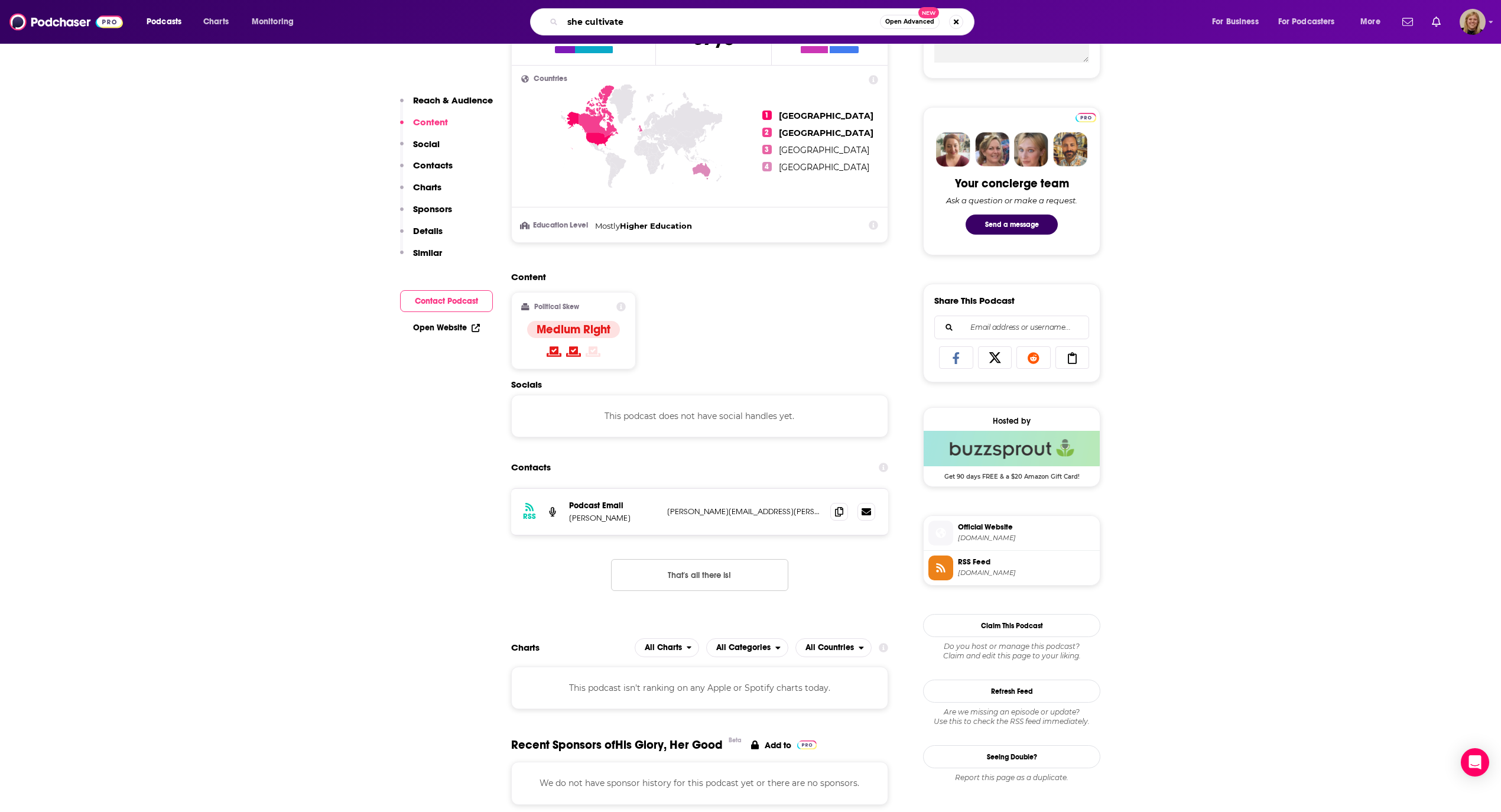
type input "she cultivates"
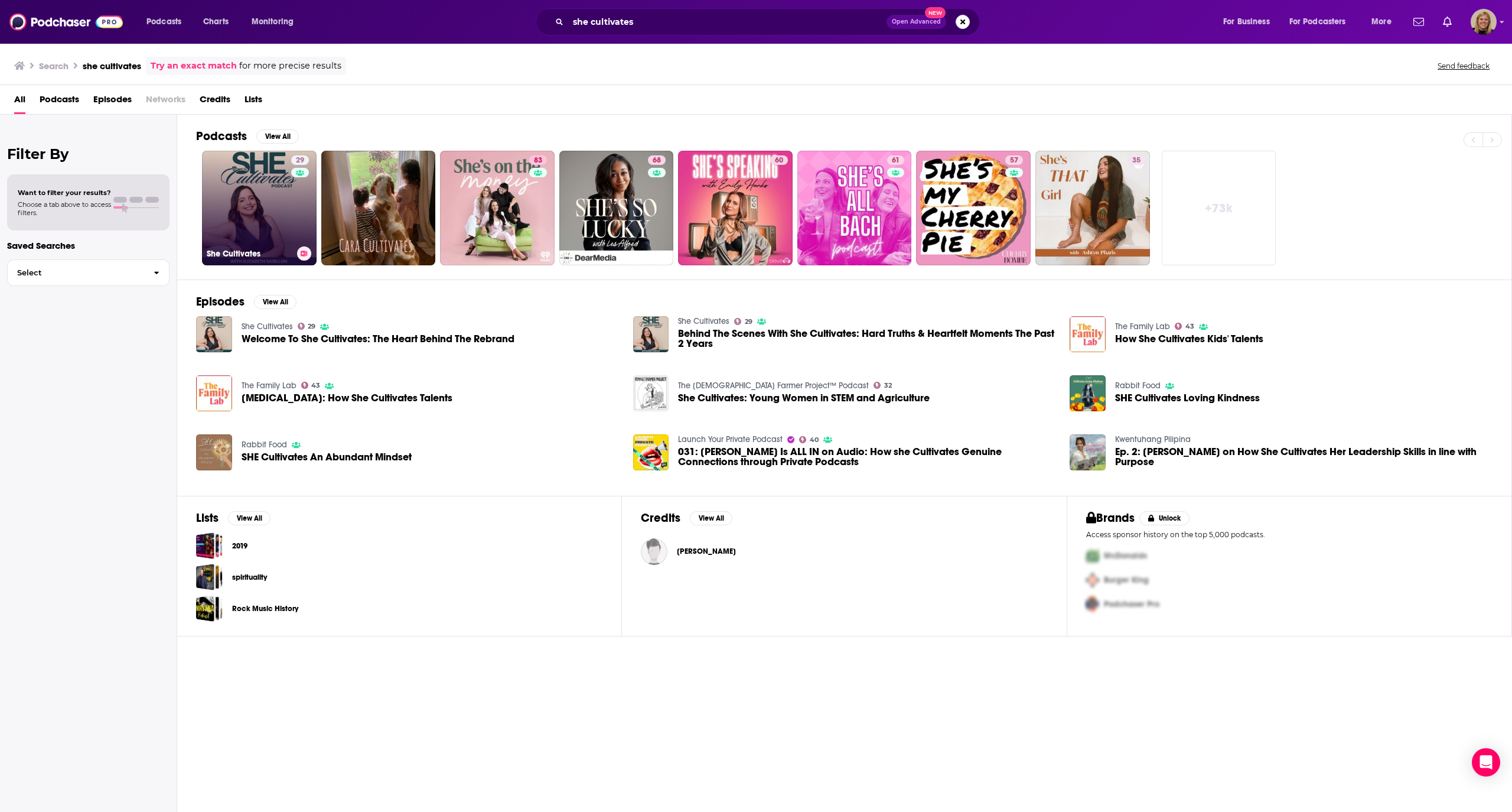
click at [261, 193] on link "29 She Cultivates" at bounding box center [259, 208] width 114 height 114
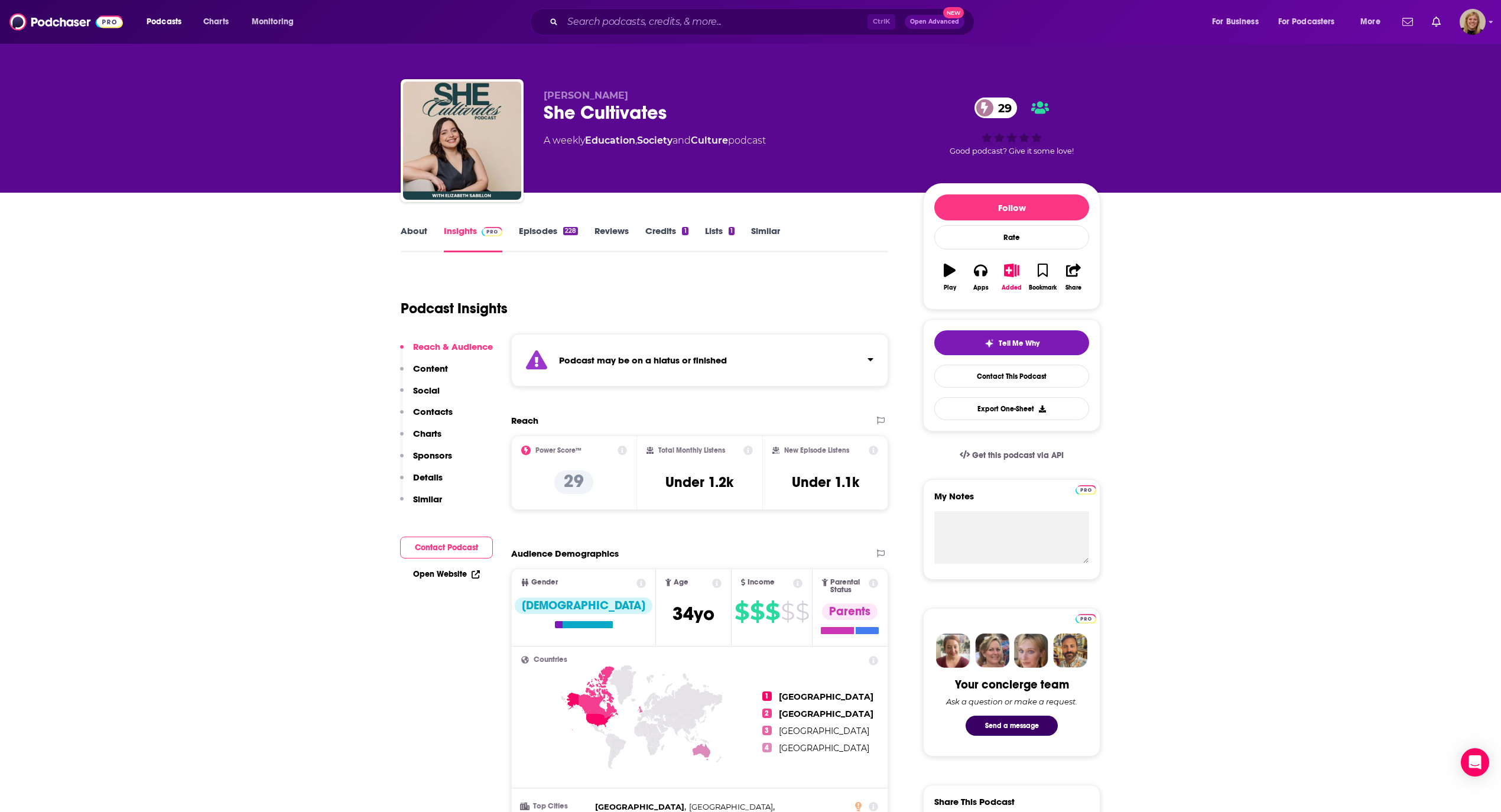
click at [413, 234] on link "About" at bounding box center [414, 238] width 26 height 27
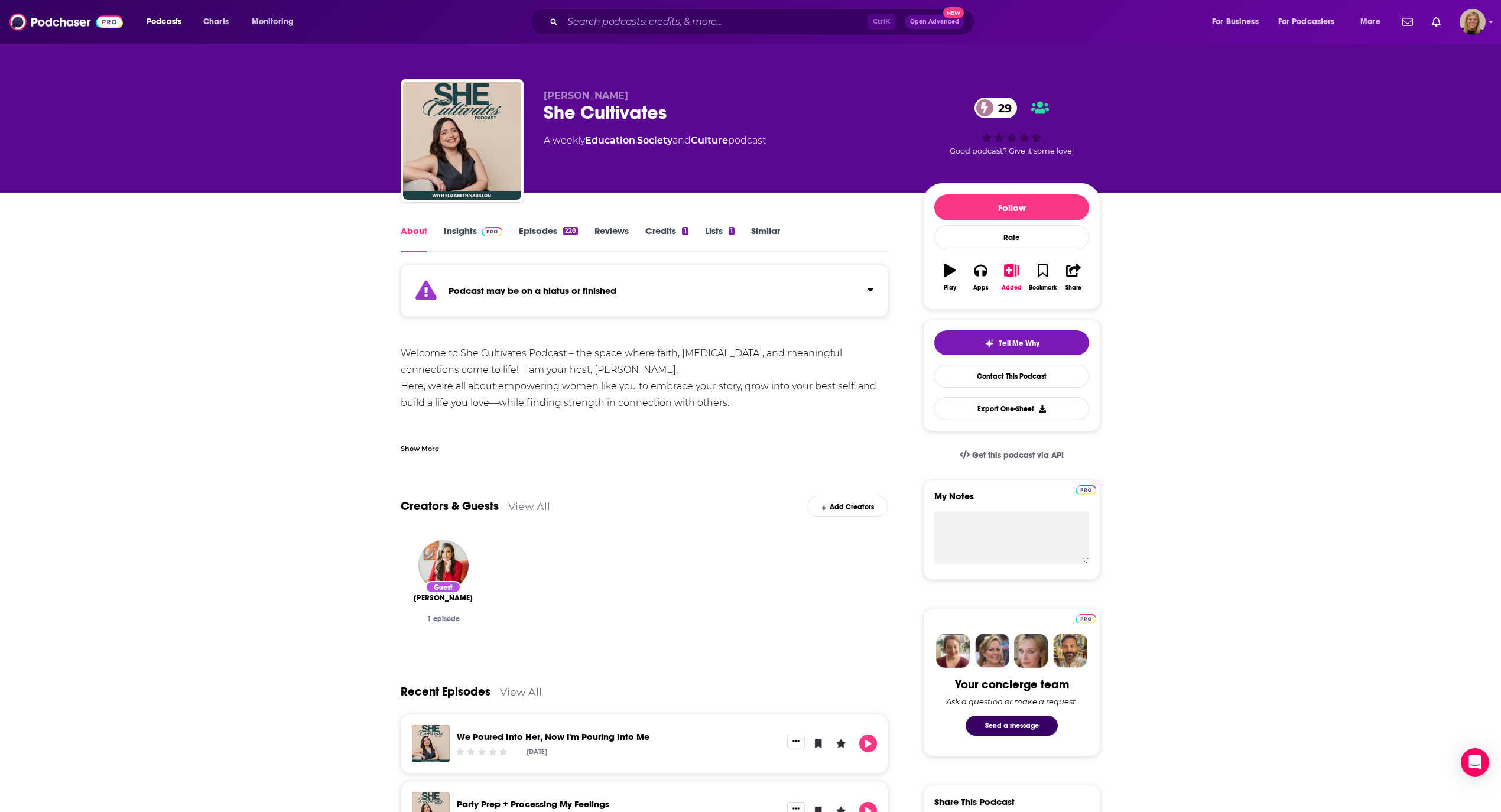
click at [413, 450] on div "Show More" at bounding box center [420, 447] width 38 height 11
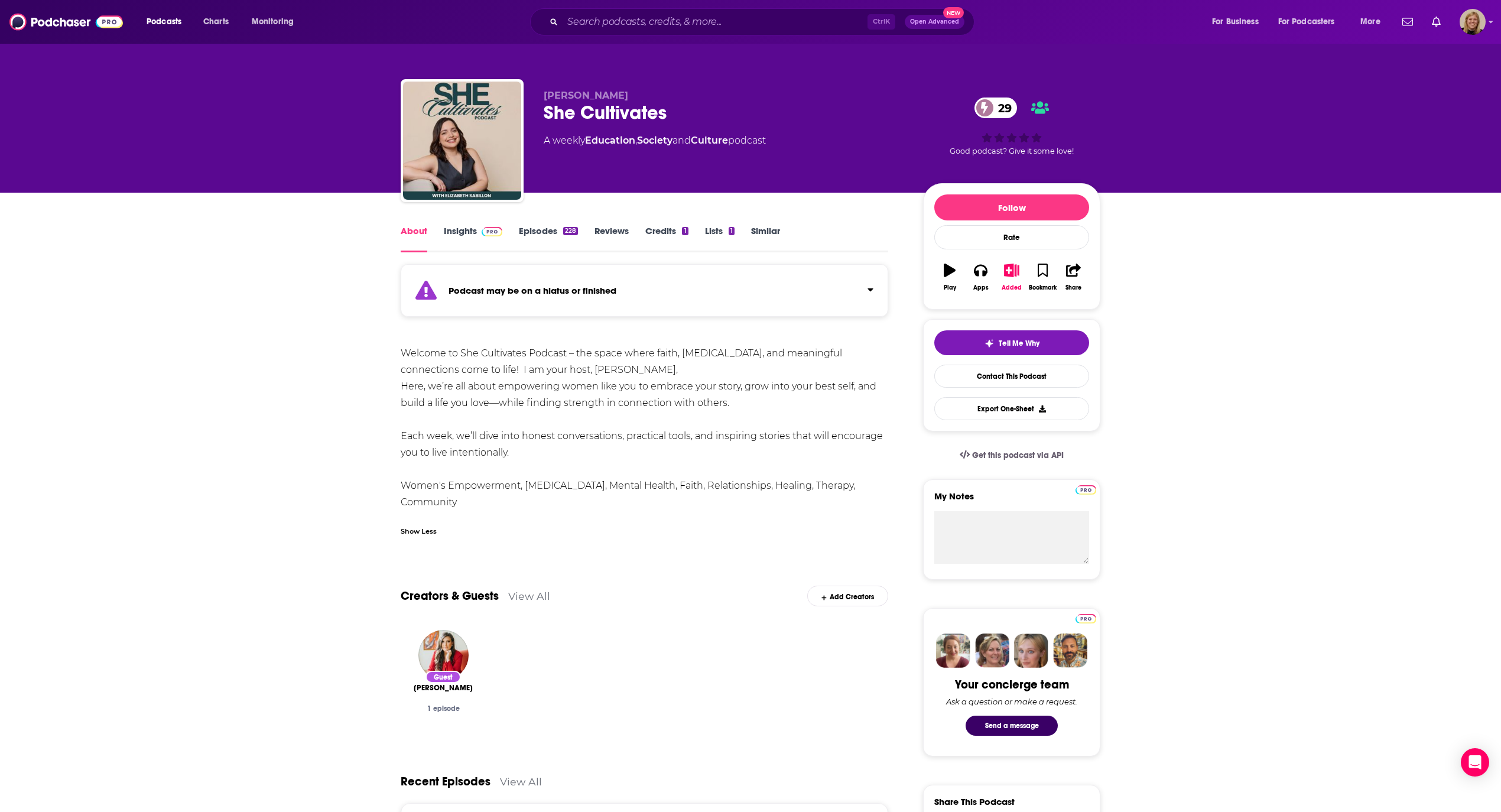
click at [575, 291] on strong "Podcast may be on a hiatus or finished" at bounding box center [532, 290] width 168 height 11
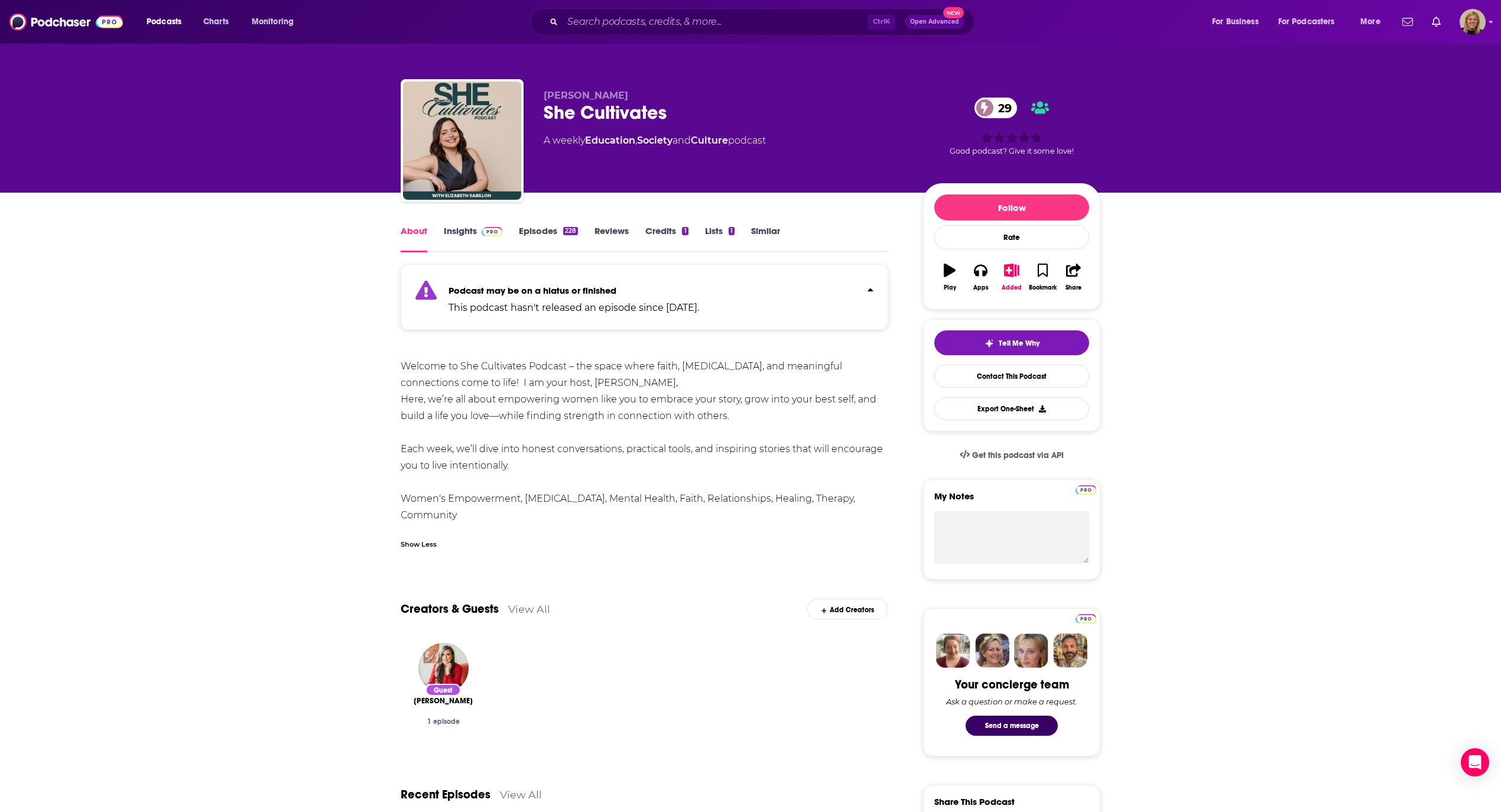
click at [465, 226] on link "Insights" at bounding box center [473, 238] width 59 height 27
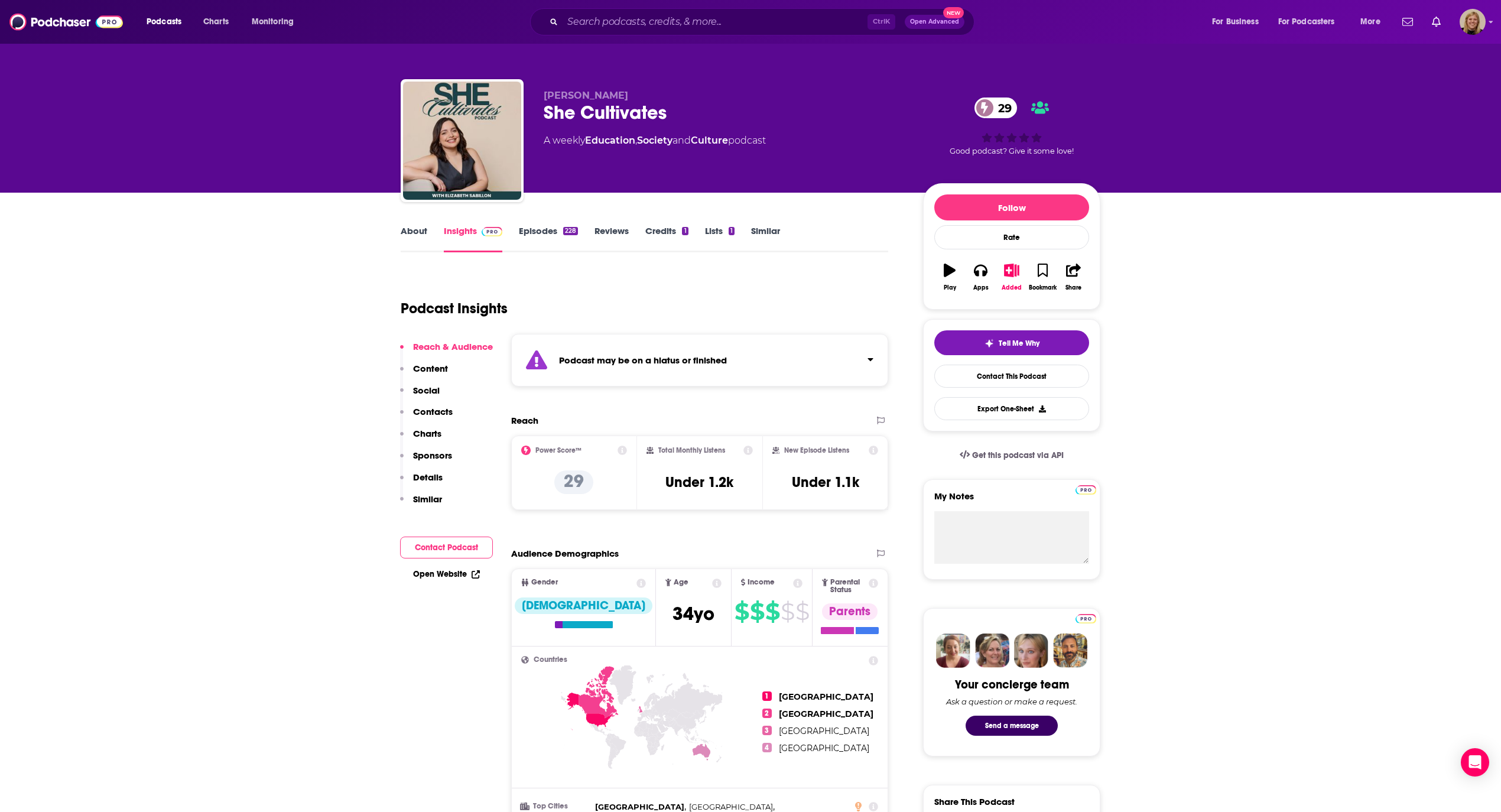
click at [547, 237] on link "Episodes 228" at bounding box center [548, 238] width 59 height 27
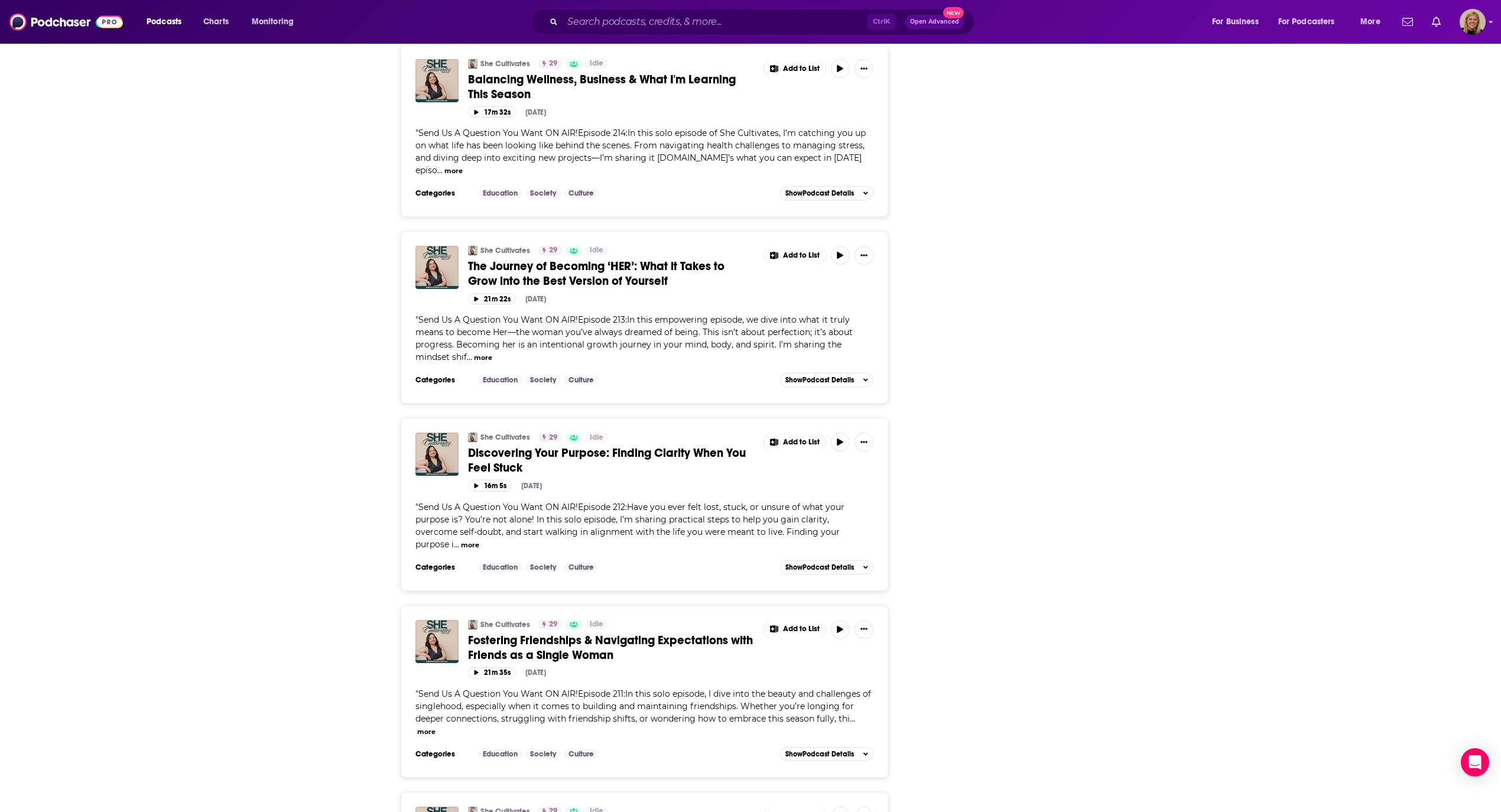
scroll to position [2431, 0]
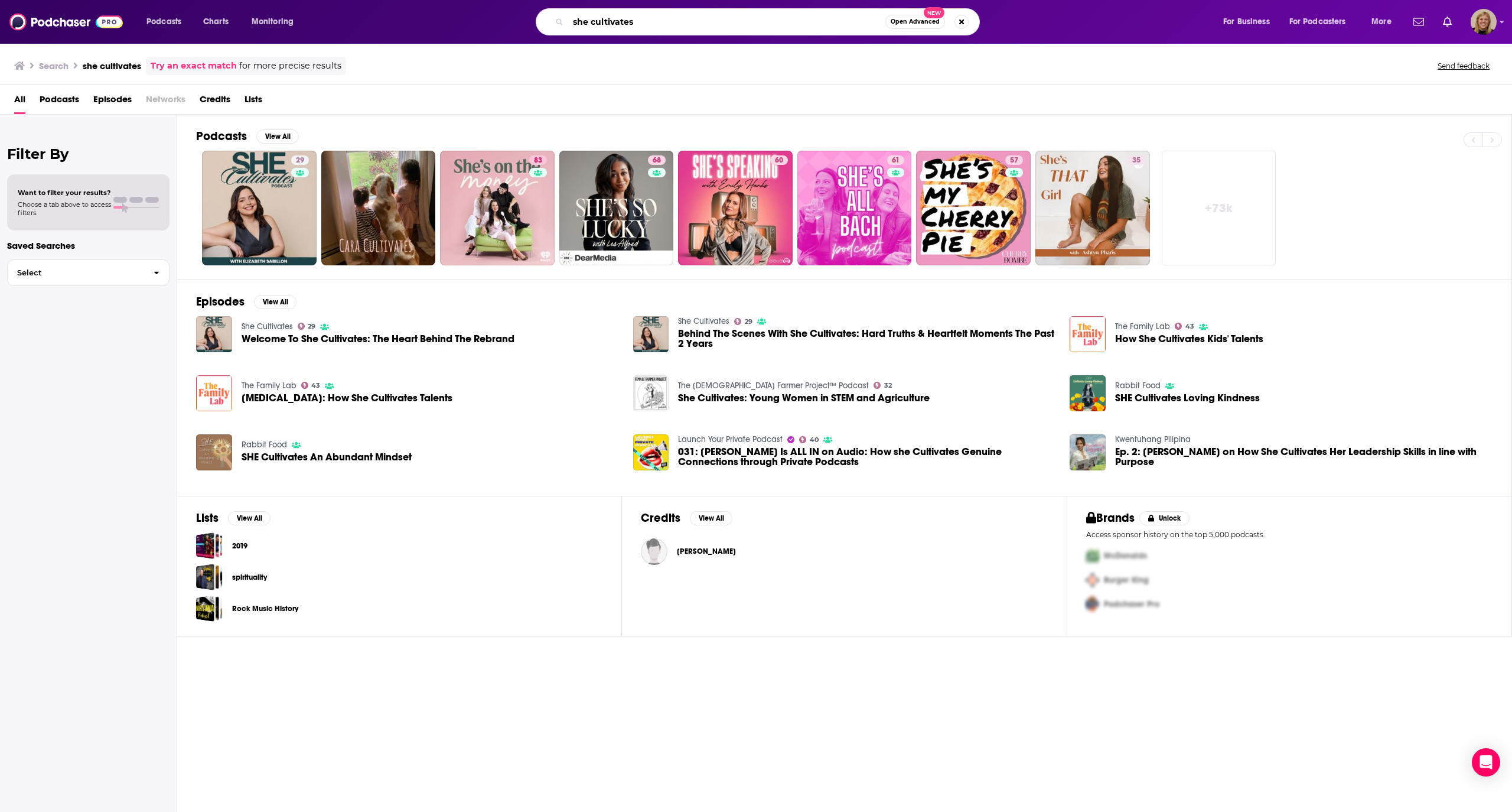
click at [629, 21] on input "she cultivates" at bounding box center [727, 22] width 317 height 19
type input "untangle your thoughts"
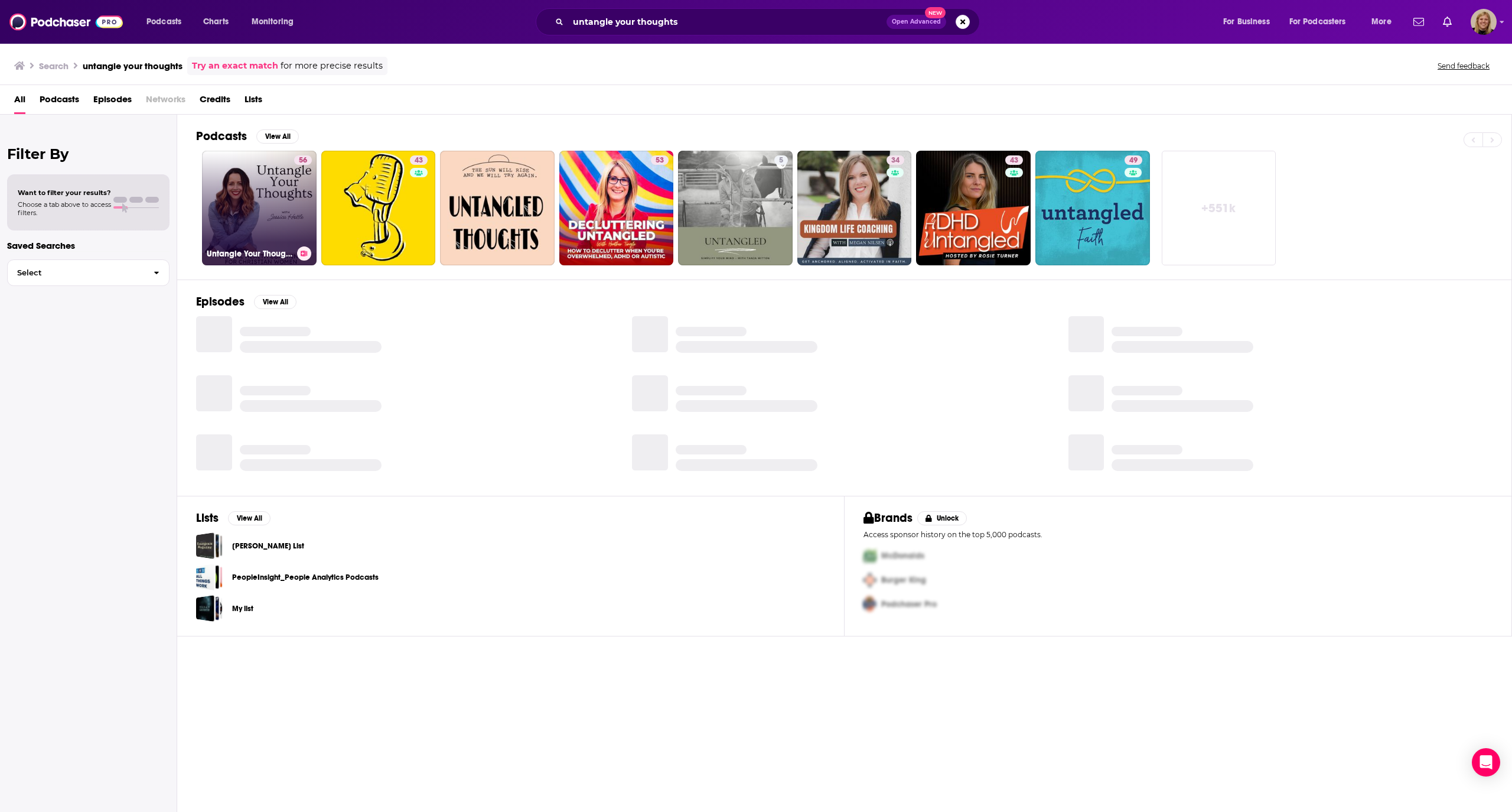
click at [265, 182] on link "56 Untangle Your Thoughts | Trust in [DEMOGRAPHIC_DATA], Hear from [DEMOGRAPHIC…" at bounding box center [259, 208] width 114 height 114
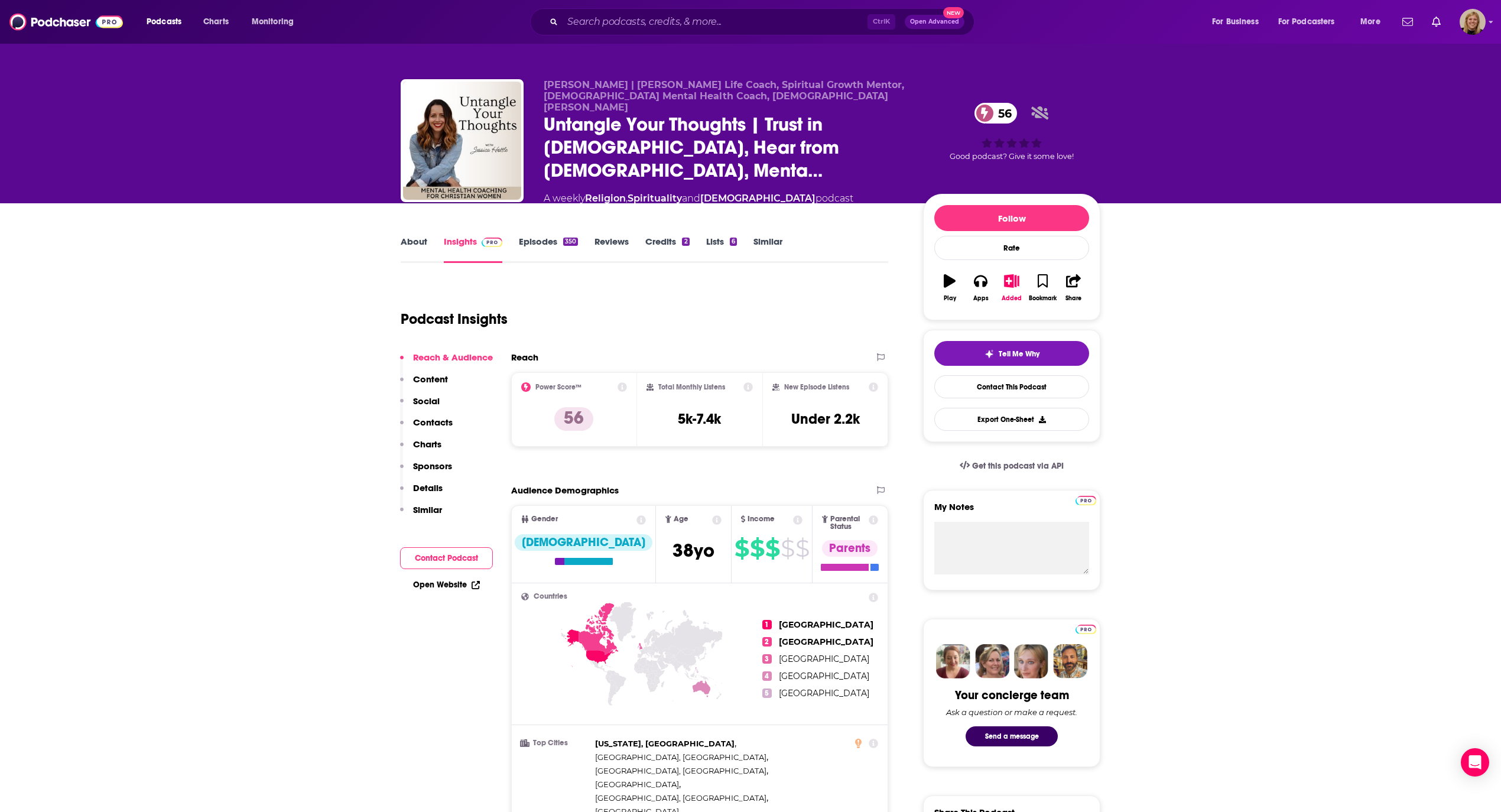
click at [413, 236] on link "About" at bounding box center [414, 249] width 26 height 27
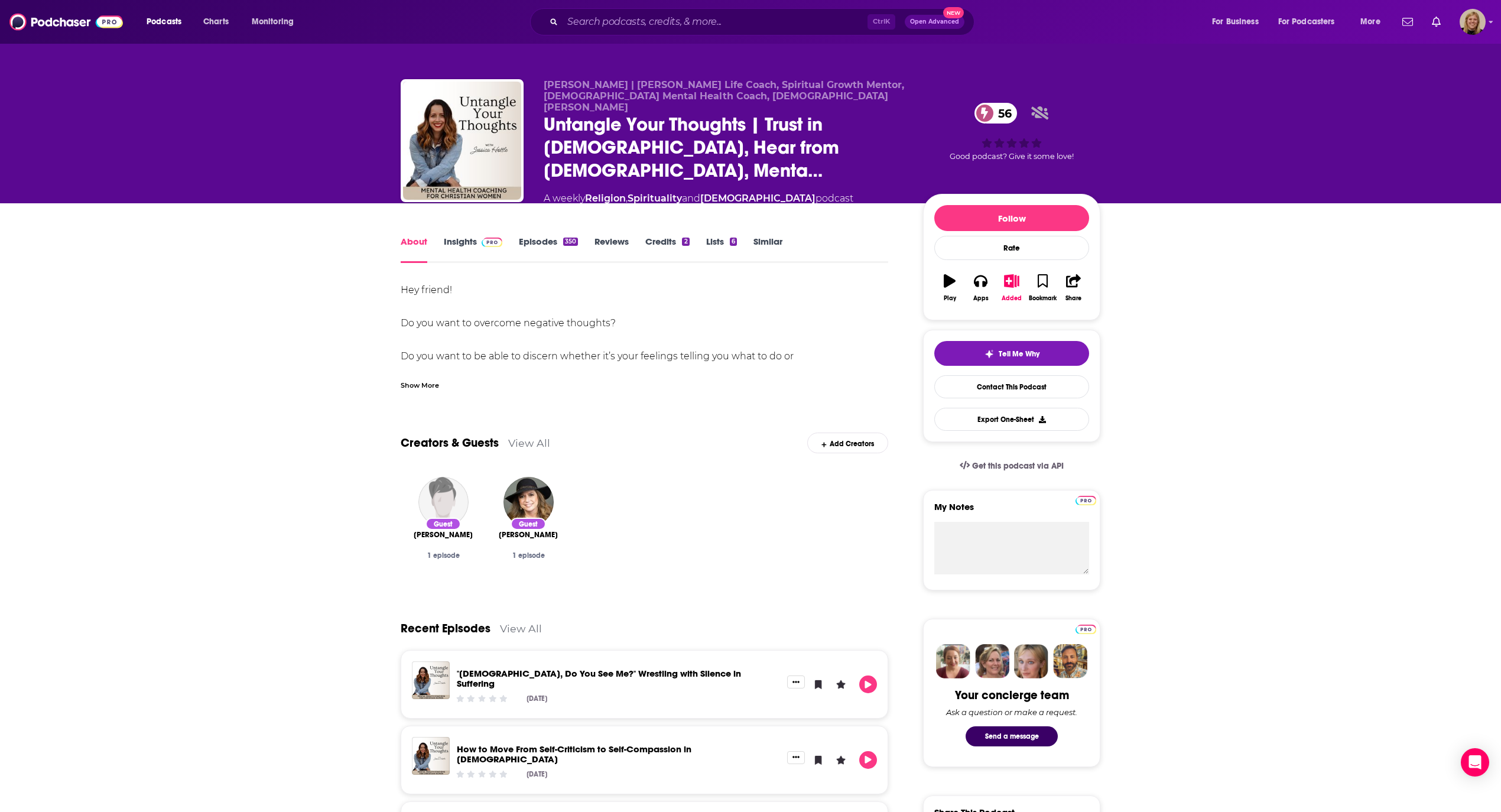
click at [421, 379] on div "Show More" at bounding box center [420, 384] width 38 height 11
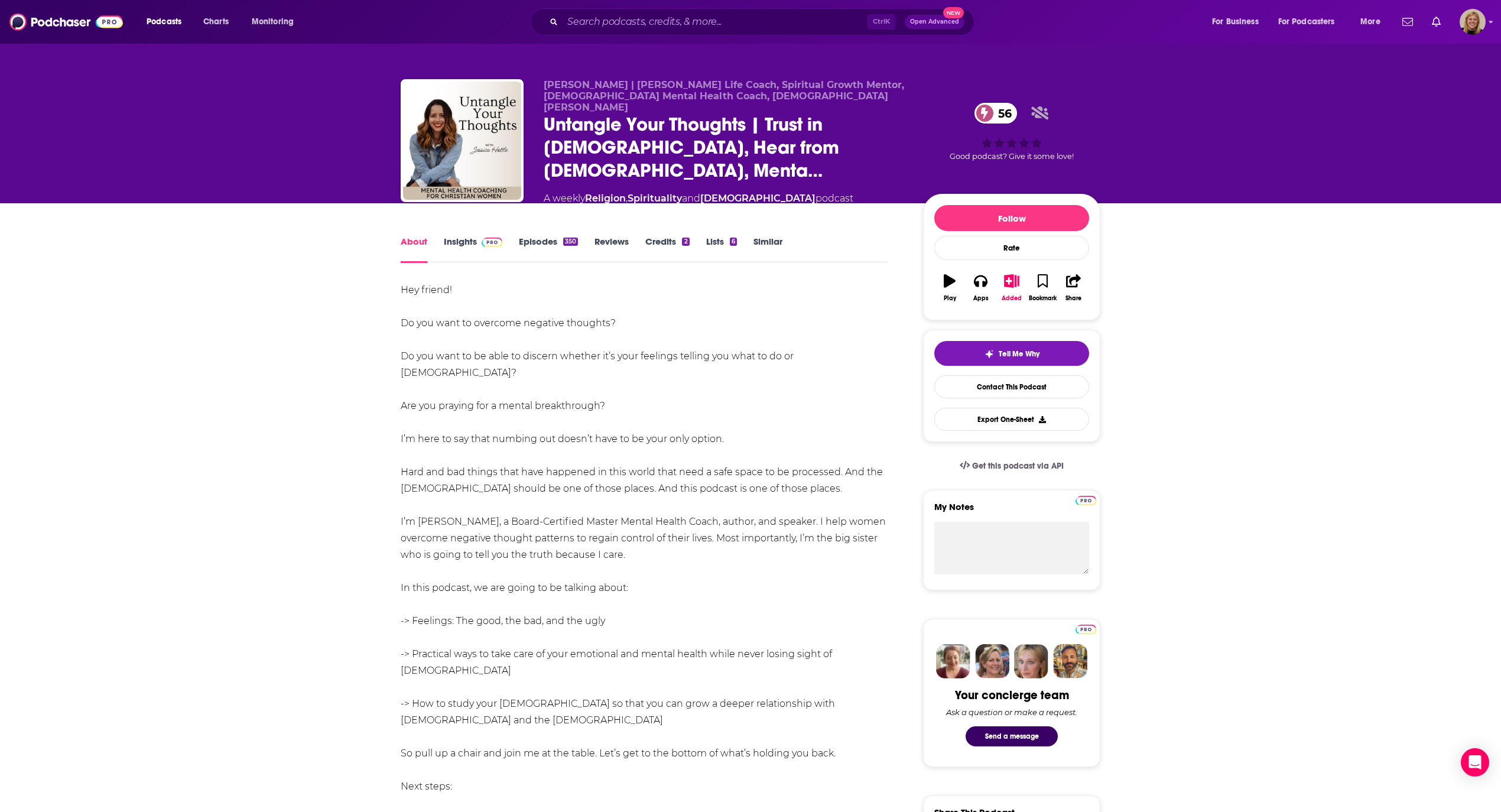
click at [459, 236] on link "Insights" at bounding box center [473, 249] width 59 height 27
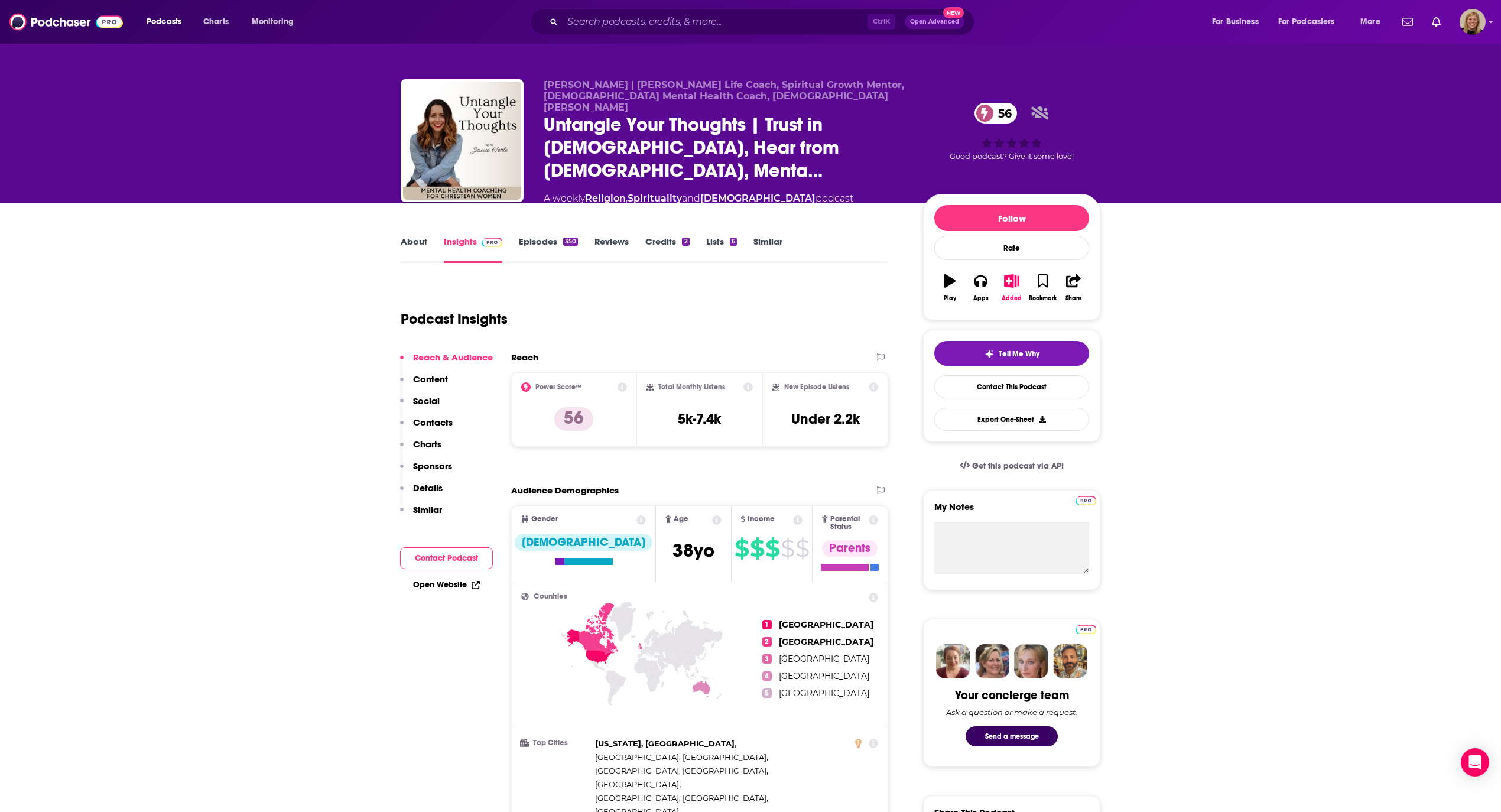
click at [442, 547] on button "Contact Podcast" at bounding box center [446, 558] width 93 height 22
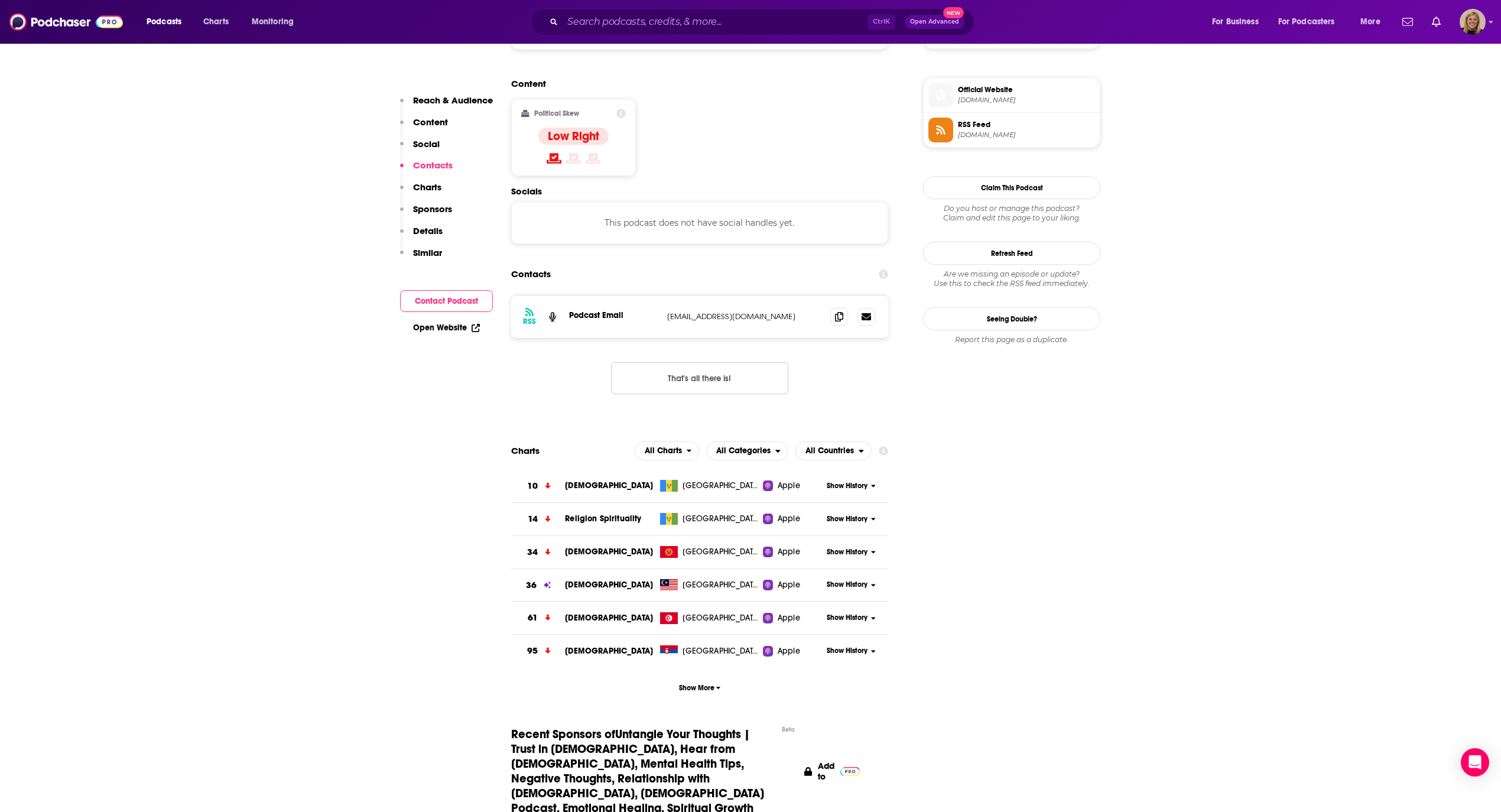
scroll to position [950, 0]
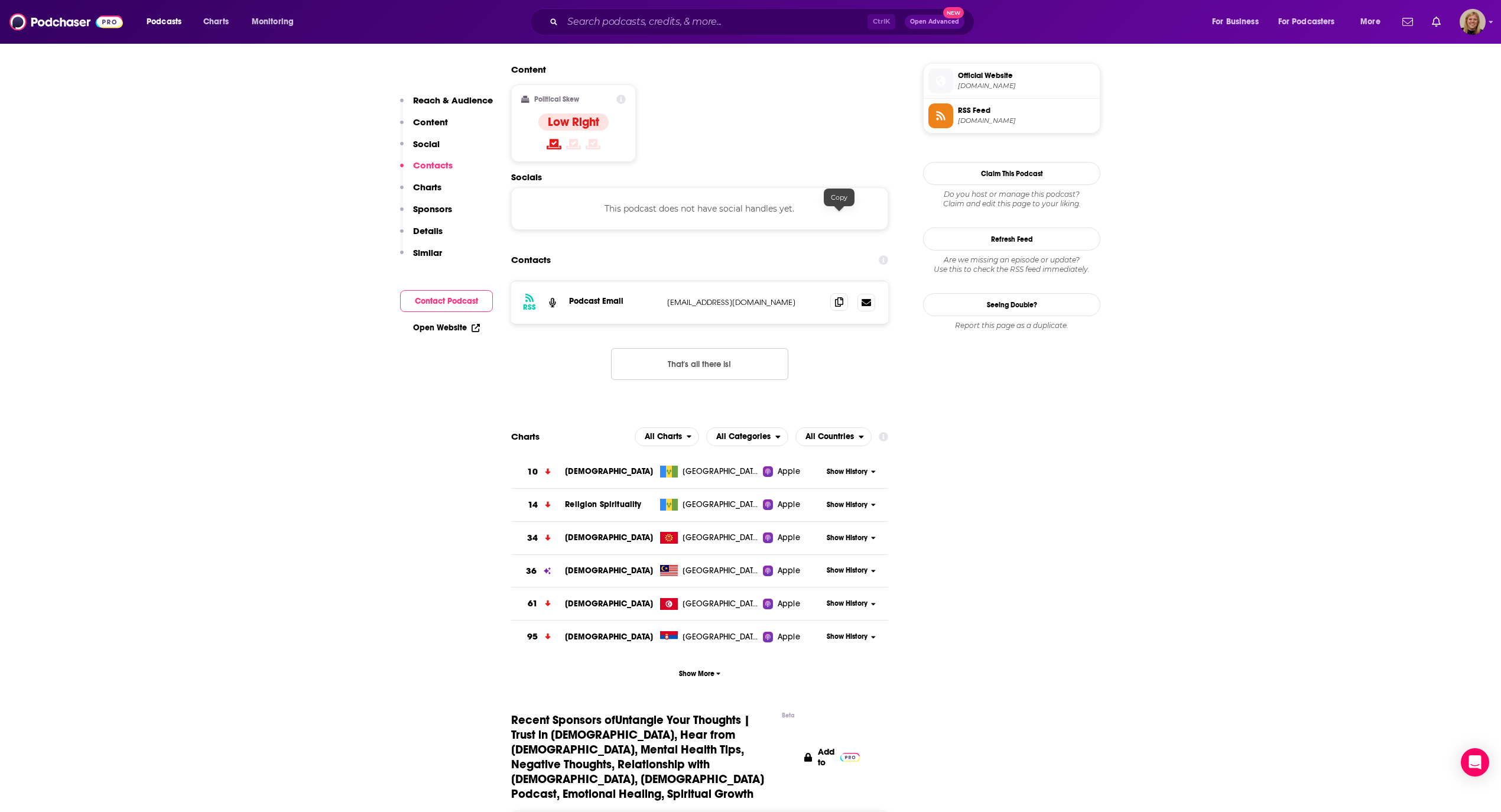
click at [833, 293] on span at bounding box center [839, 302] width 18 height 18
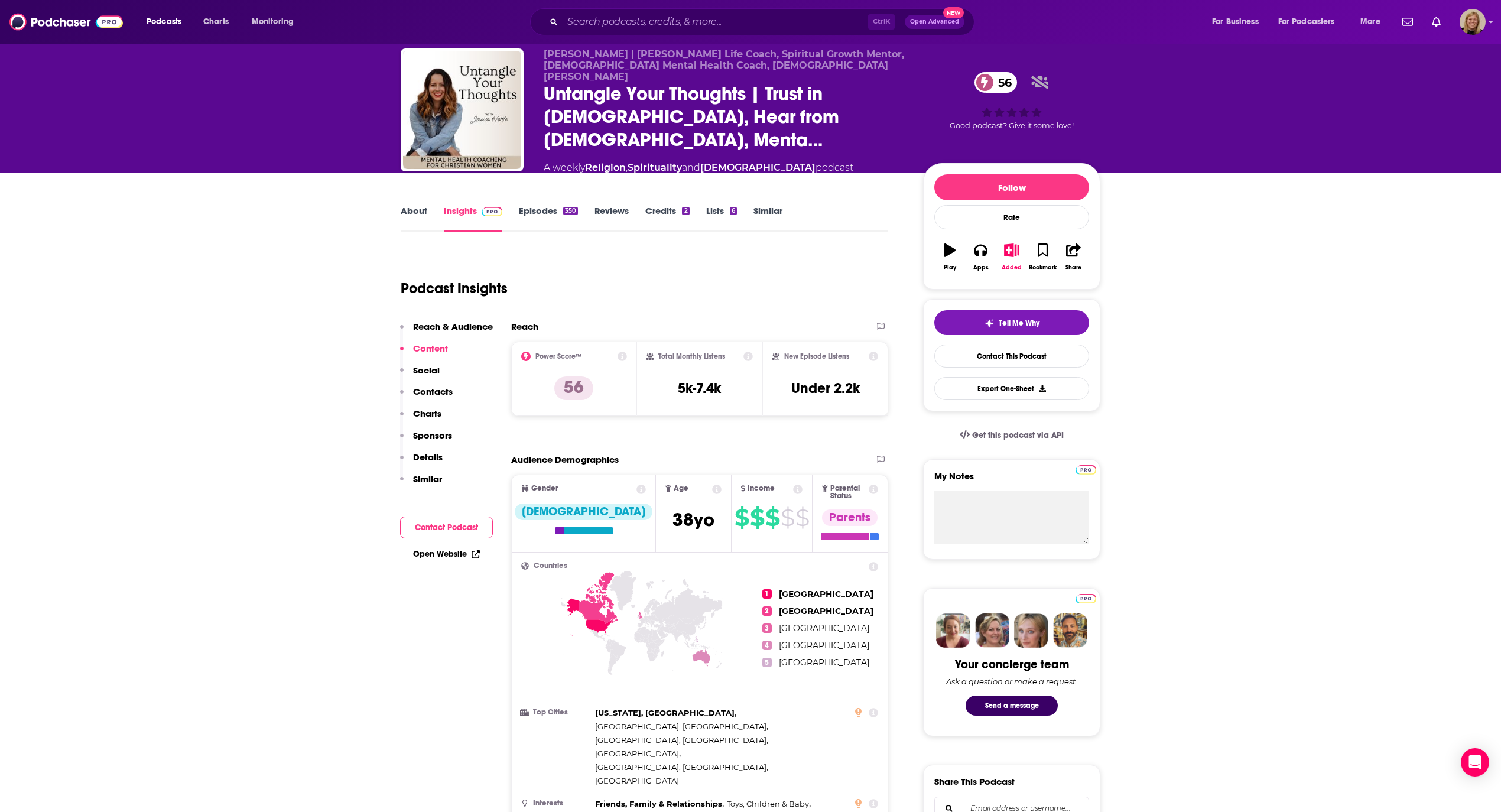
scroll to position [0, 0]
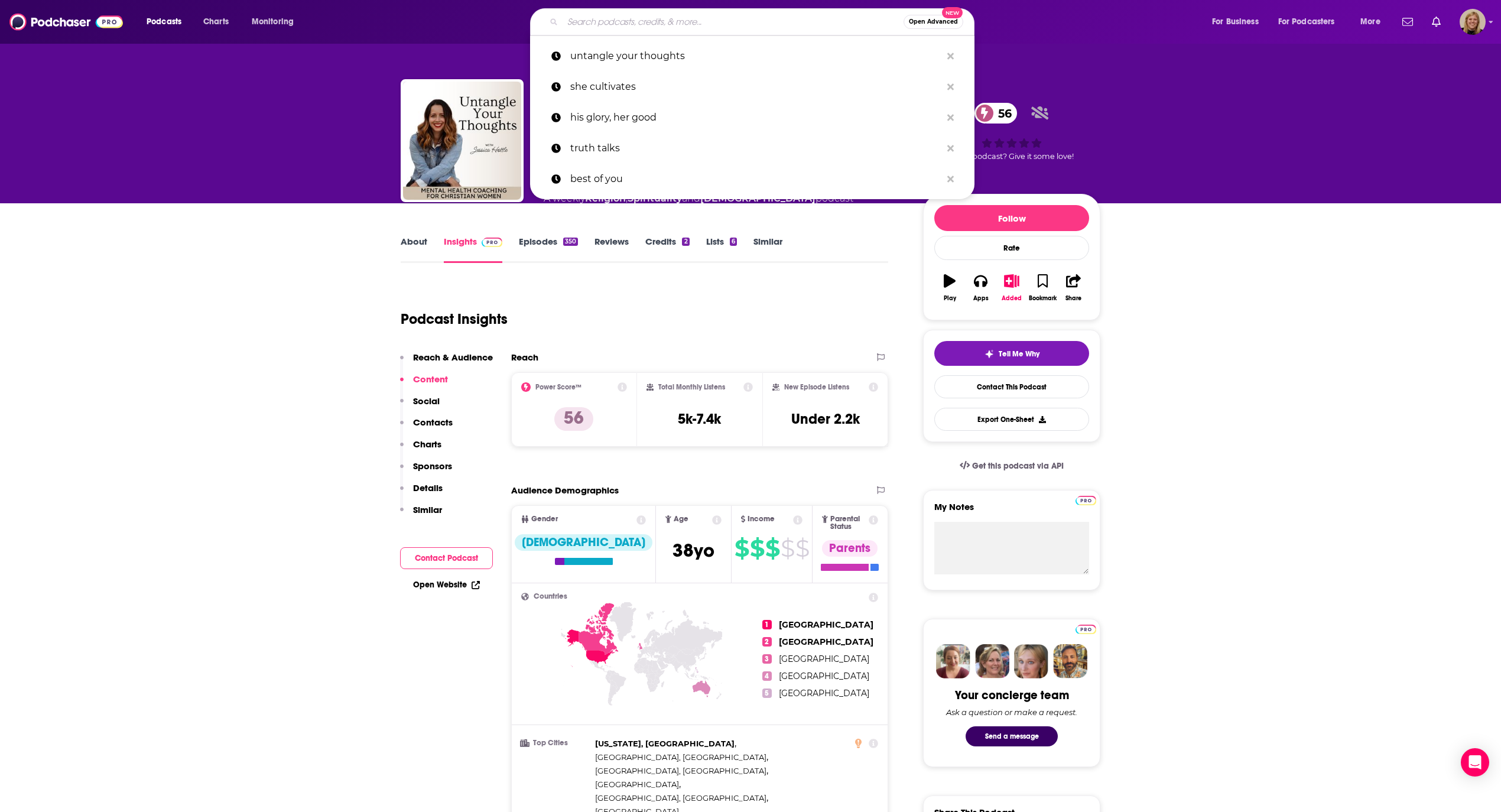
click at [602, 19] on input "Search podcasts, credits, & more..." at bounding box center [733, 22] width 341 height 19
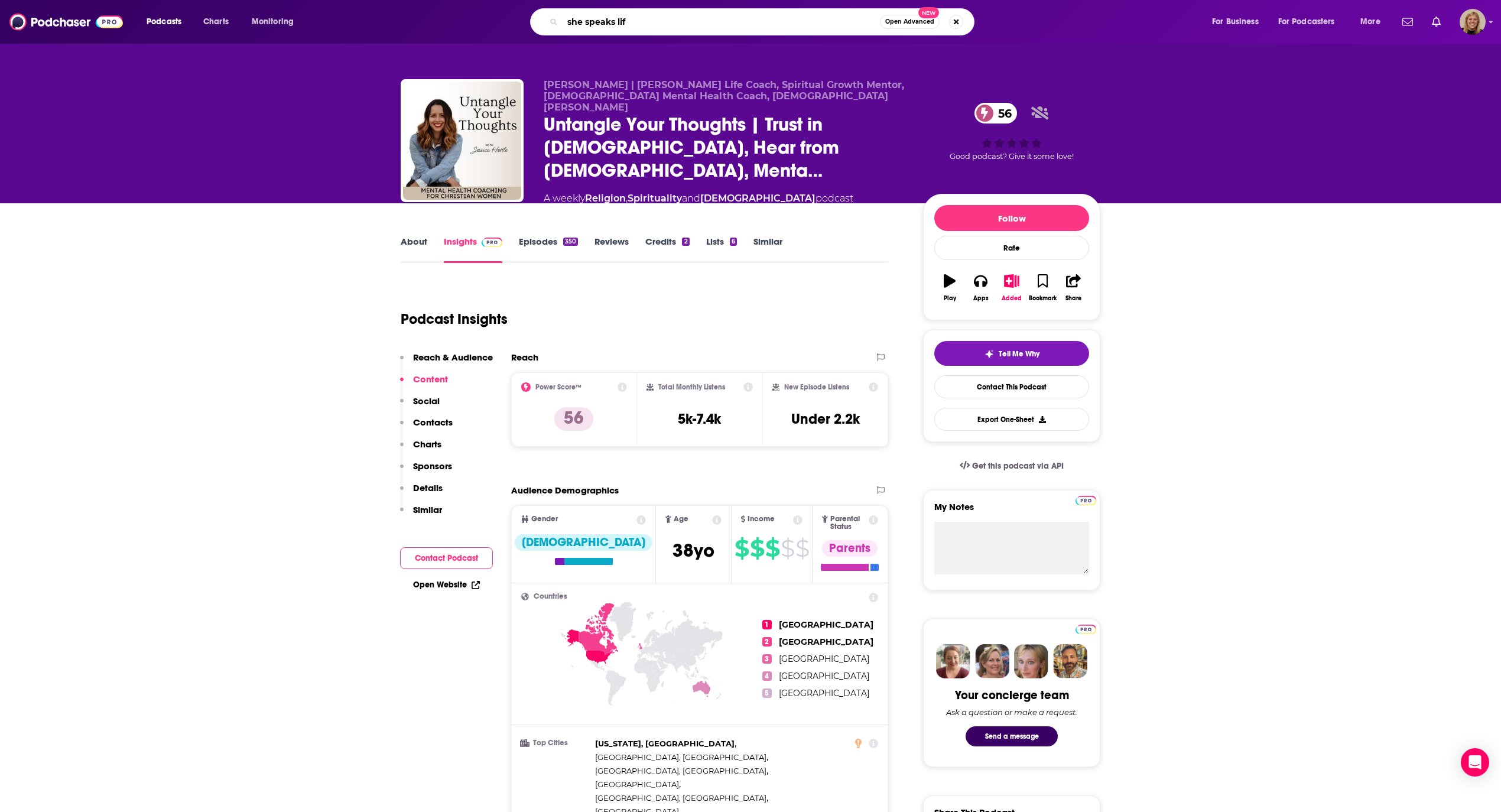
type input "she speaks life"
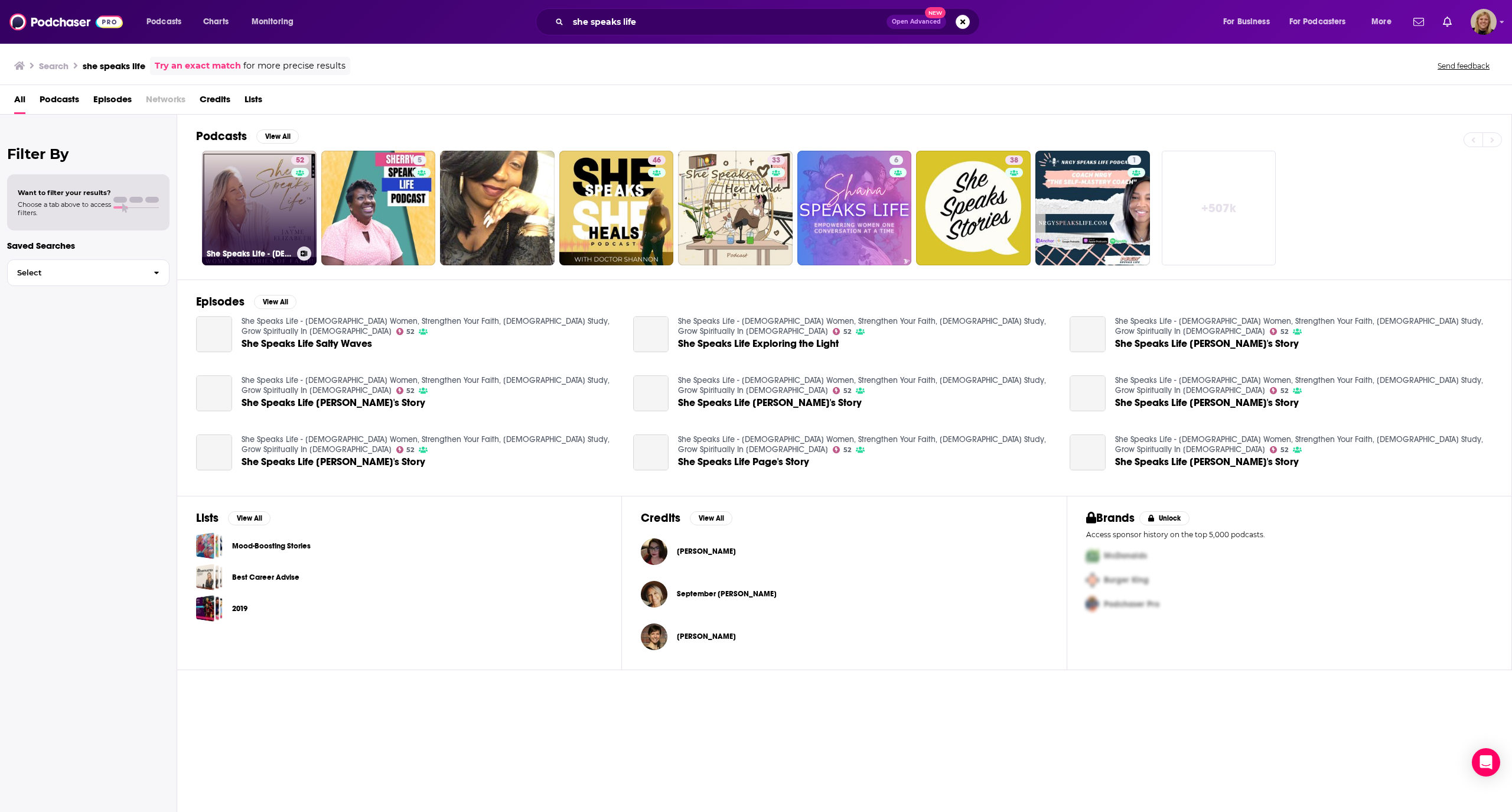
click at [279, 201] on link "52 She Speaks Life - [DEMOGRAPHIC_DATA] Women, Strengthen Your Faith, [DEMOGRAP…" at bounding box center [259, 208] width 114 height 114
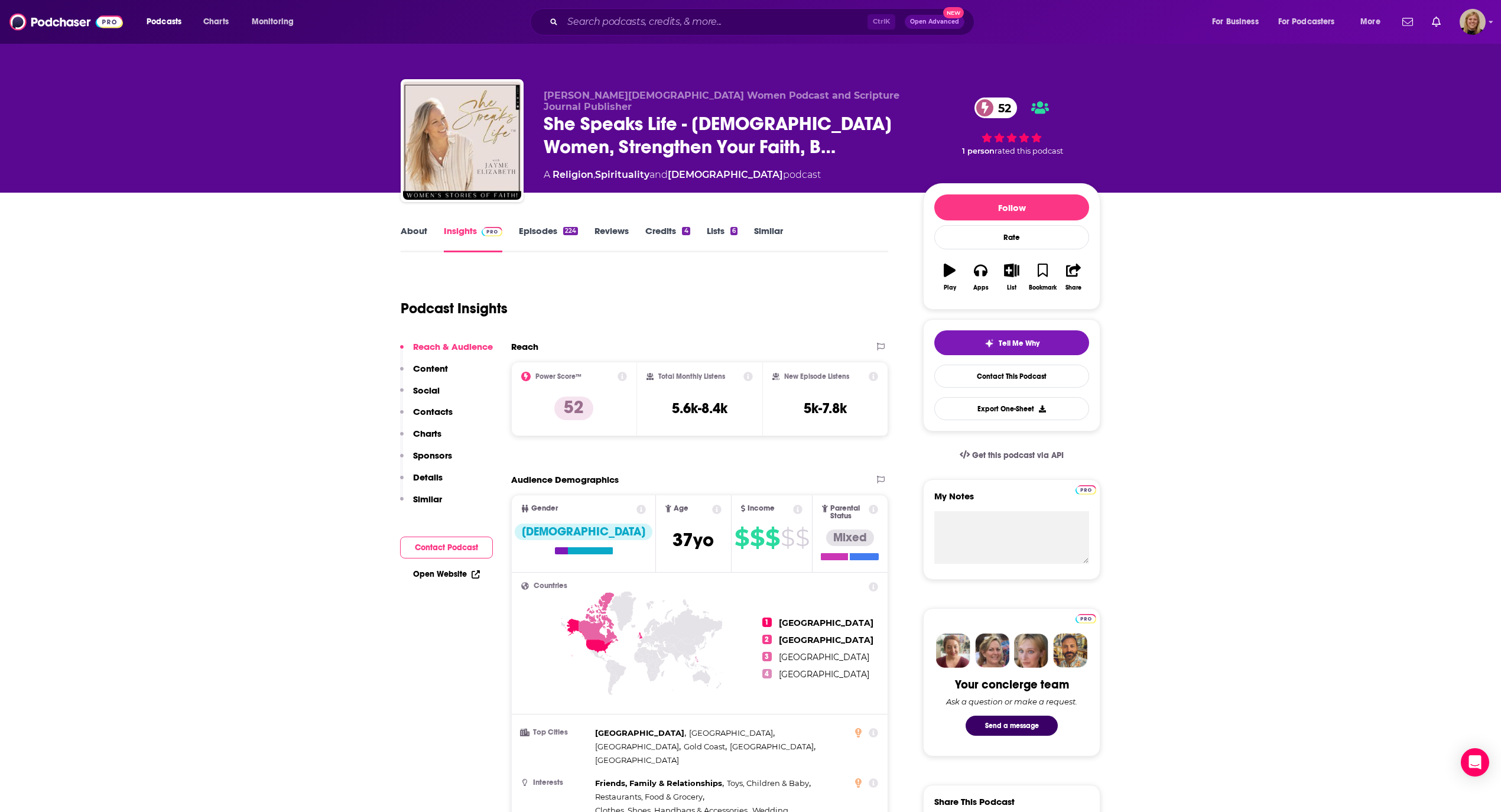
click at [450, 547] on button "Contact Podcast" at bounding box center [446, 547] width 93 height 22
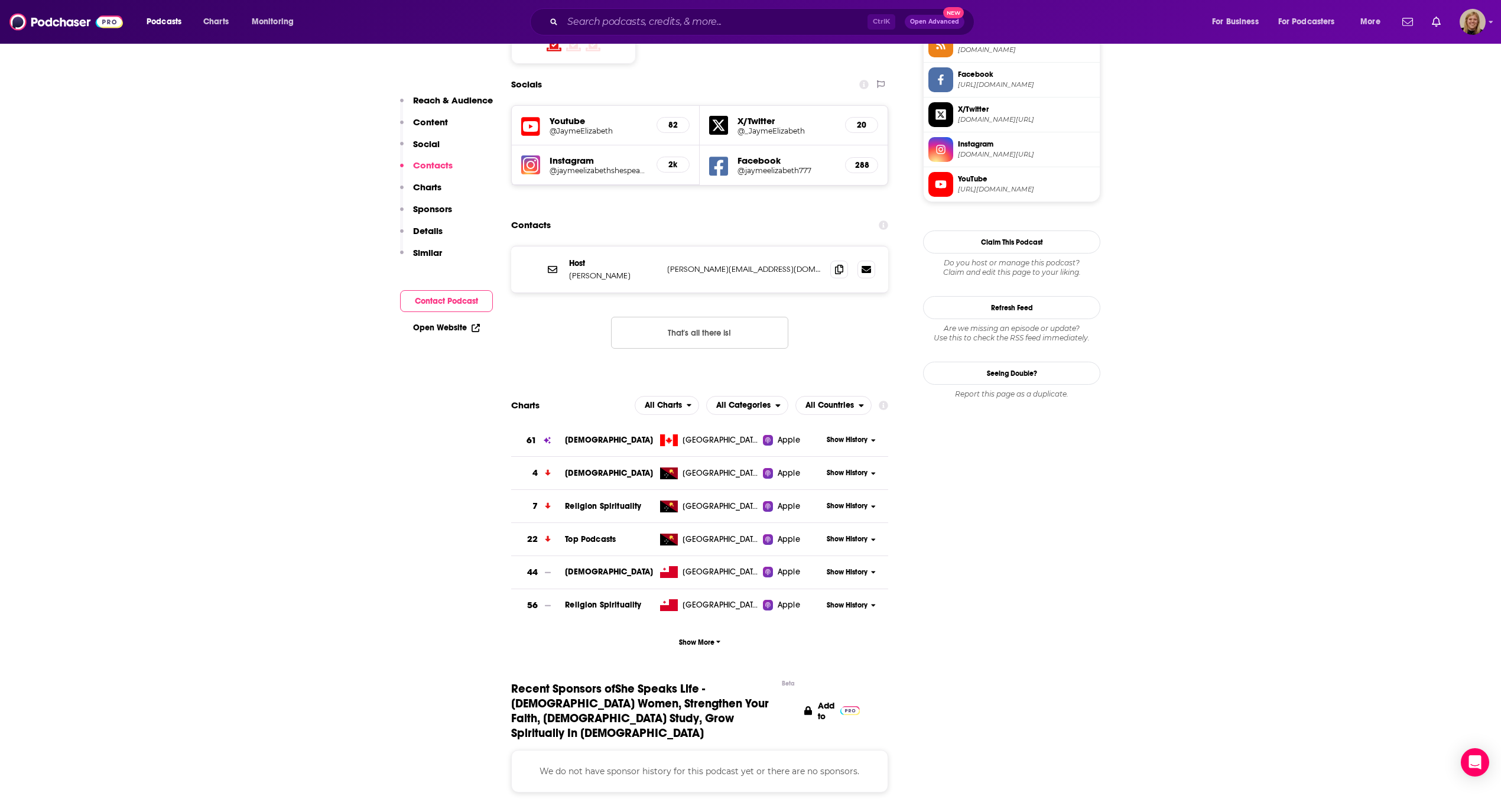
scroll to position [1013, 0]
click at [840, 262] on icon at bounding box center [838, 266] width 8 height 10
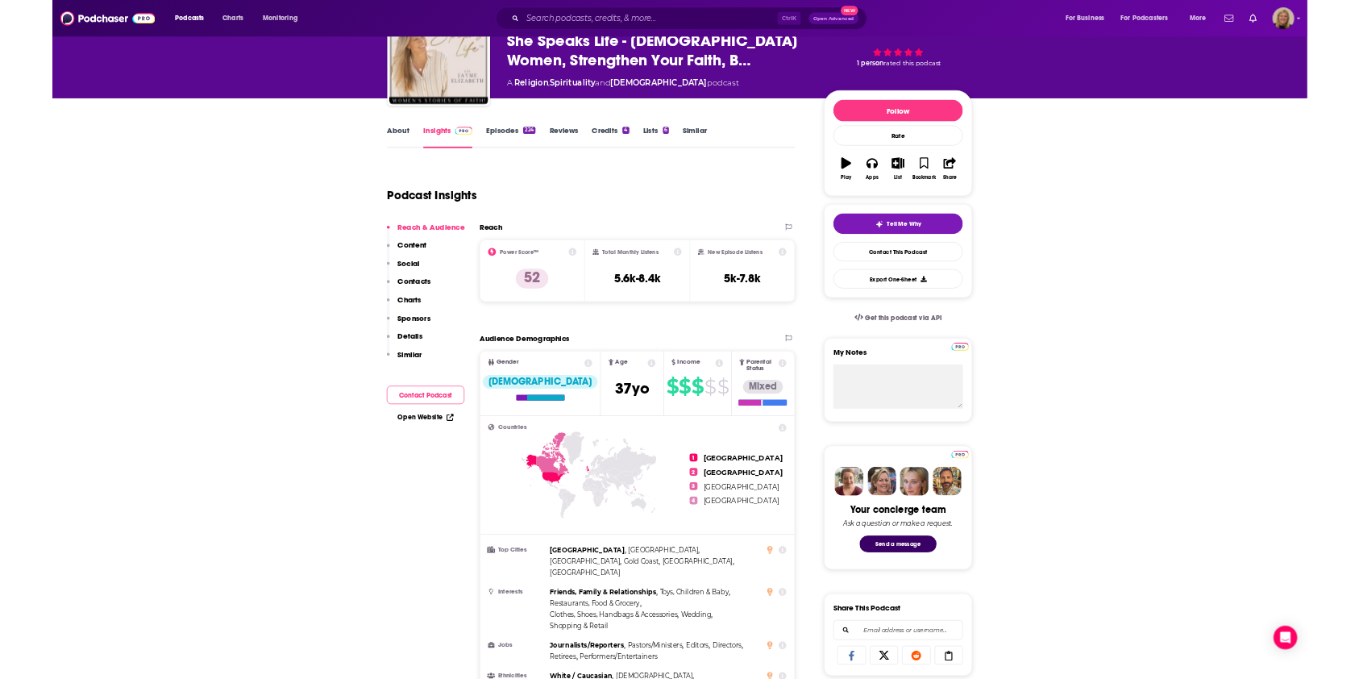
scroll to position [0, 0]
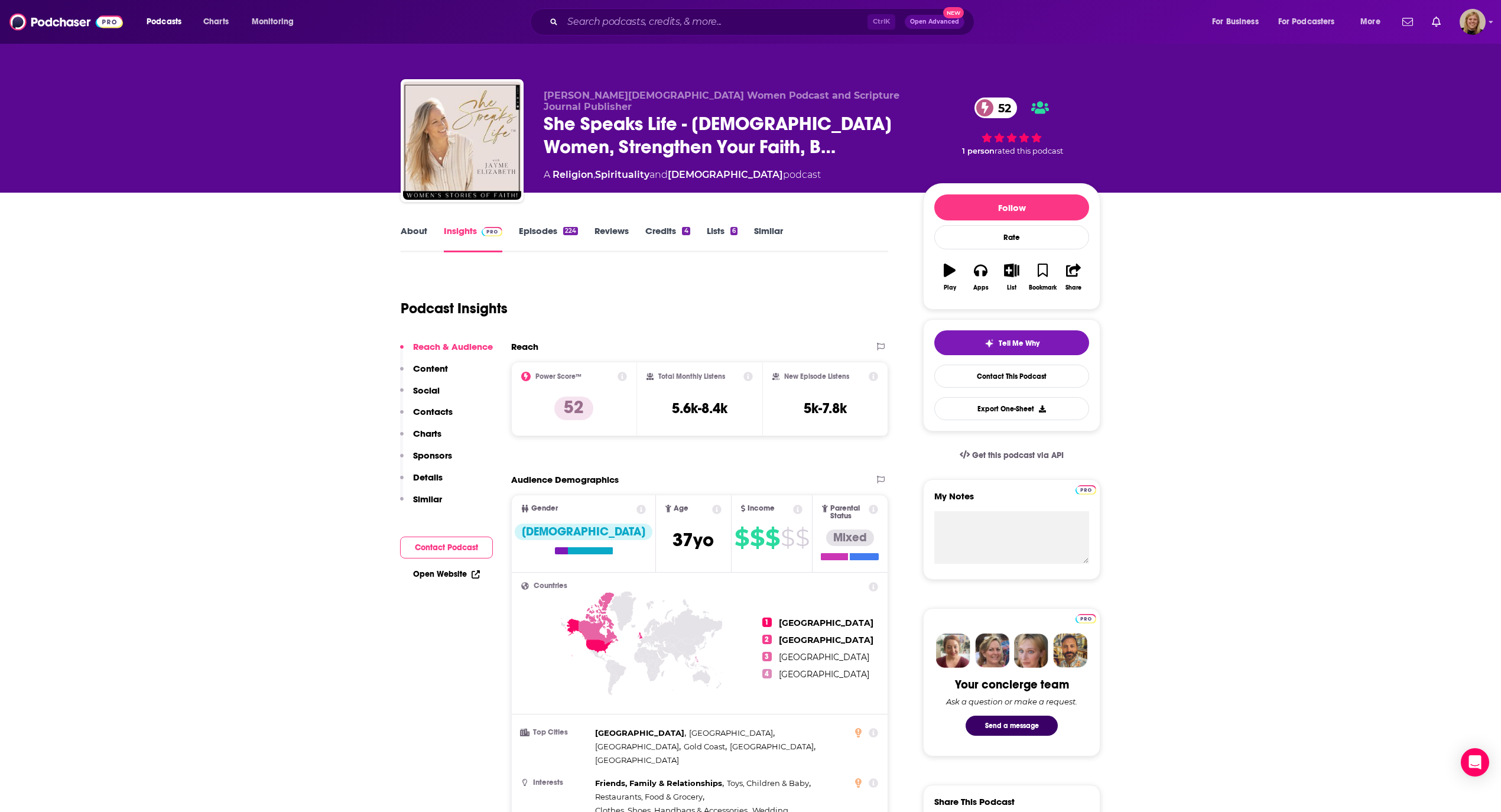
click at [409, 234] on link "About" at bounding box center [414, 238] width 26 height 27
